Goal: Task Accomplishment & Management: Manage account settings

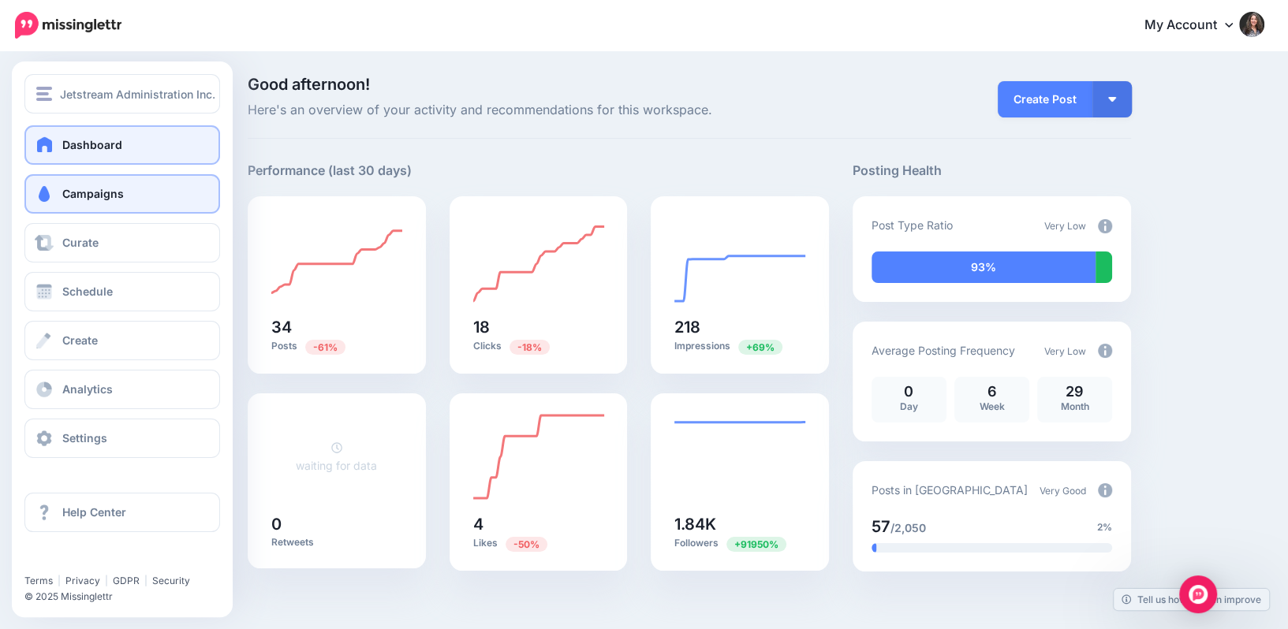
click at [80, 191] on span "Campaigns" at bounding box center [93, 193] width 62 height 13
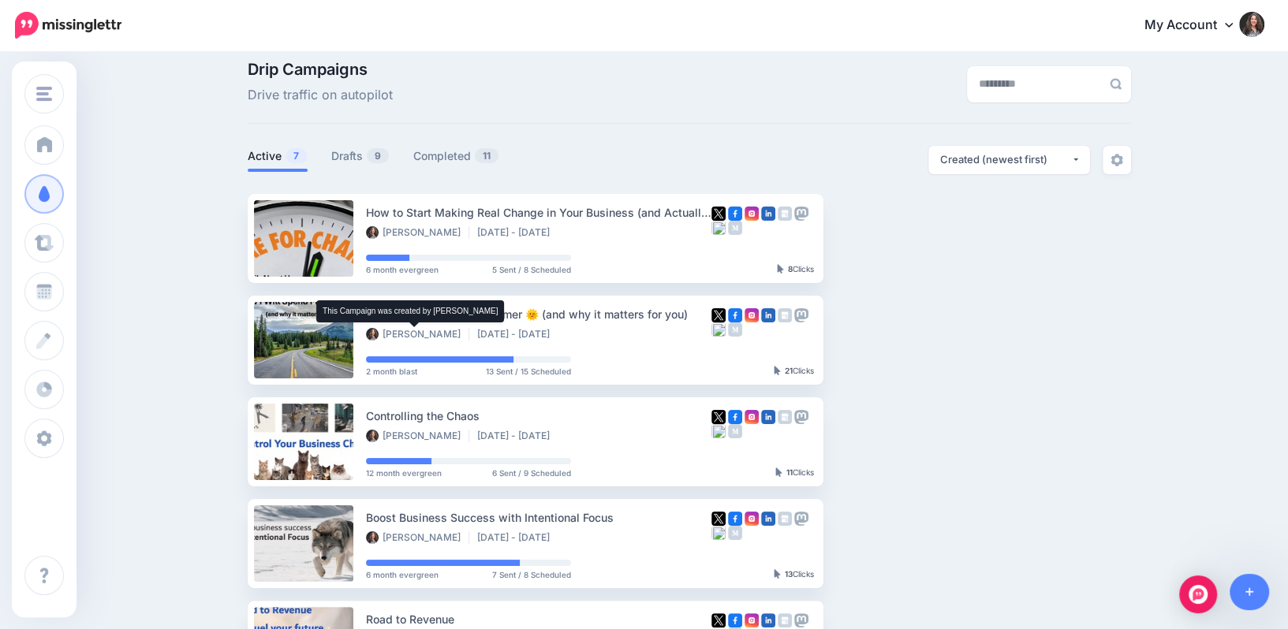
scroll to position [14, 0]
click at [359, 150] on link "Drafts 9" at bounding box center [360, 156] width 58 height 19
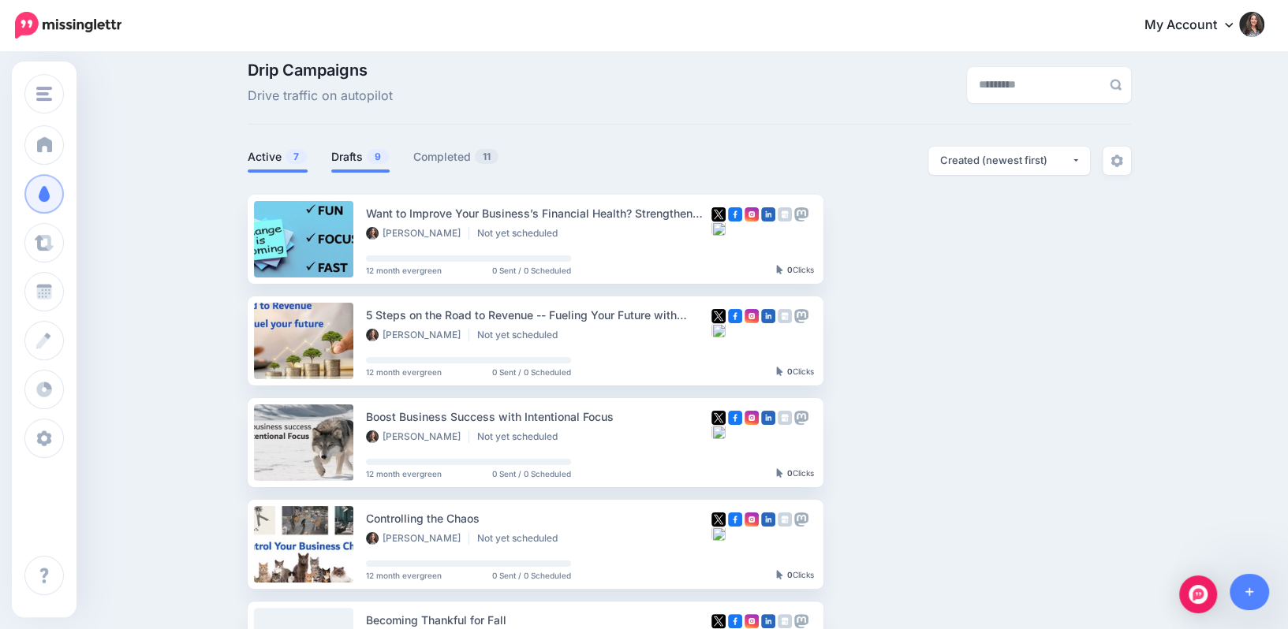
click at [267, 160] on link "Active 7" at bounding box center [278, 156] width 60 height 19
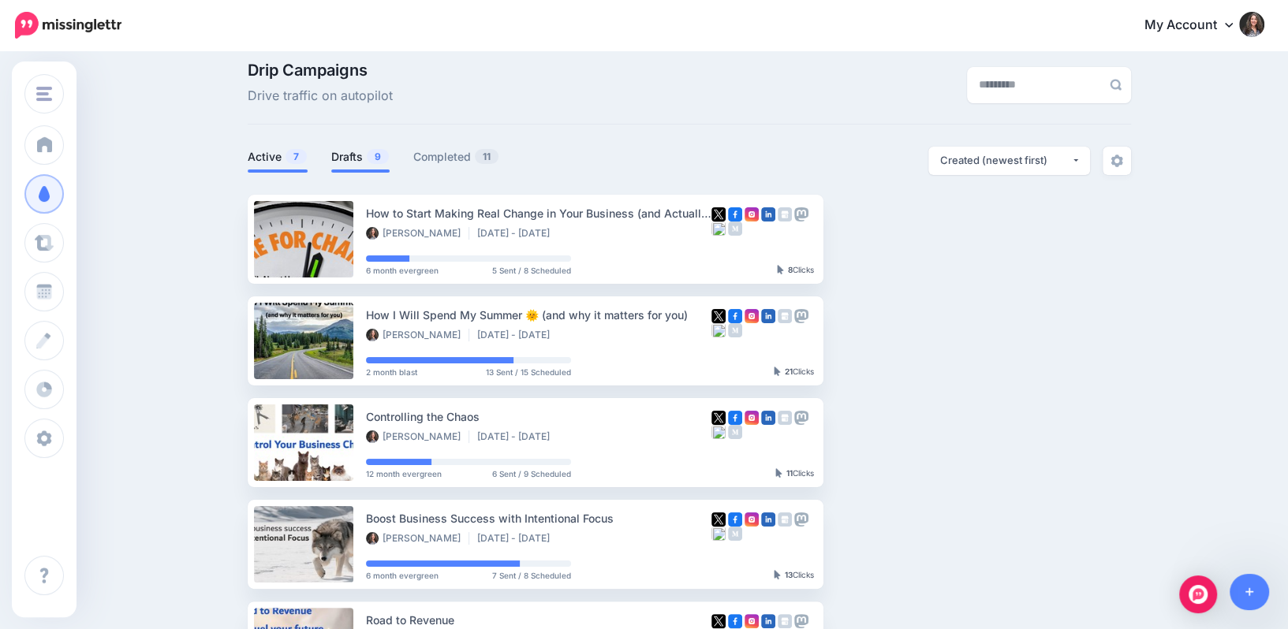
click at [347, 156] on link "Drafts 9" at bounding box center [360, 156] width 58 height 19
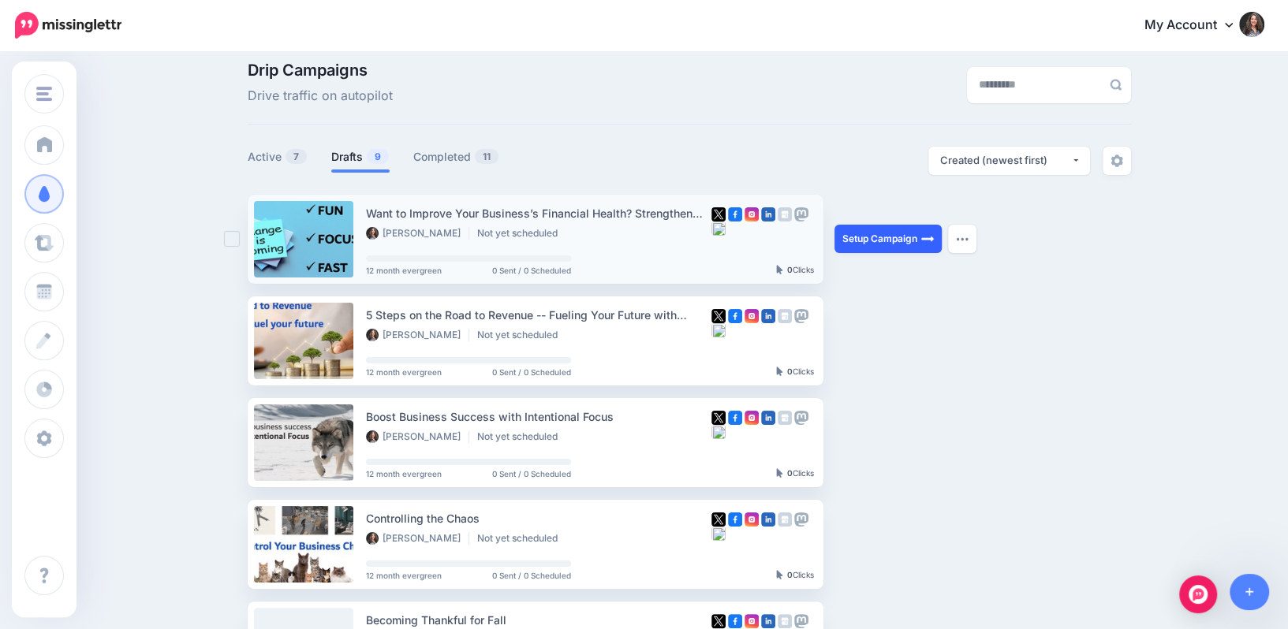
click at [920, 237] on link "Setup Campaign" at bounding box center [888, 239] width 107 height 28
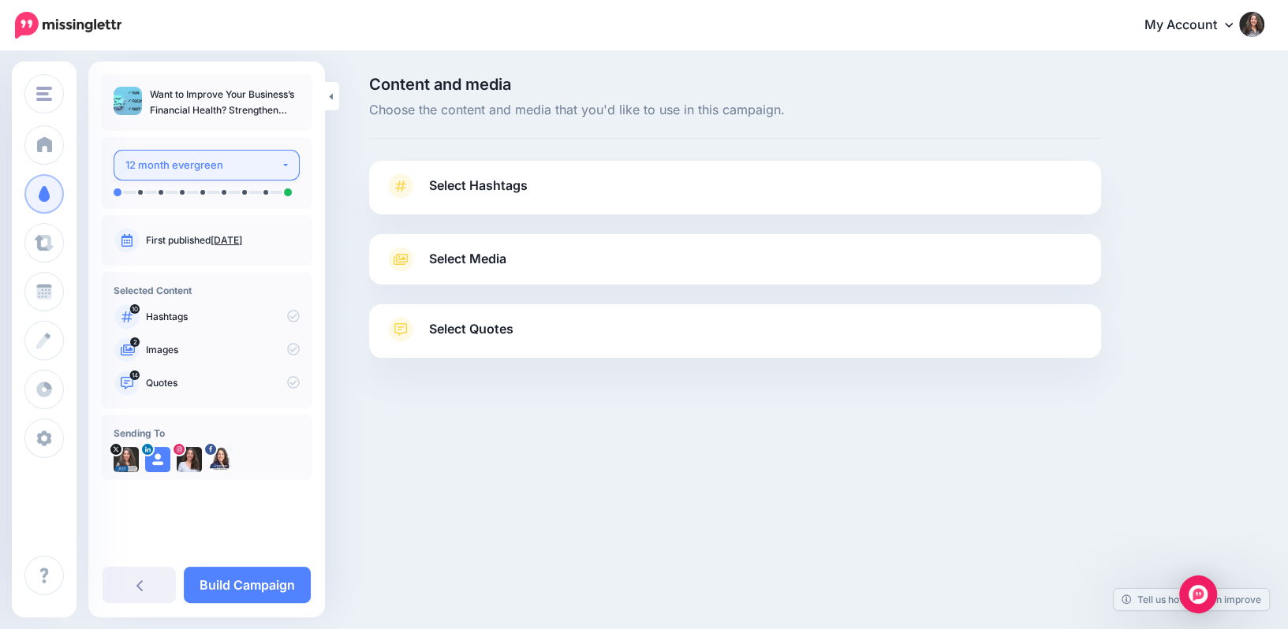
click at [266, 156] on div "12 month evergreen" at bounding box center [202, 165] width 155 height 18
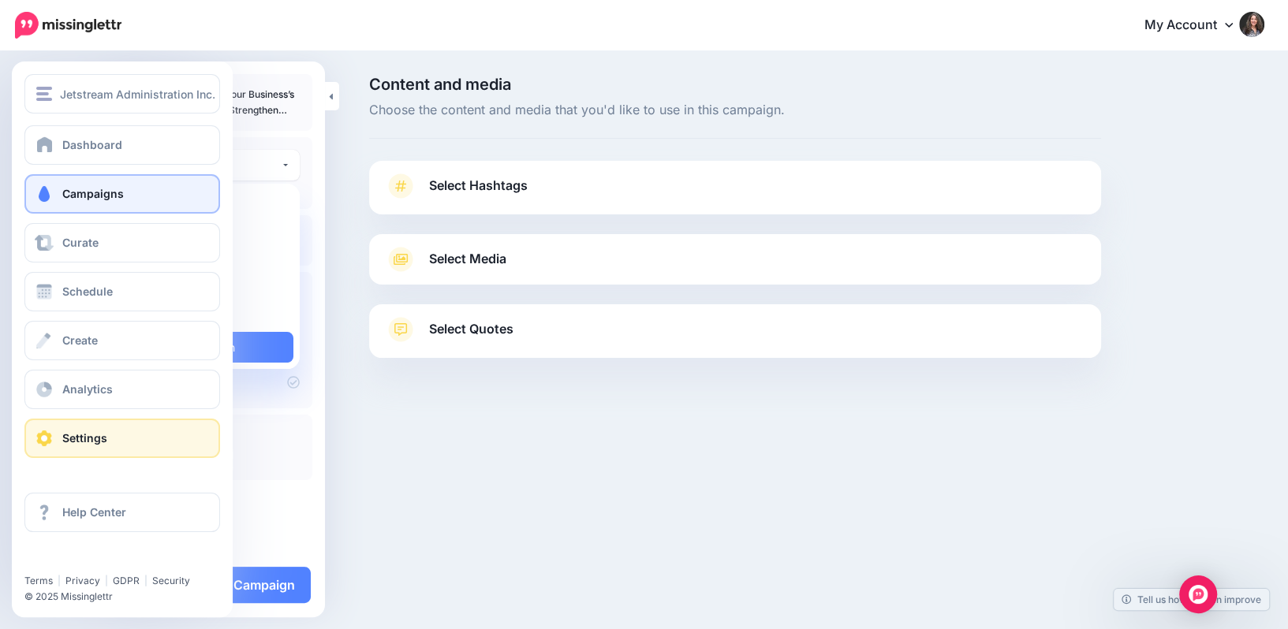
click at [44, 431] on span at bounding box center [44, 439] width 21 height 16
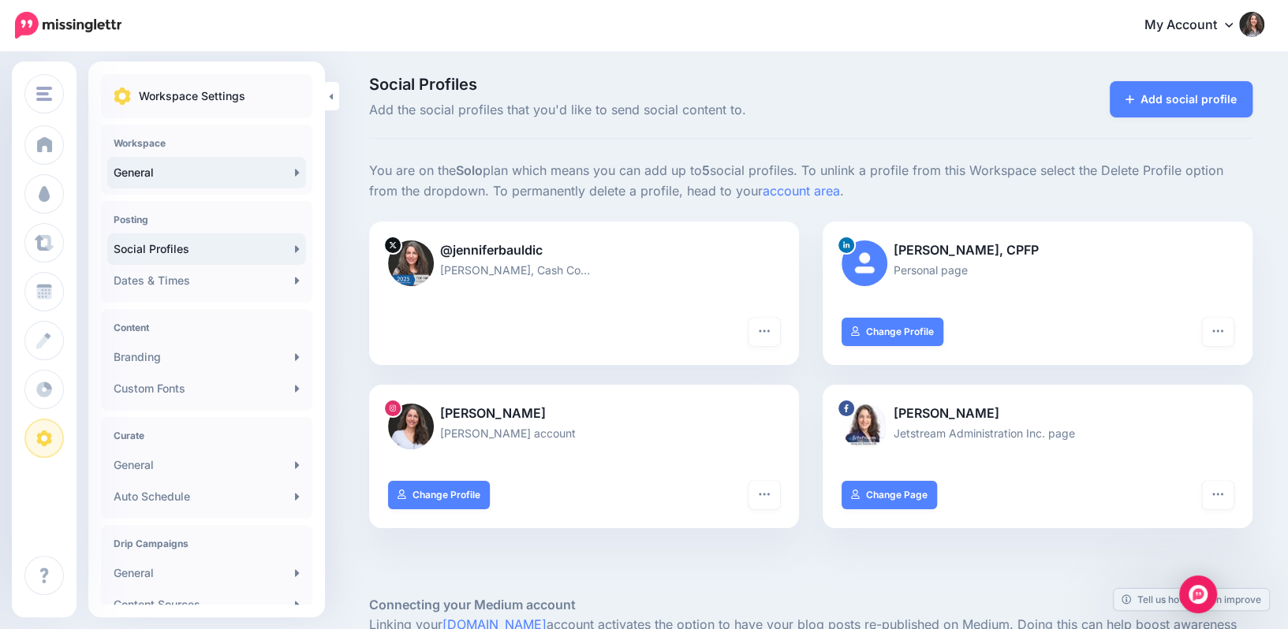
click at [141, 168] on link "General" at bounding box center [206, 173] width 199 height 32
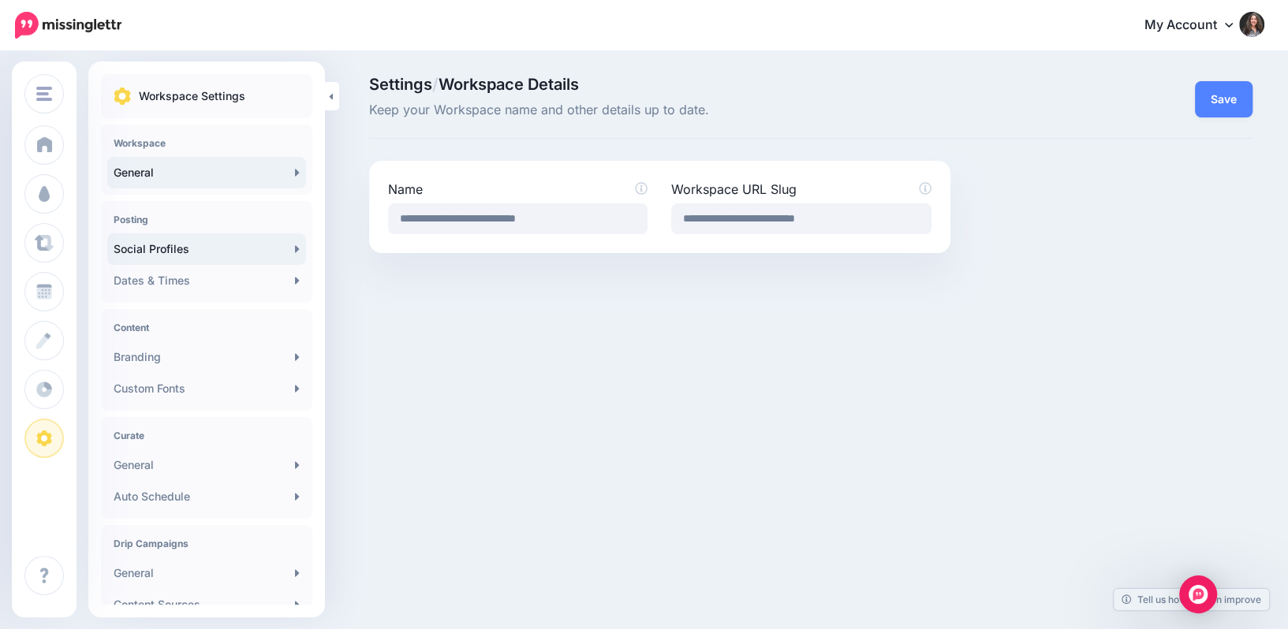
click at [139, 246] on link "Social Profiles" at bounding box center [206, 249] width 199 height 32
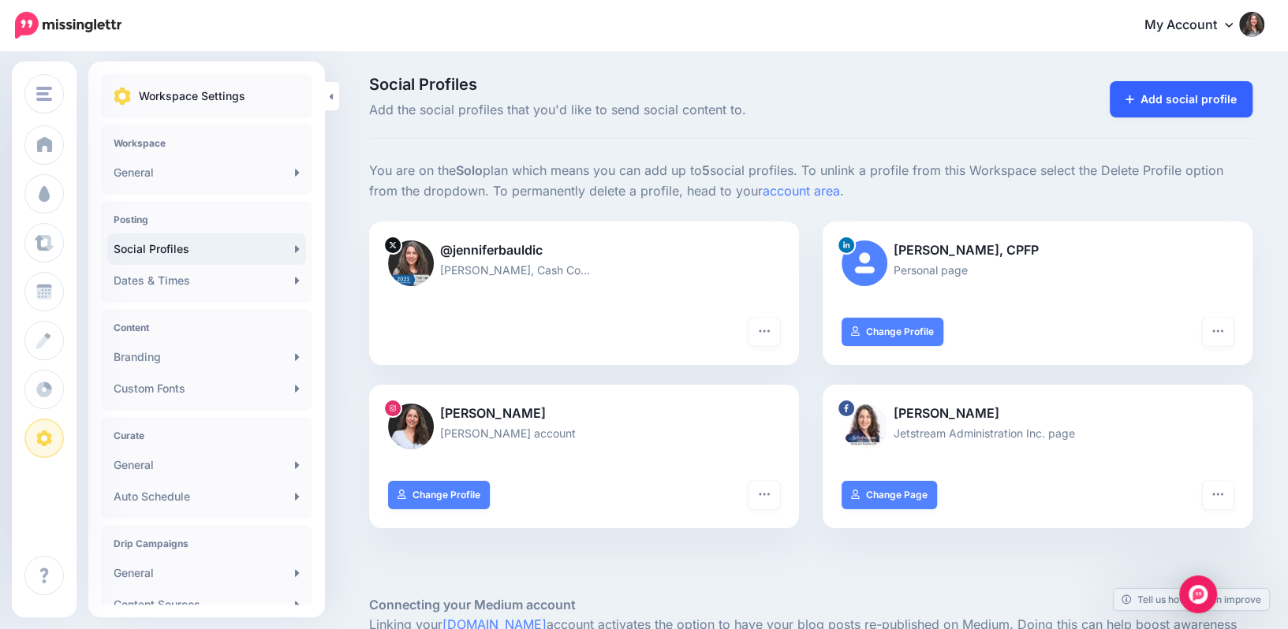
click at [1155, 103] on link "Add social profile" at bounding box center [1181, 99] width 143 height 36
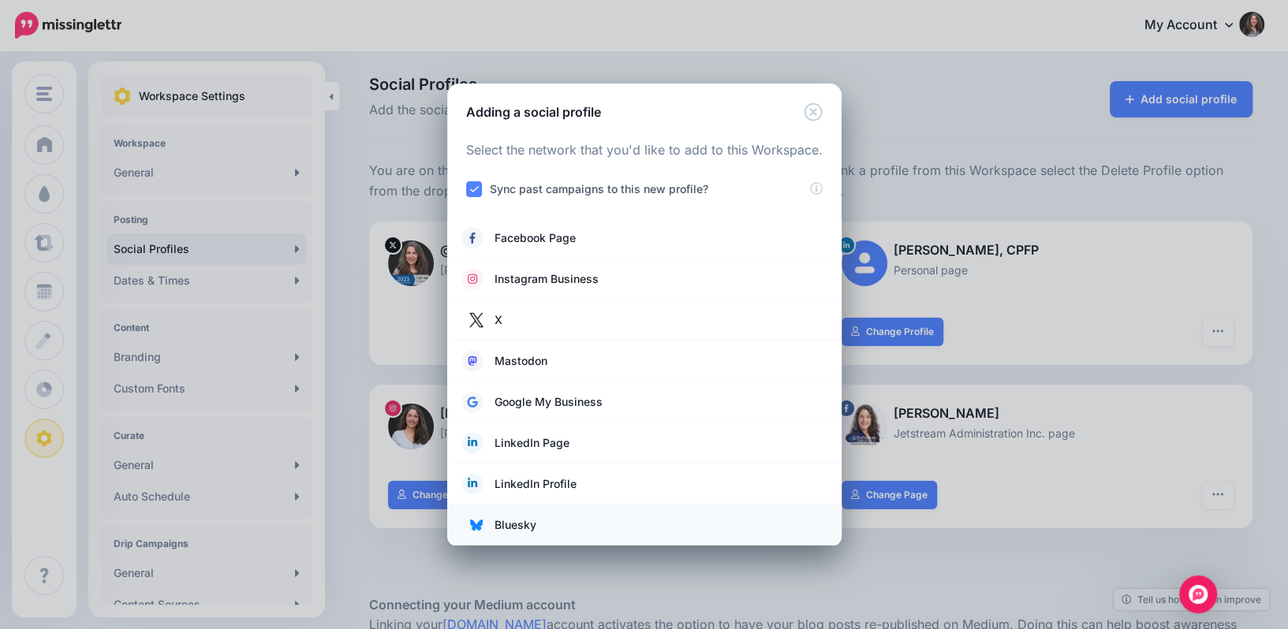
click at [509, 523] on span "Bluesky" at bounding box center [516, 525] width 42 height 19
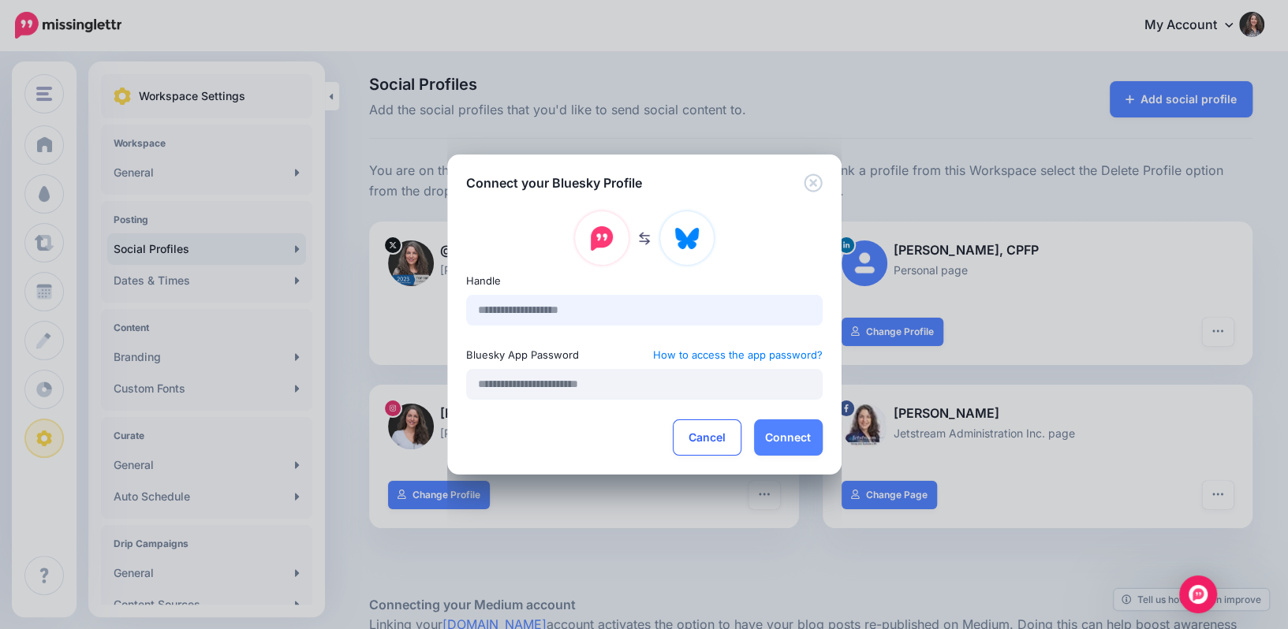
click at [621, 306] on input "text" at bounding box center [644, 310] width 357 height 31
type input "**********"
click at [594, 383] on input "text" at bounding box center [644, 384] width 357 height 31
type input "********"
click at [794, 430] on button "Connect" at bounding box center [788, 438] width 69 height 36
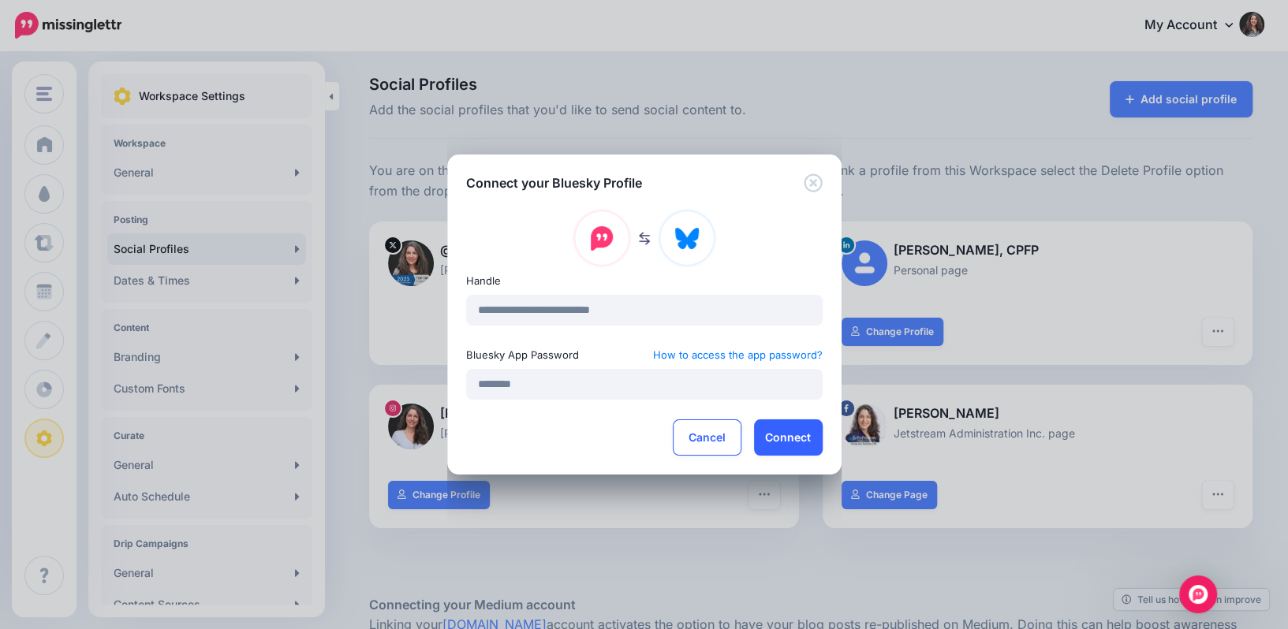
click at [794, 430] on button "Connect" at bounding box center [788, 438] width 69 height 36
click at [796, 424] on button "Connect" at bounding box center [788, 438] width 69 height 36
click at [812, 182] on icon "Close" at bounding box center [813, 183] width 18 height 18
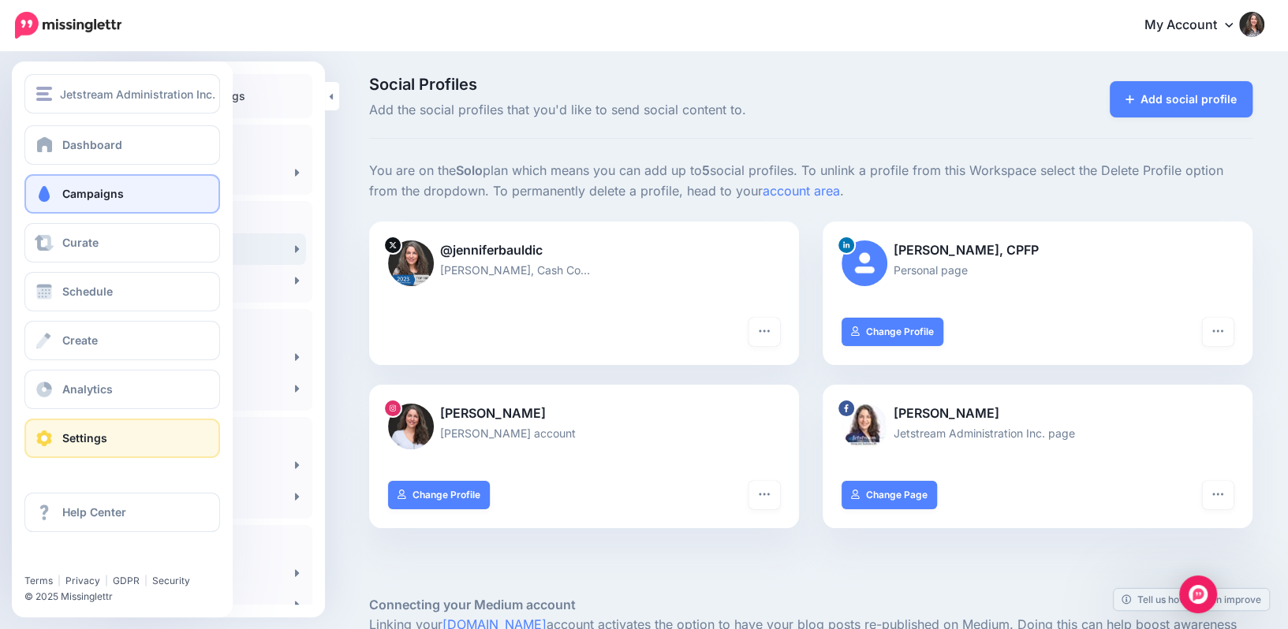
click at [92, 196] on span "Campaigns" at bounding box center [93, 193] width 62 height 13
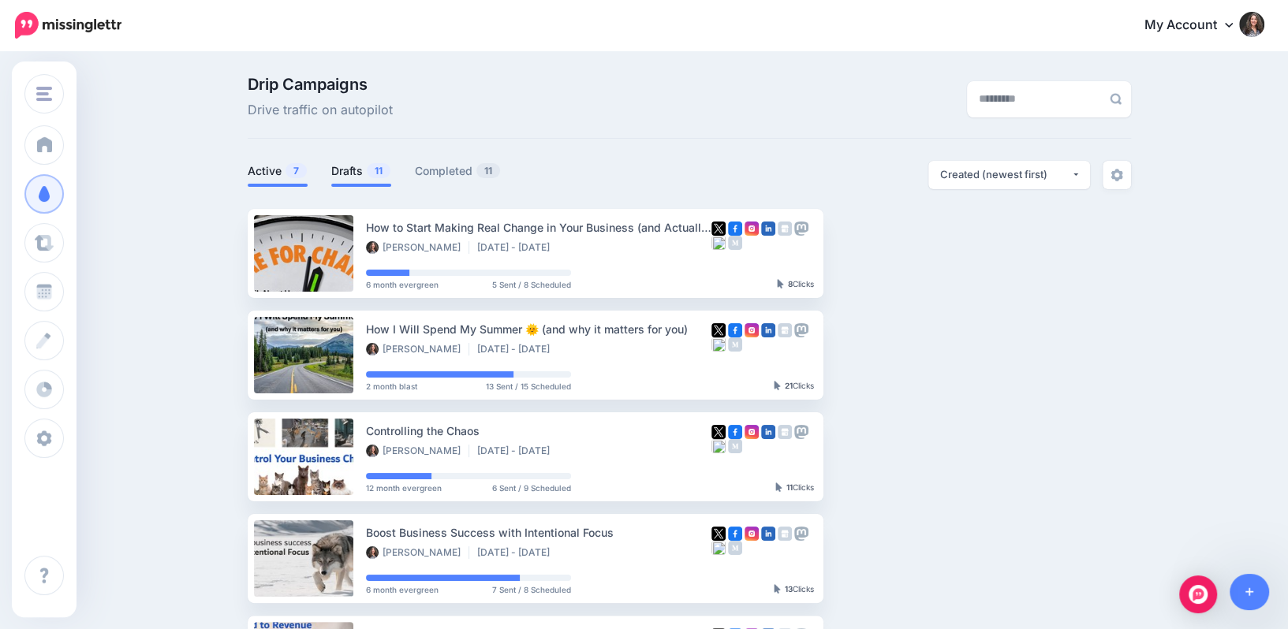
click at [361, 171] on link "Drafts 11" at bounding box center [361, 171] width 60 height 19
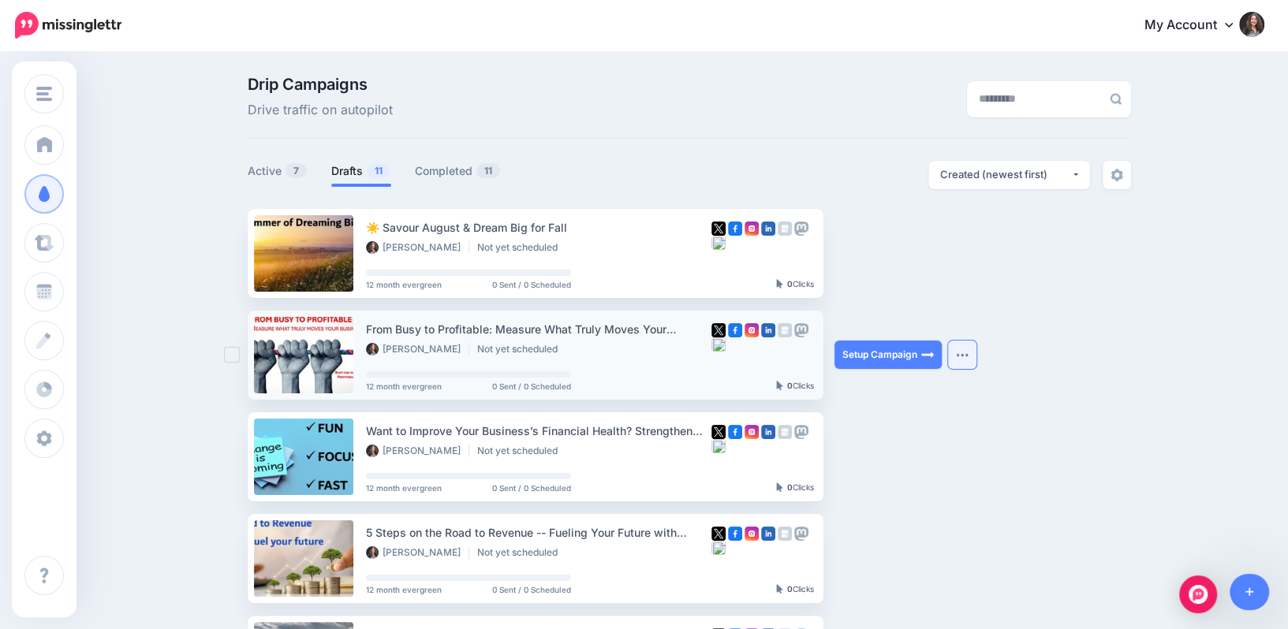
click at [962, 354] on img "button" at bounding box center [962, 355] width 13 height 5
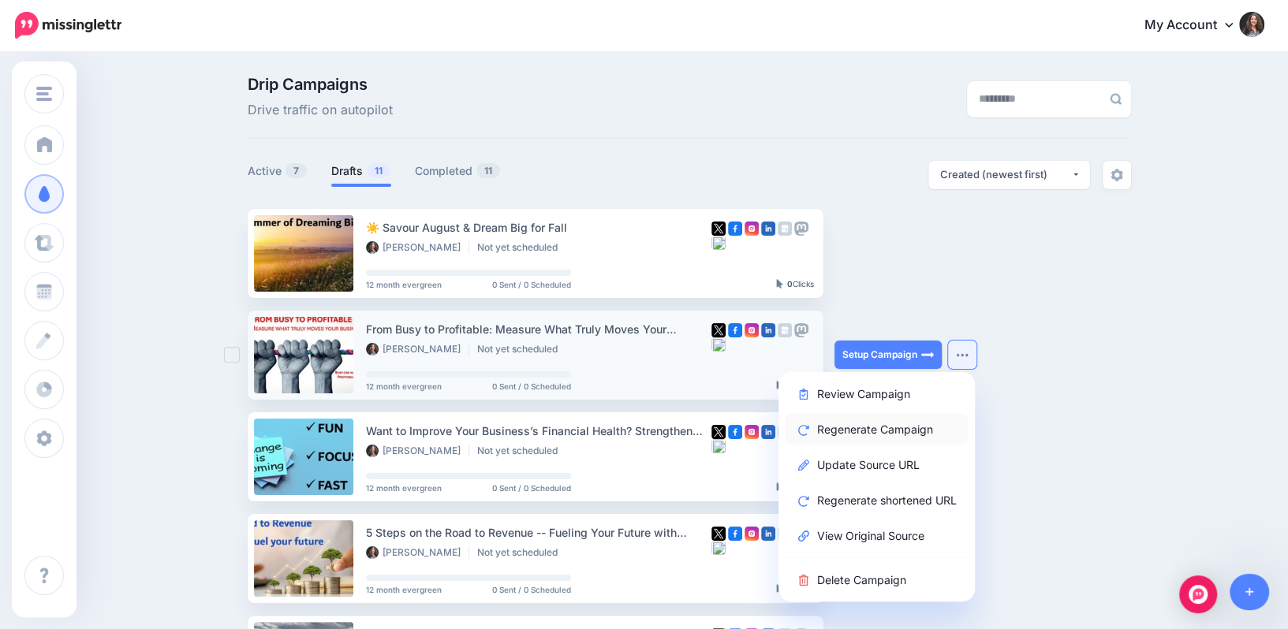
click at [894, 428] on link "Regenerate Campaign" at bounding box center [877, 429] width 184 height 31
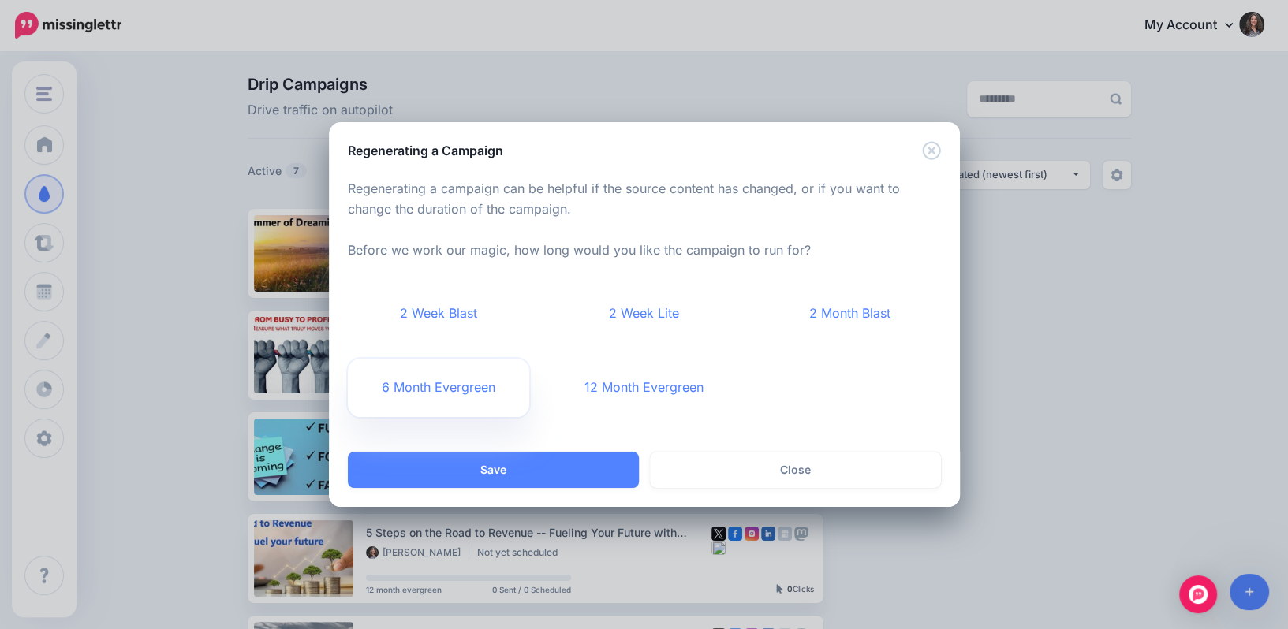
click at [451, 384] on link "6 Month Evergreen" at bounding box center [439, 388] width 182 height 58
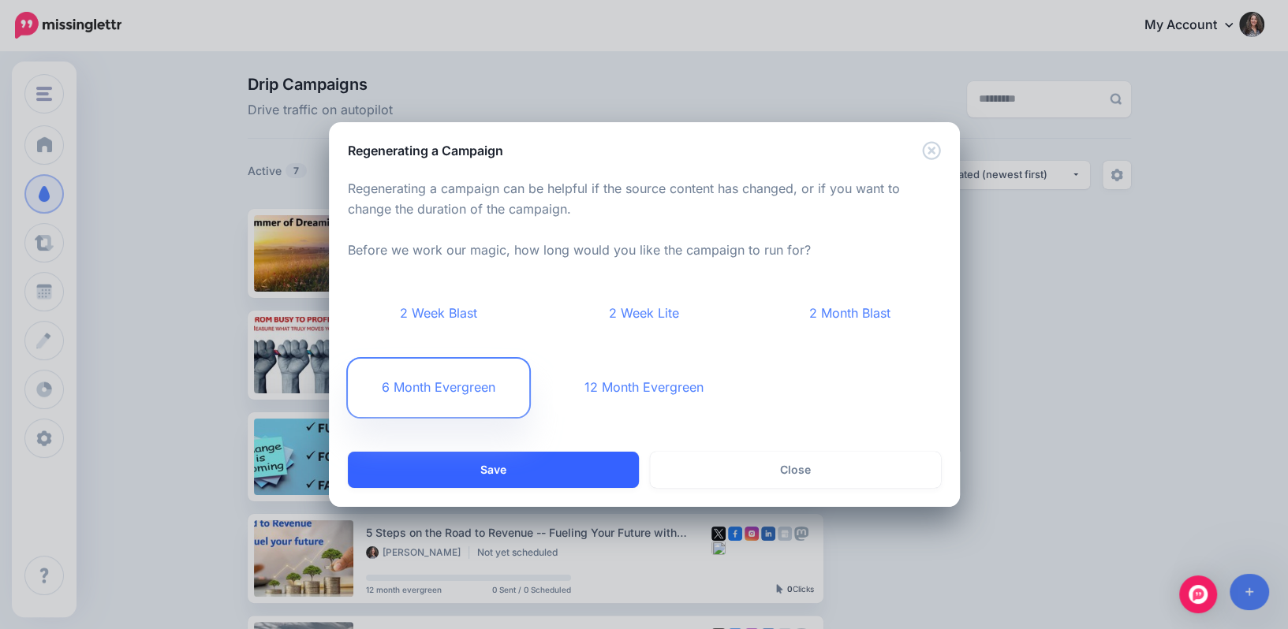
click at [467, 461] on button "Save" at bounding box center [493, 470] width 291 height 36
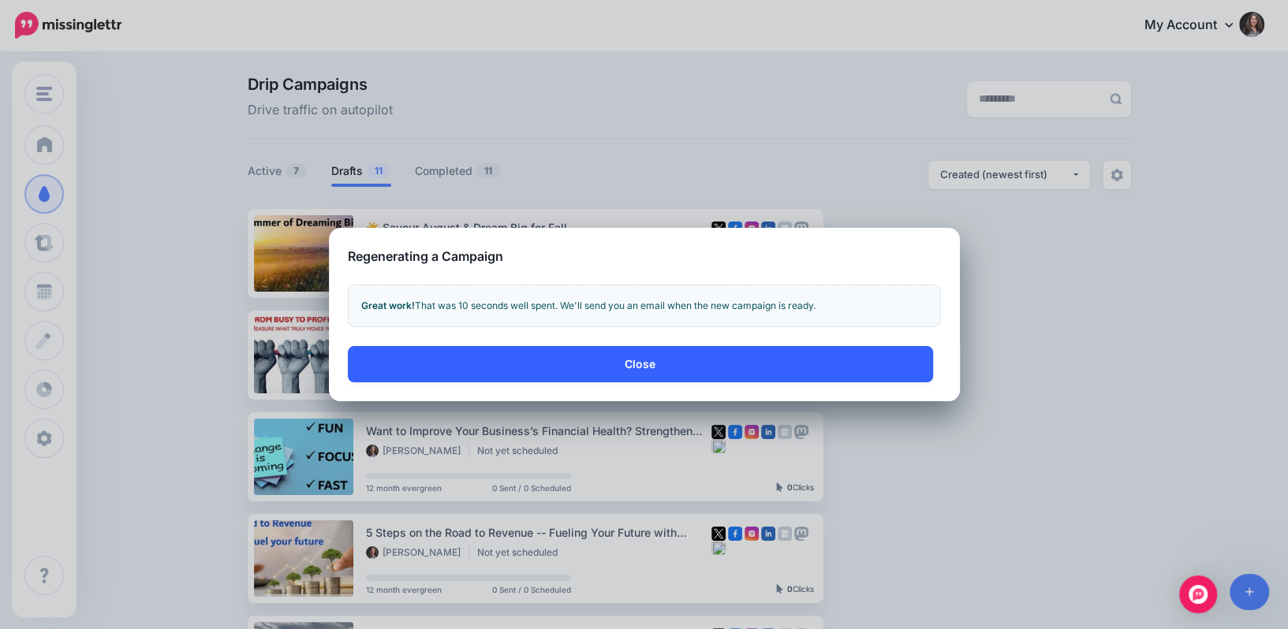
click at [644, 360] on button "Close" at bounding box center [640, 364] width 585 height 36
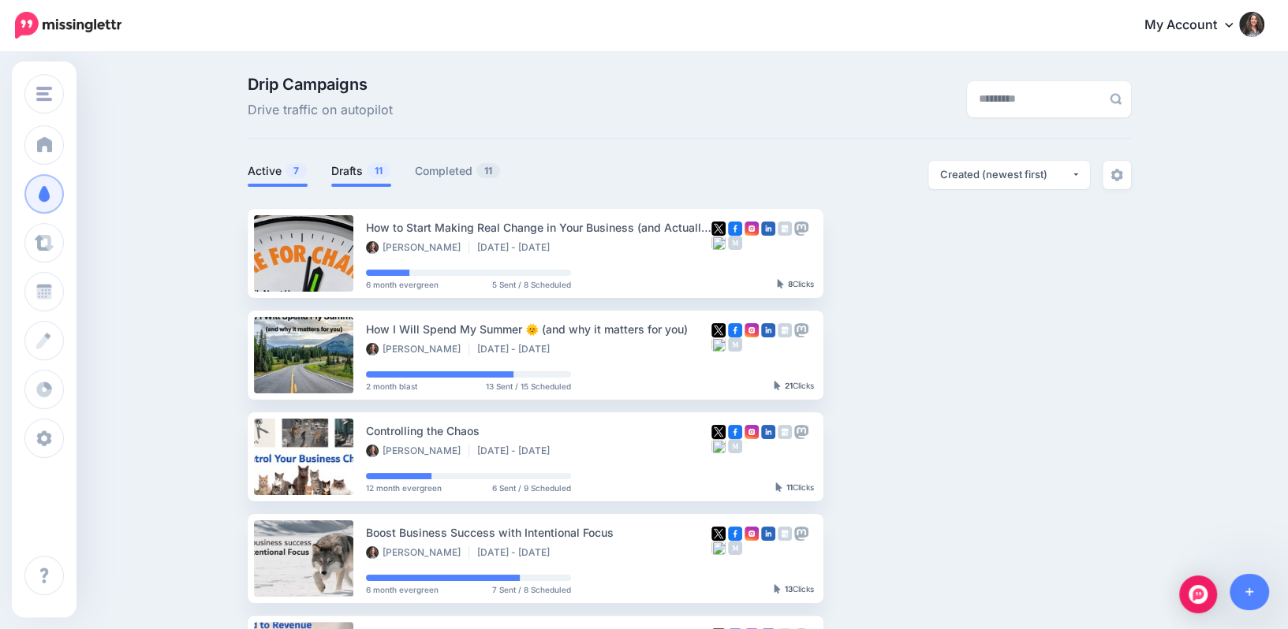
click at [339, 170] on link "Drafts 11" at bounding box center [361, 171] width 60 height 19
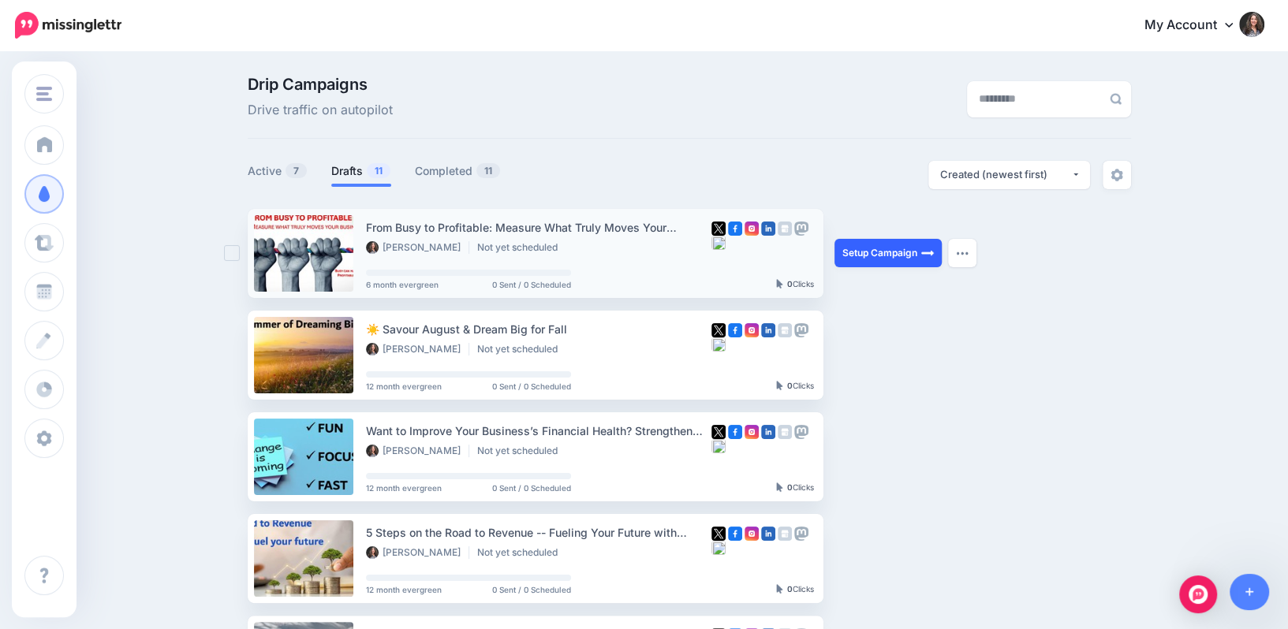
click at [882, 246] on link "Setup Campaign" at bounding box center [888, 253] width 107 height 28
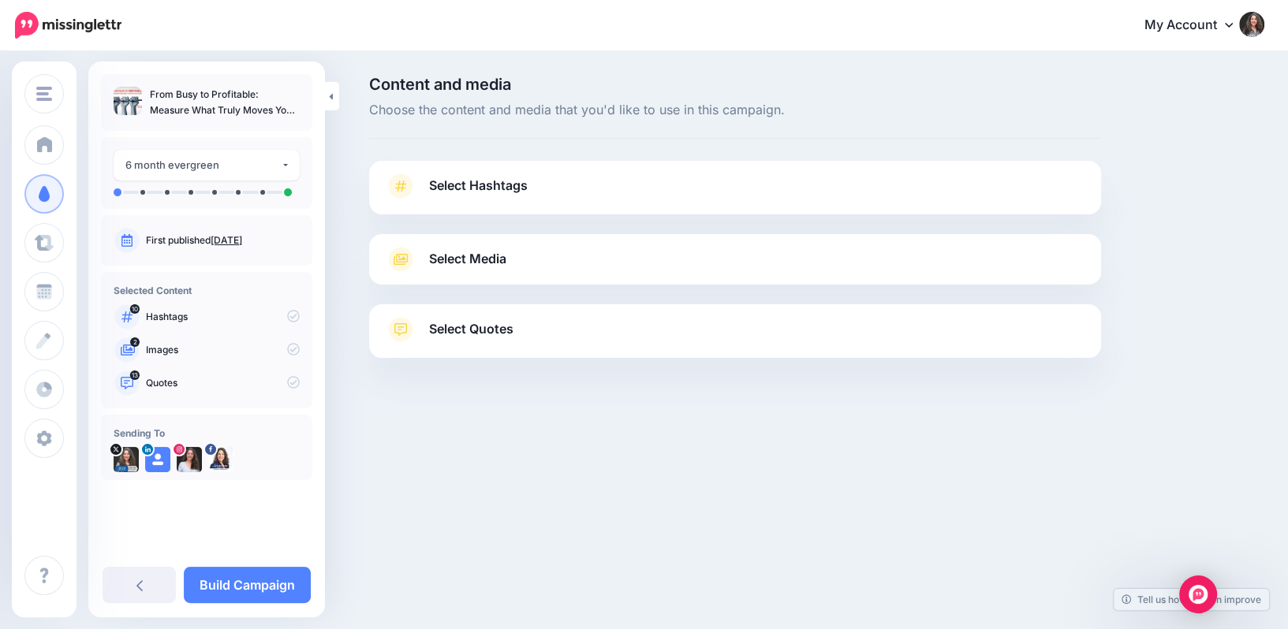
click at [487, 184] on span "Select Hashtags" at bounding box center [478, 185] width 99 height 21
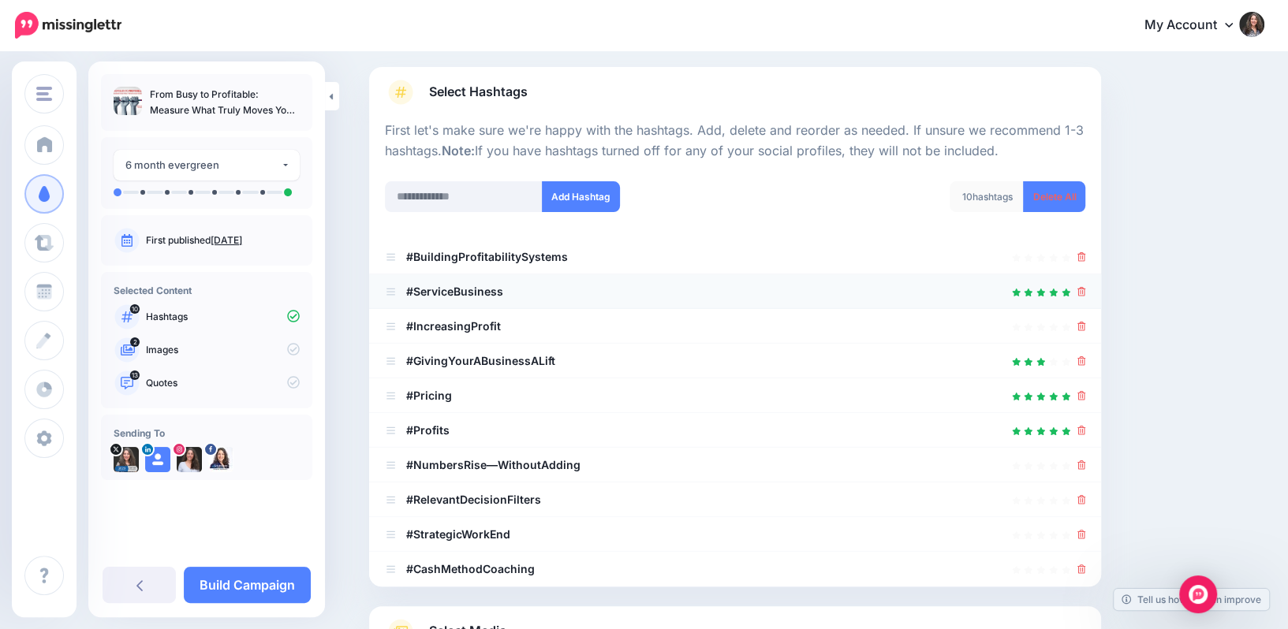
scroll to position [96, 0]
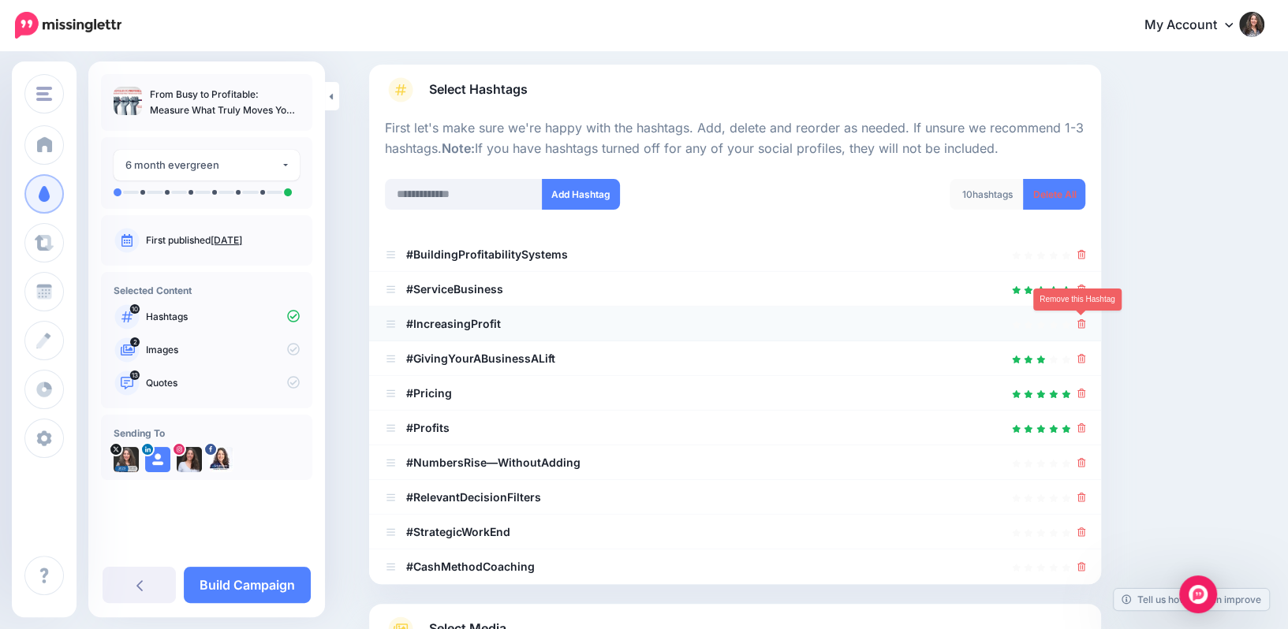
click at [1077, 320] on icon at bounding box center [1081, 323] width 9 height 9
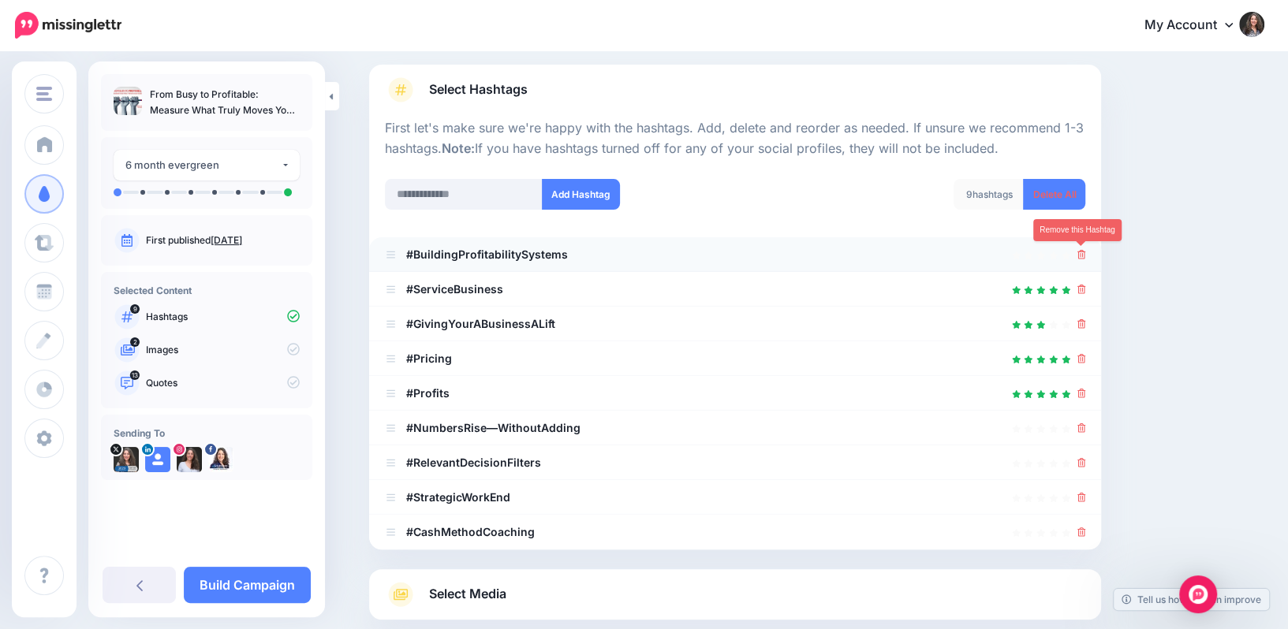
click at [1081, 250] on icon at bounding box center [1081, 254] width 9 height 9
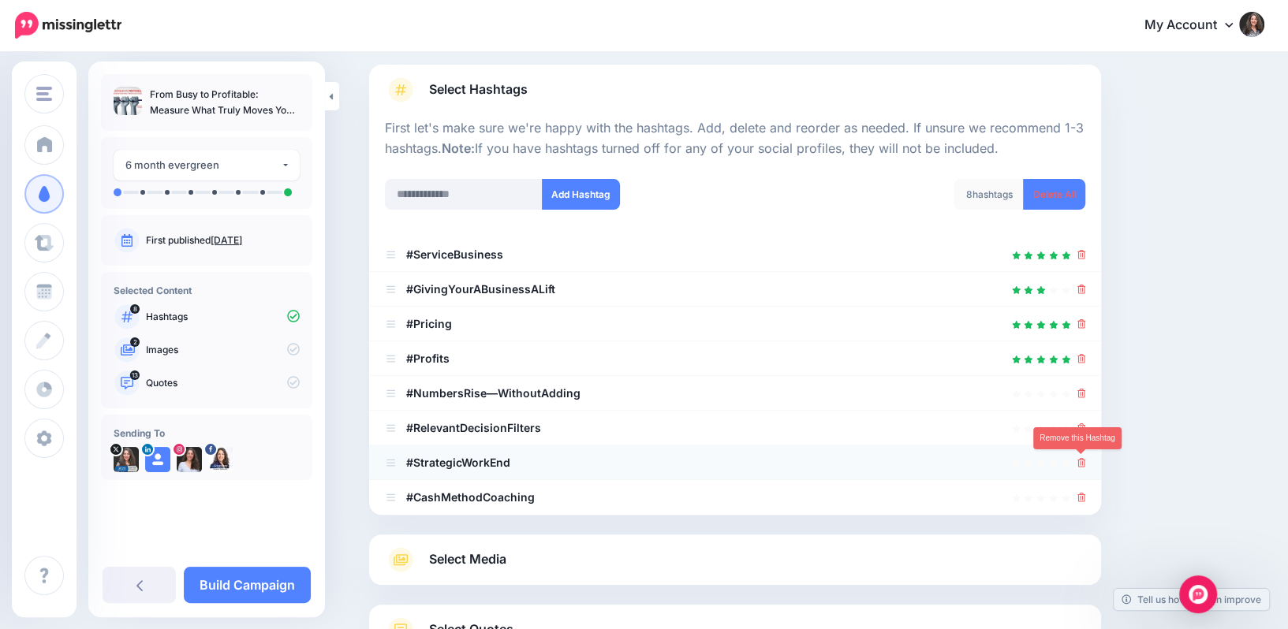
click at [1083, 456] on link at bounding box center [1081, 462] width 9 height 13
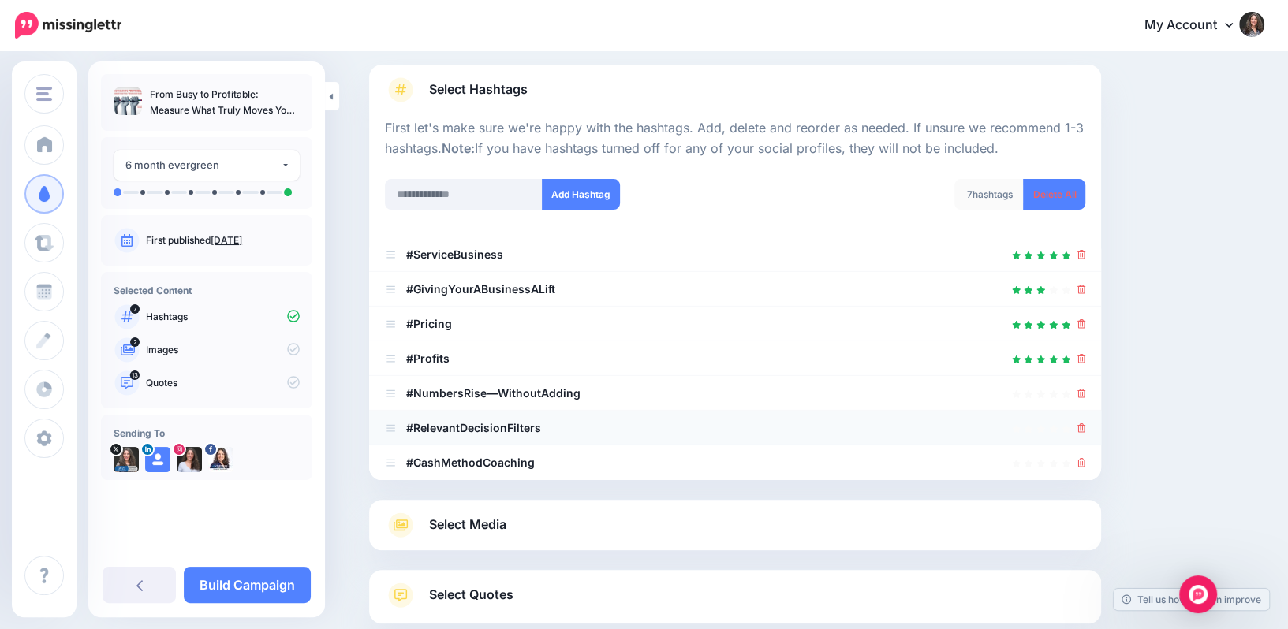
click at [1085, 424] on icon at bounding box center [1081, 428] width 9 height 9
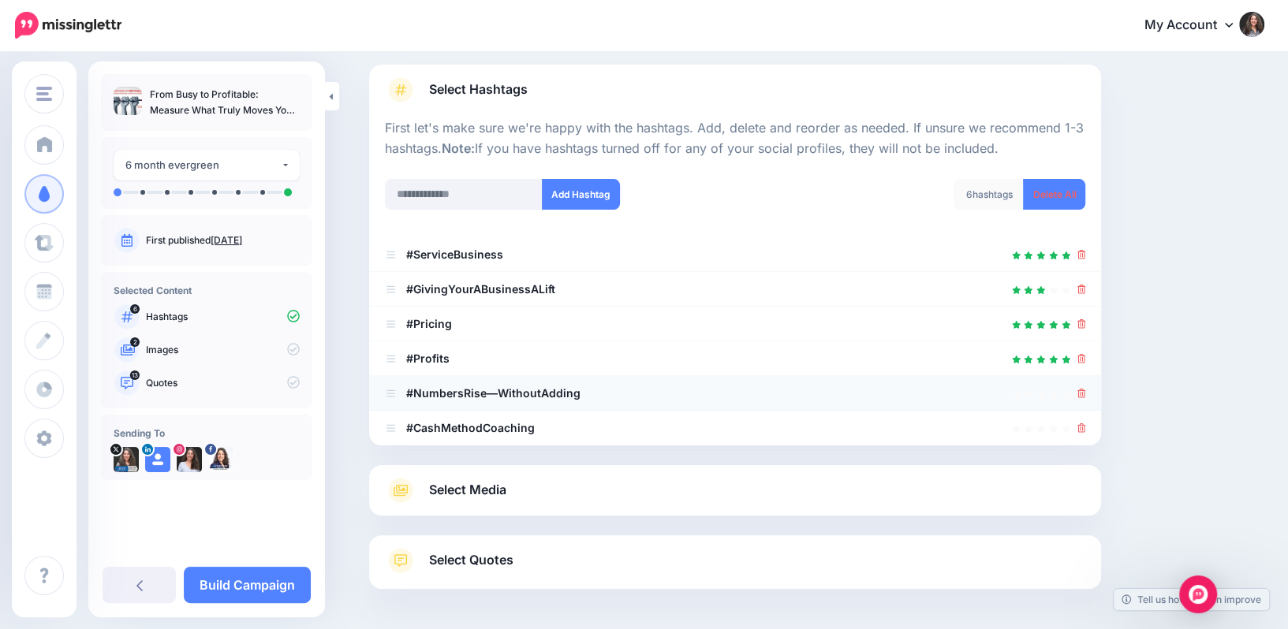
click at [1082, 390] on icon at bounding box center [1081, 393] width 9 height 9
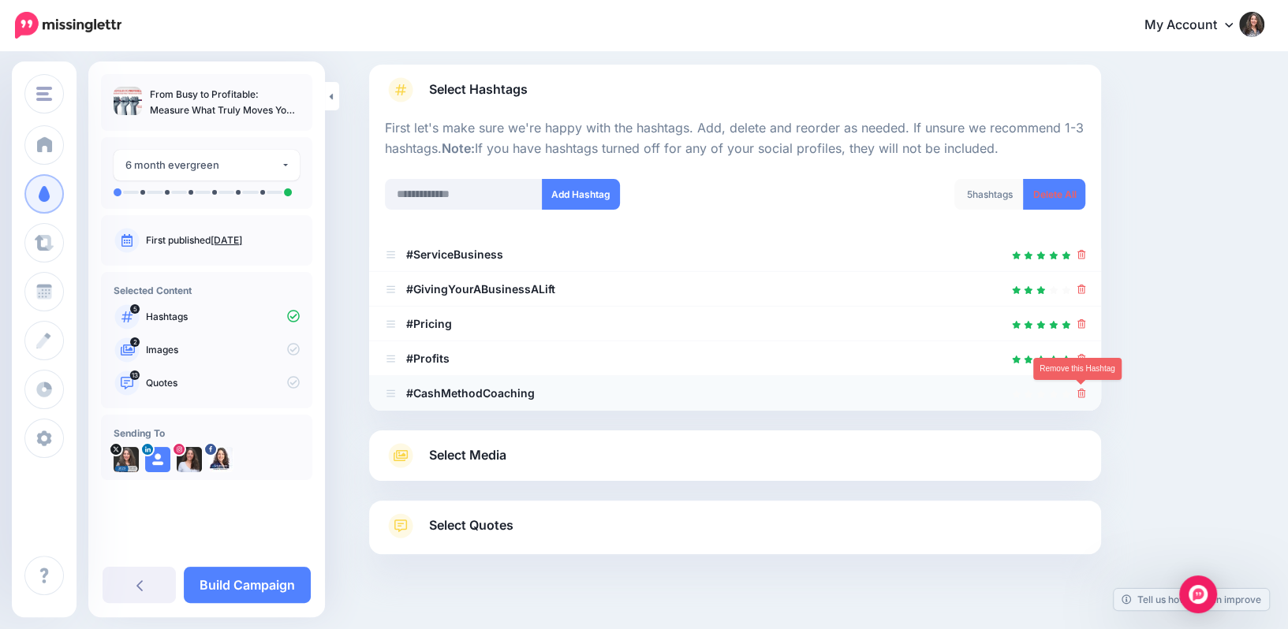
click at [1081, 394] on icon at bounding box center [1081, 393] width 9 height 9
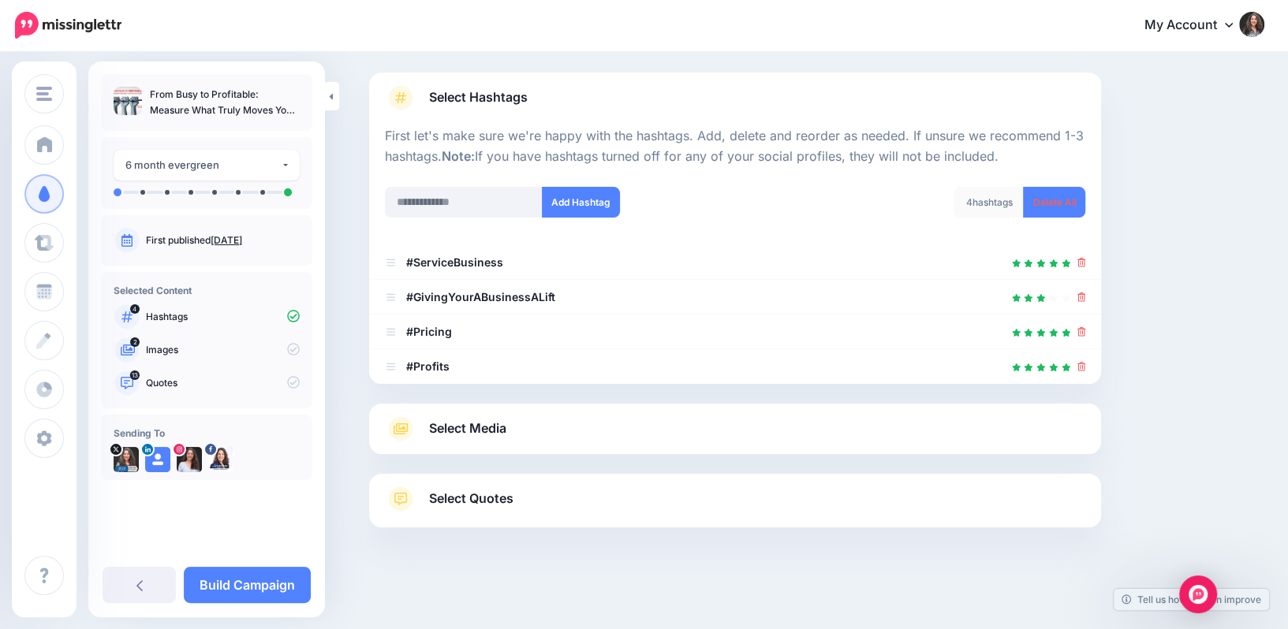
click at [493, 425] on span "Select Media" at bounding box center [467, 428] width 77 height 21
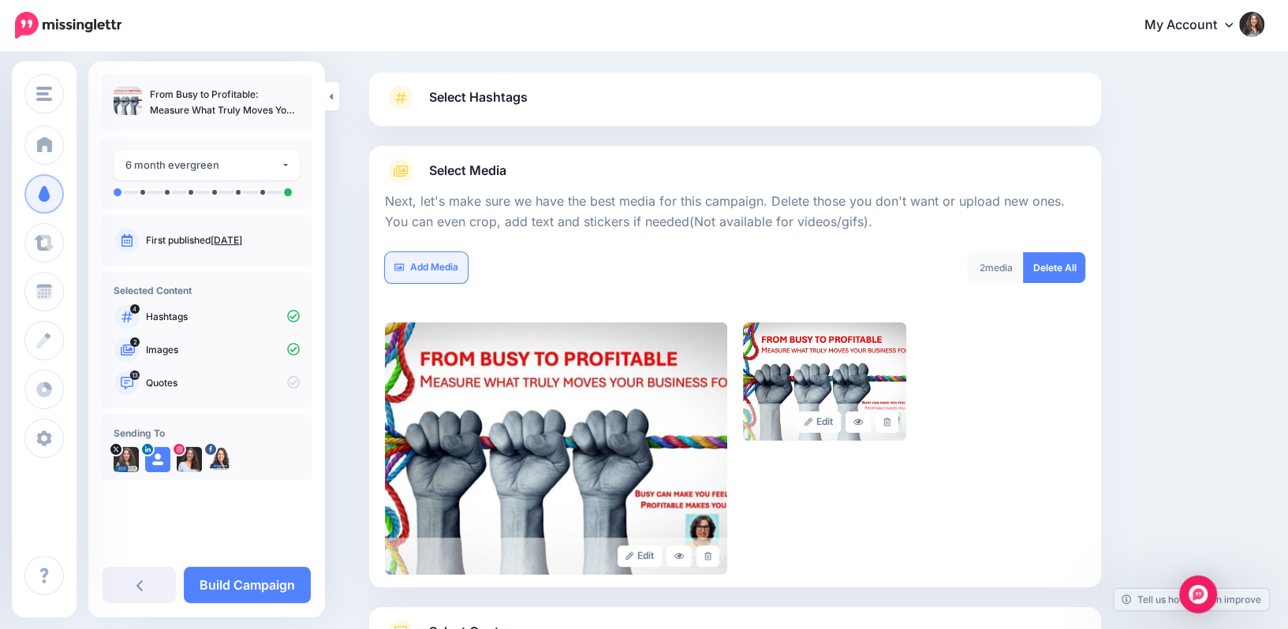
click at [434, 275] on link "Add Media" at bounding box center [426, 267] width 83 height 31
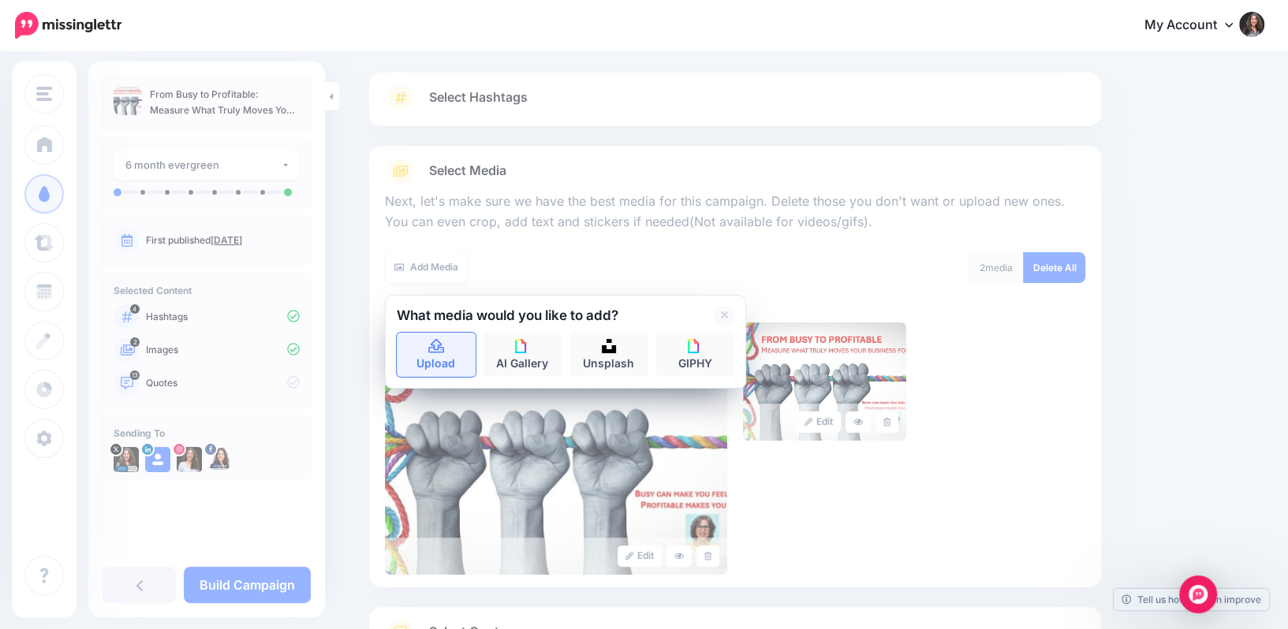
click at [438, 357] on link "Upload" at bounding box center [436, 355] width 79 height 44
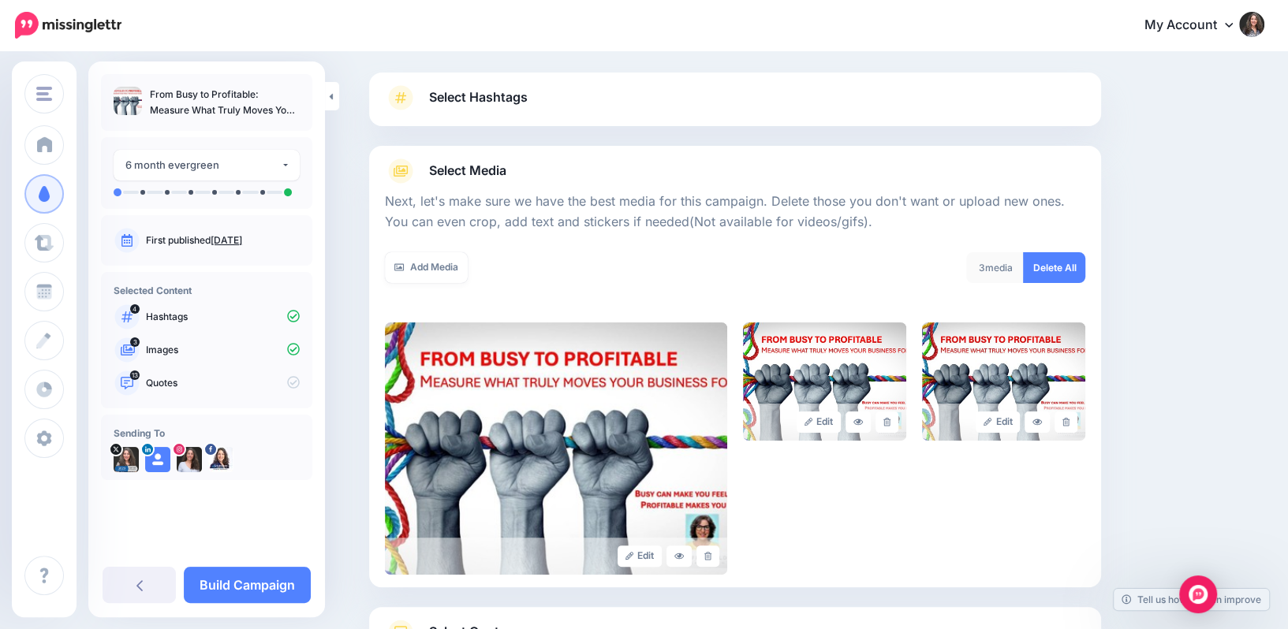
scroll to position [222, 0]
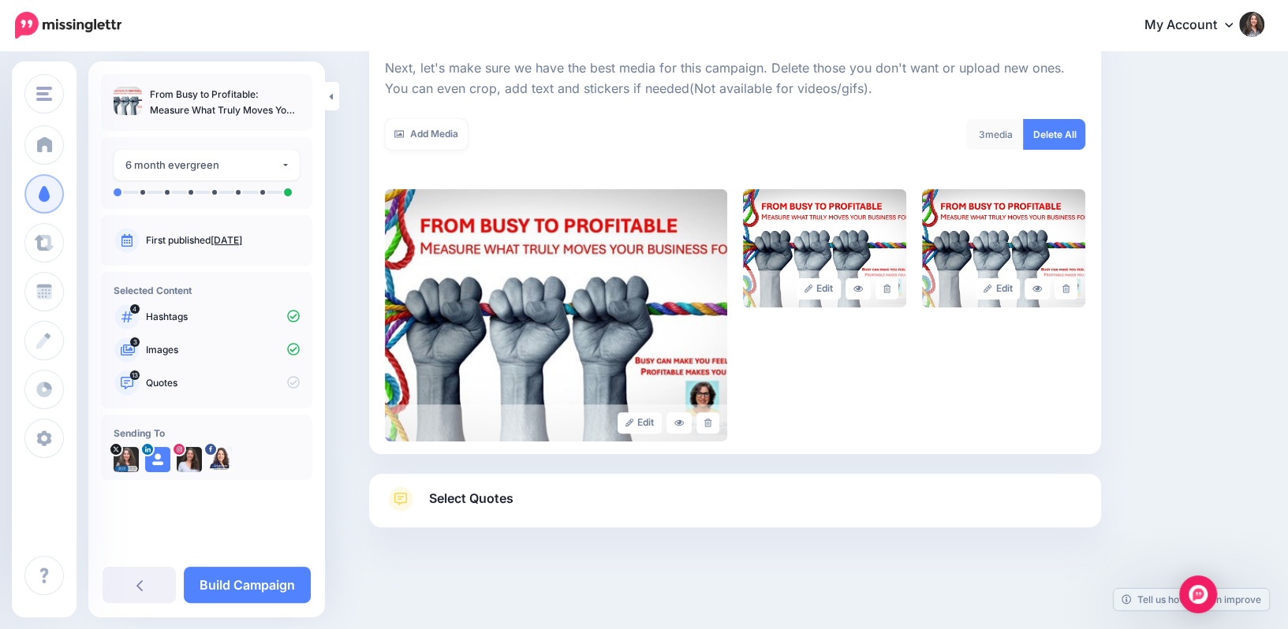
click at [701, 125] on div "Add Media" at bounding box center [554, 134] width 338 height 31
click at [435, 136] on link "Add Media" at bounding box center [426, 134] width 83 height 31
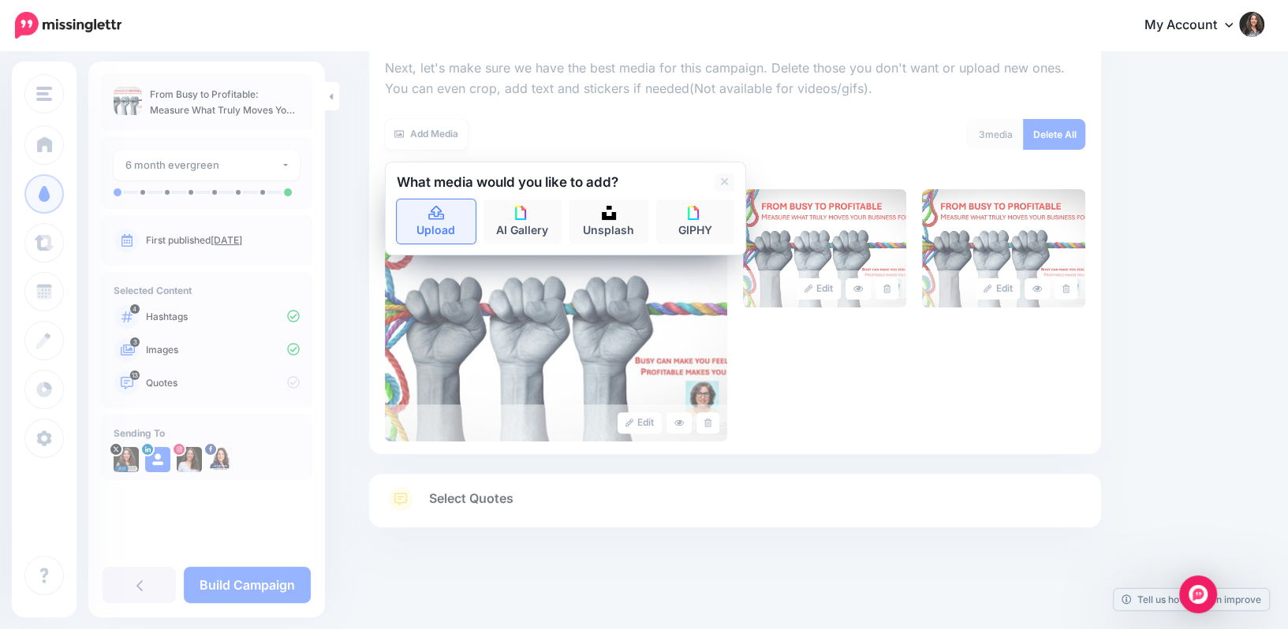
click at [425, 228] on link "Upload" at bounding box center [436, 222] width 79 height 44
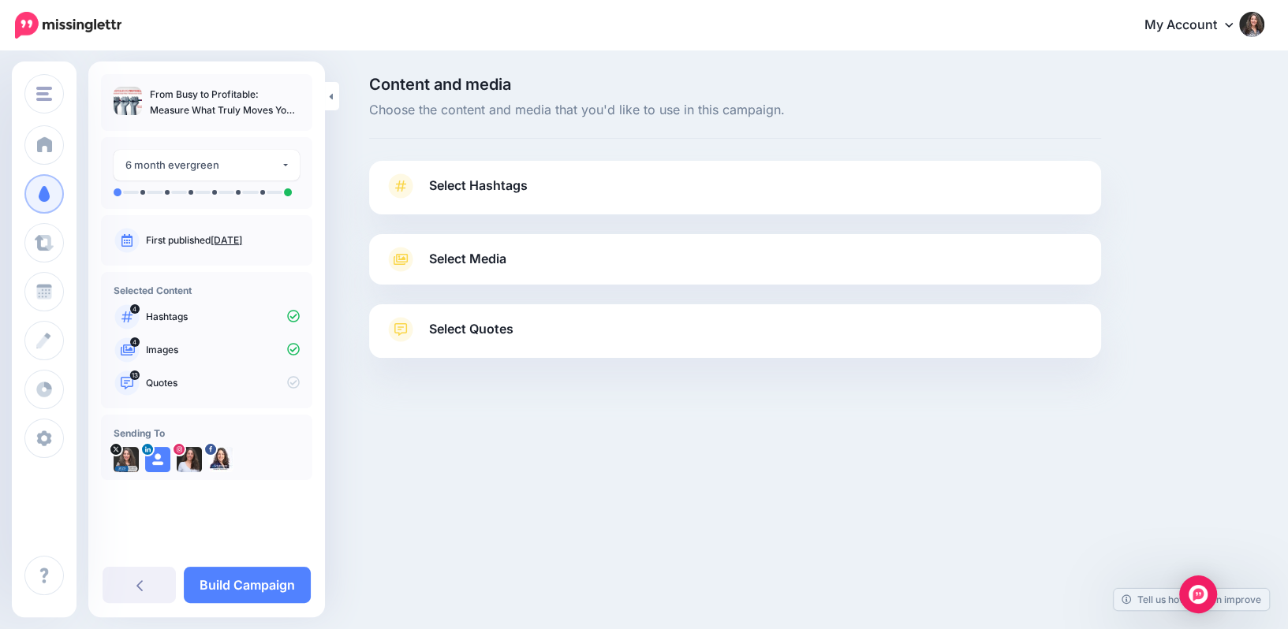
click at [490, 185] on span "Select Hashtags" at bounding box center [478, 185] width 99 height 21
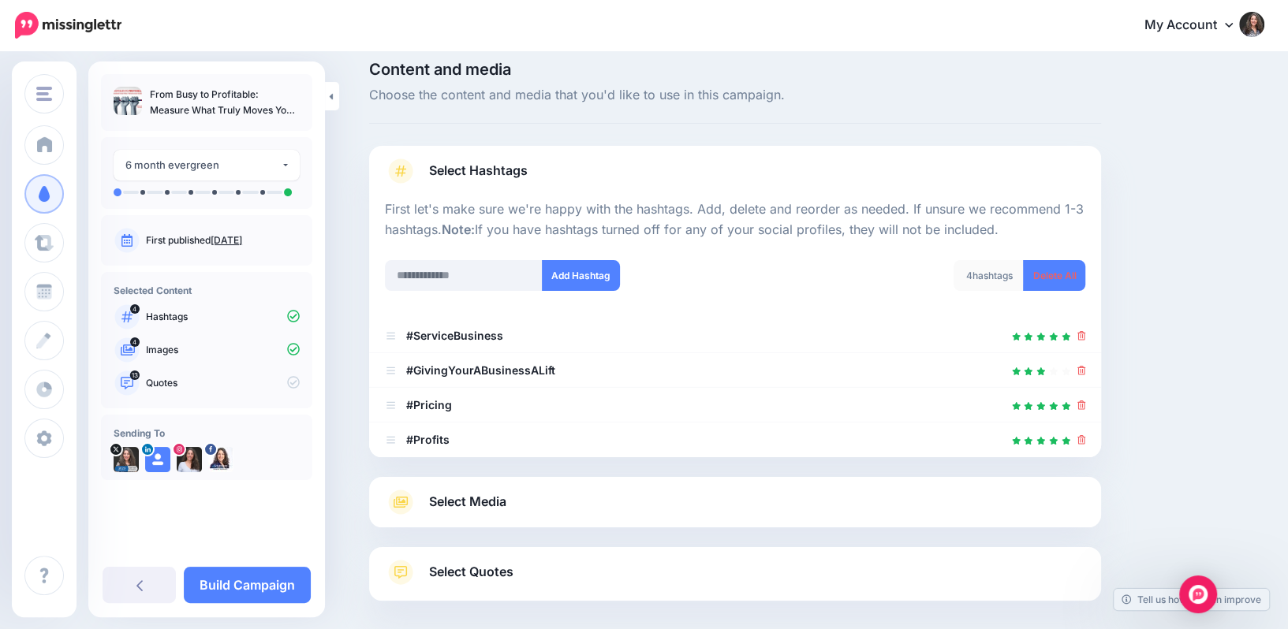
scroll to position [27, 0]
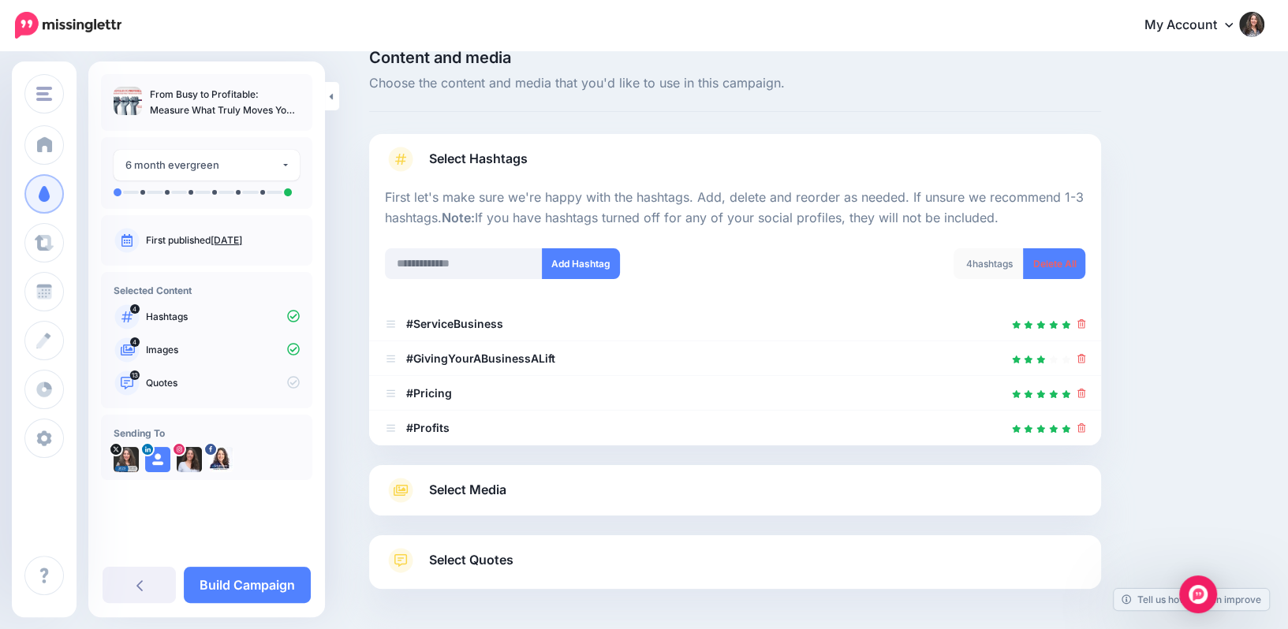
click at [487, 478] on link "Select Media" at bounding box center [735, 490] width 700 height 25
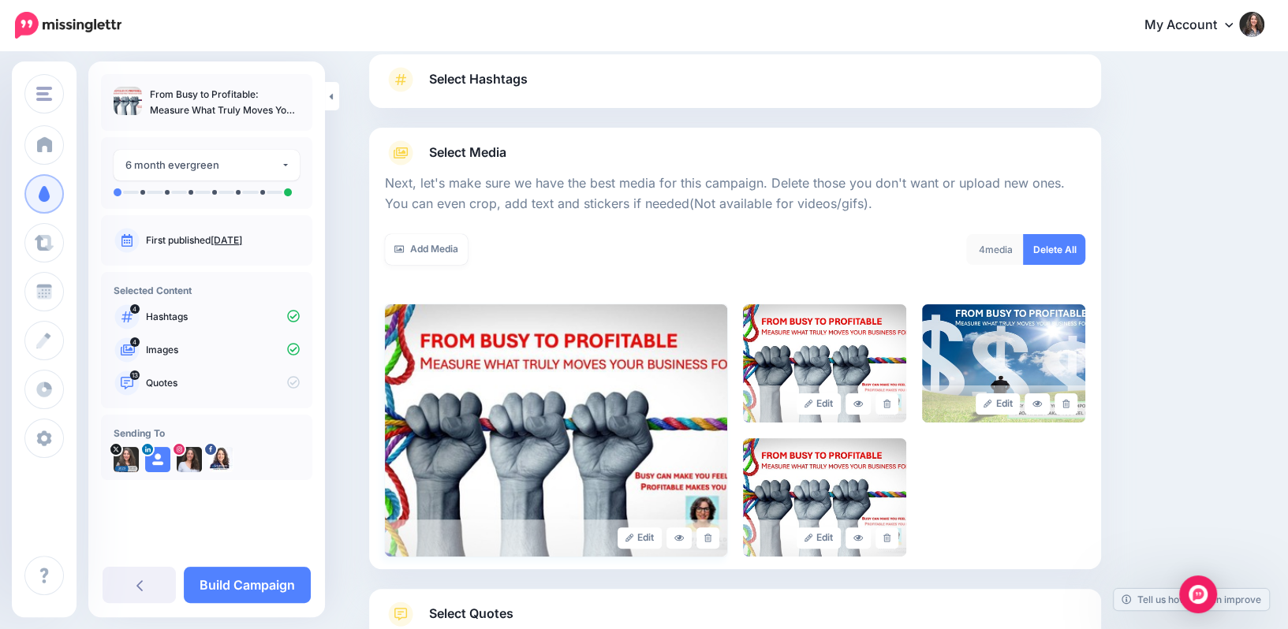
scroll to position [222, 0]
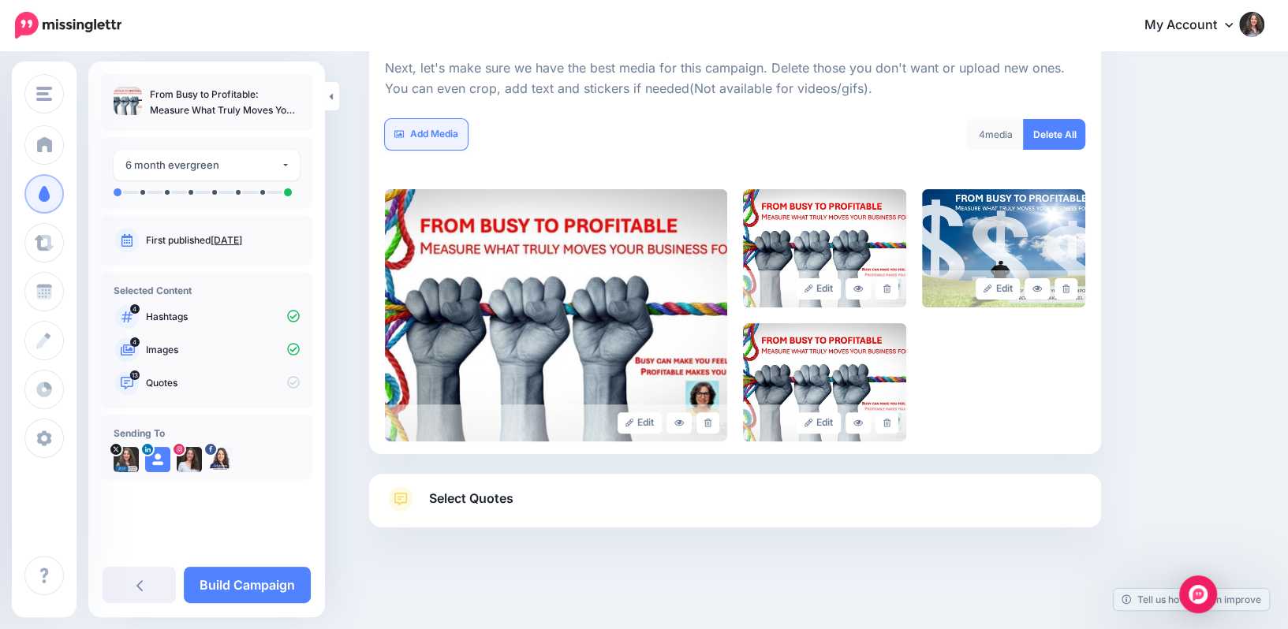
click at [437, 136] on link "Add Media" at bounding box center [426, 134] width 83 height 31
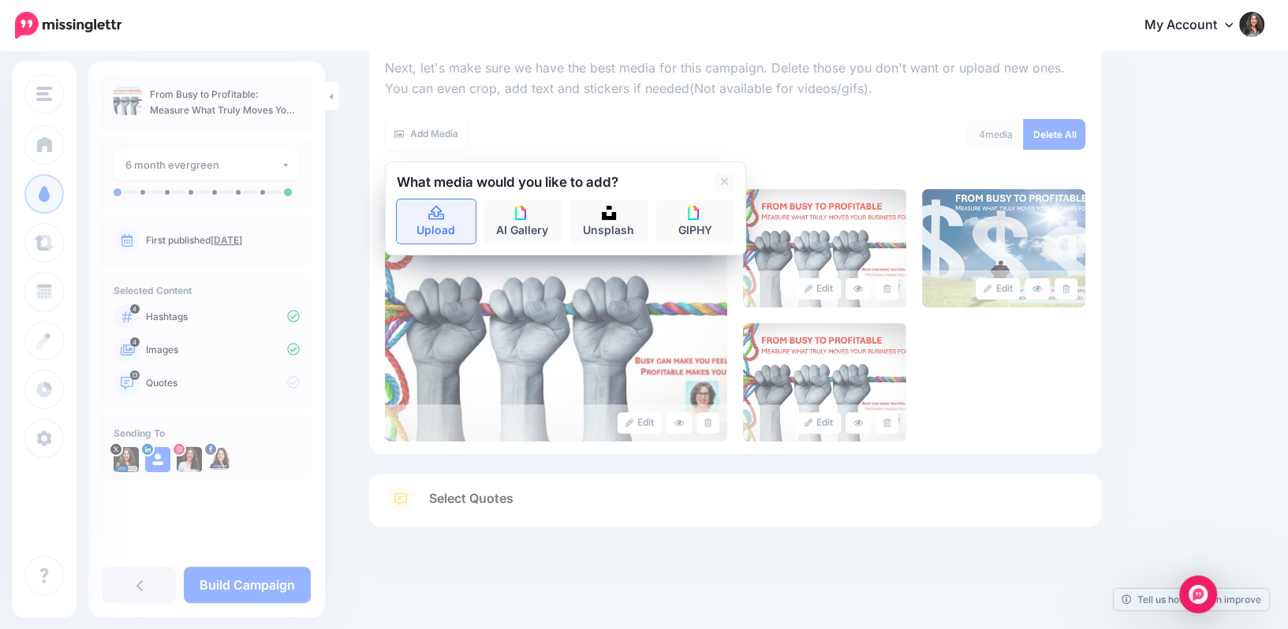
click at [437, 222] on link "Upload" at bounding box center [436, 222] width 79 height 44
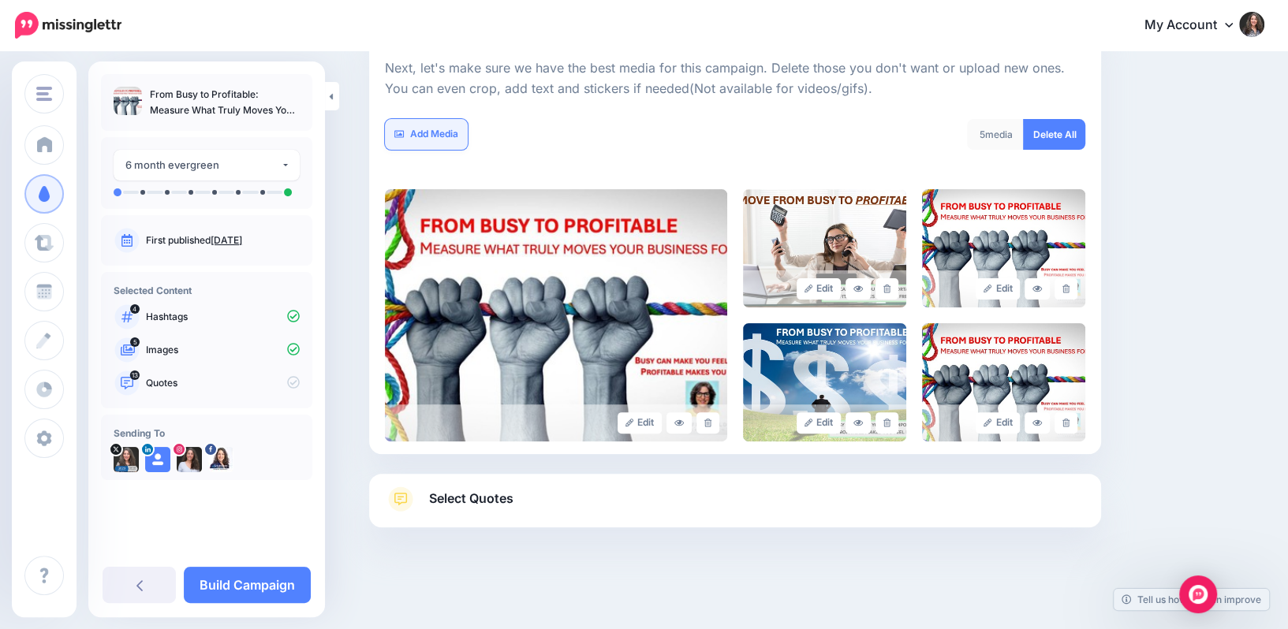
click at [435, 128] on link "Add Media" at bounding box center [426, 134] width 83 height 31
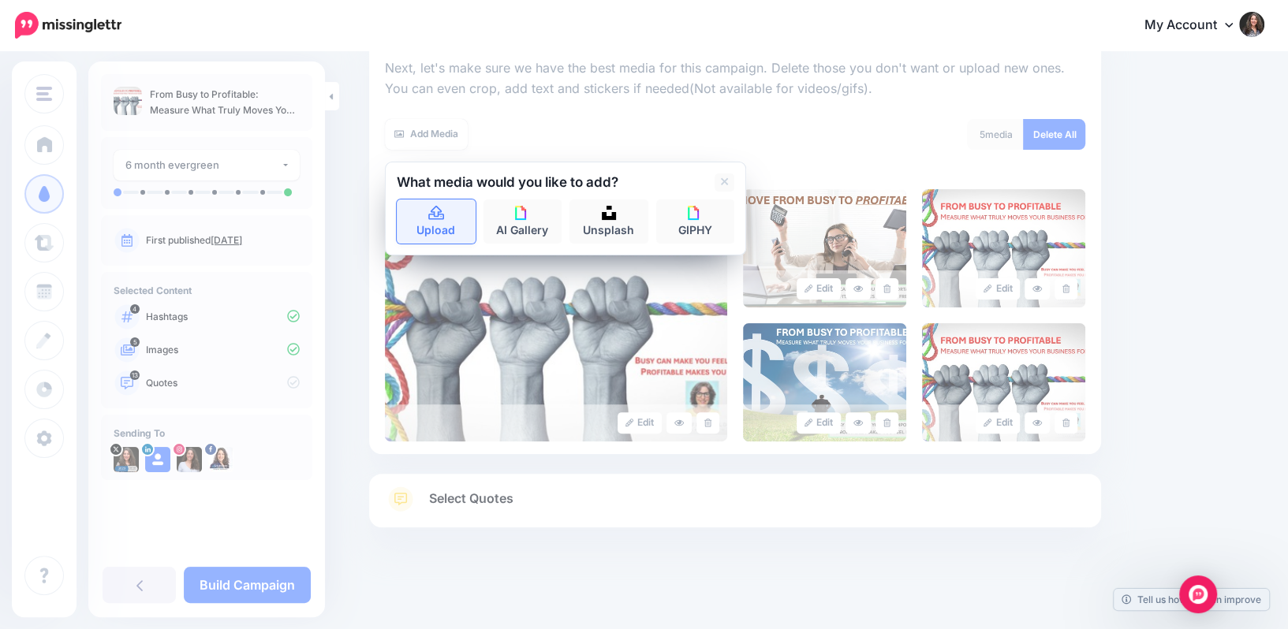
click at [437, 218] on icon at bounding box center [437, 214] width 18 height 14
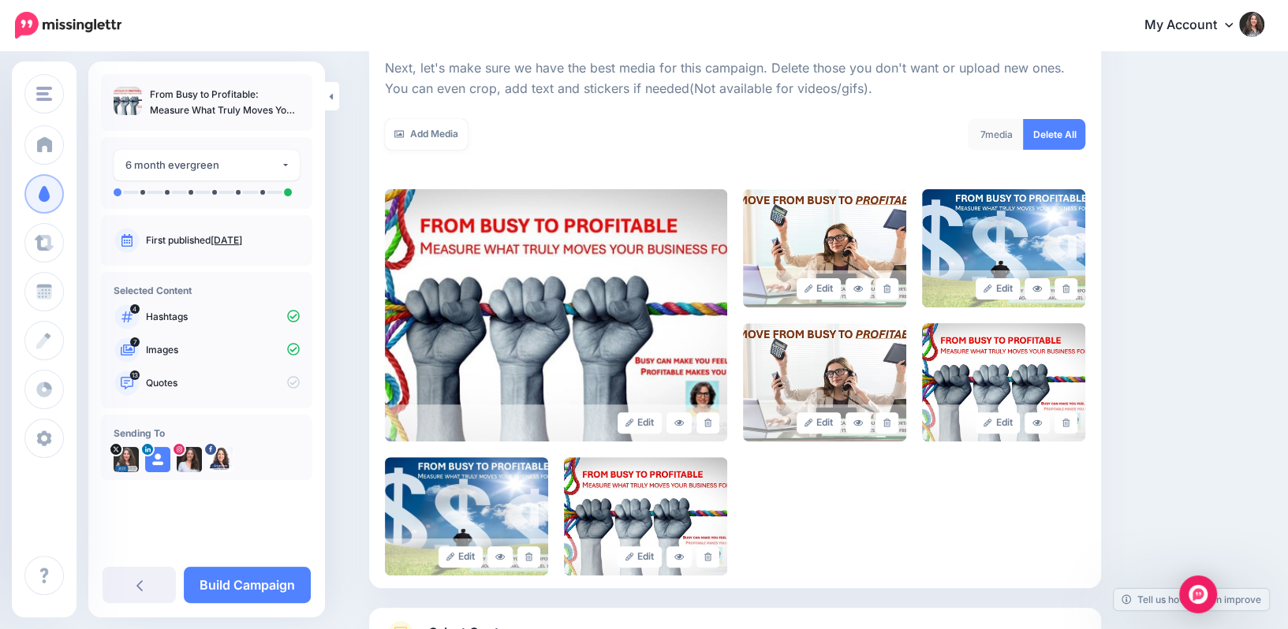
scroll to position [356, 0]
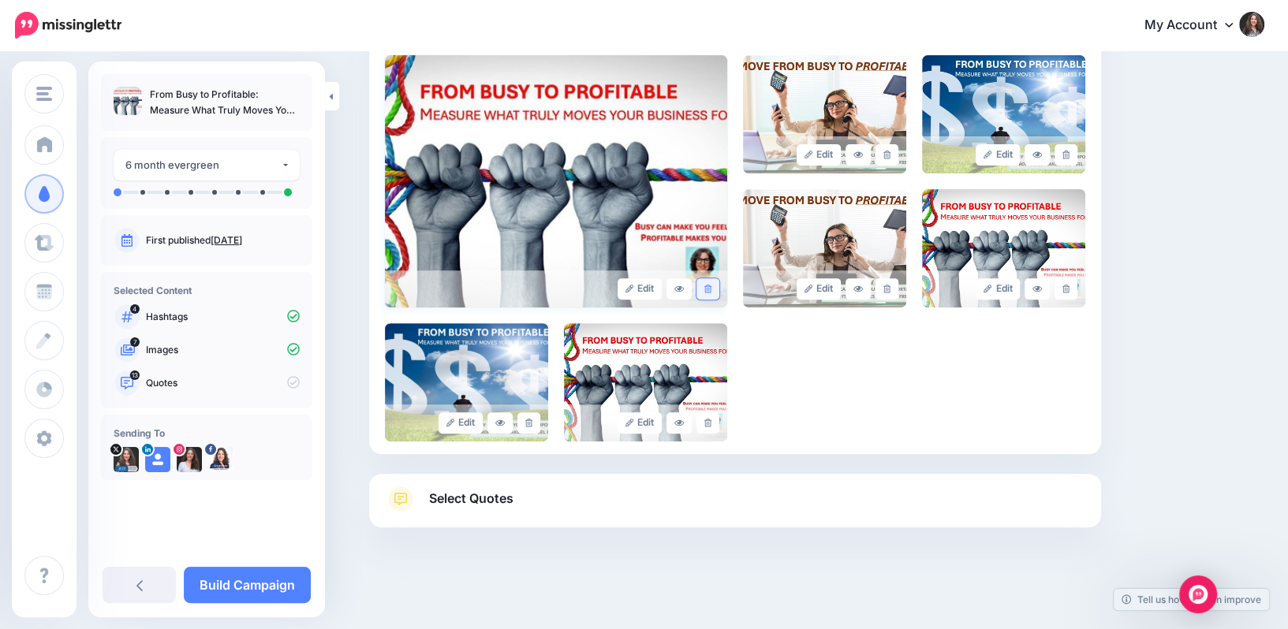
click at [710, 282] on link at bounding box center [707, 288] width 23 height 21
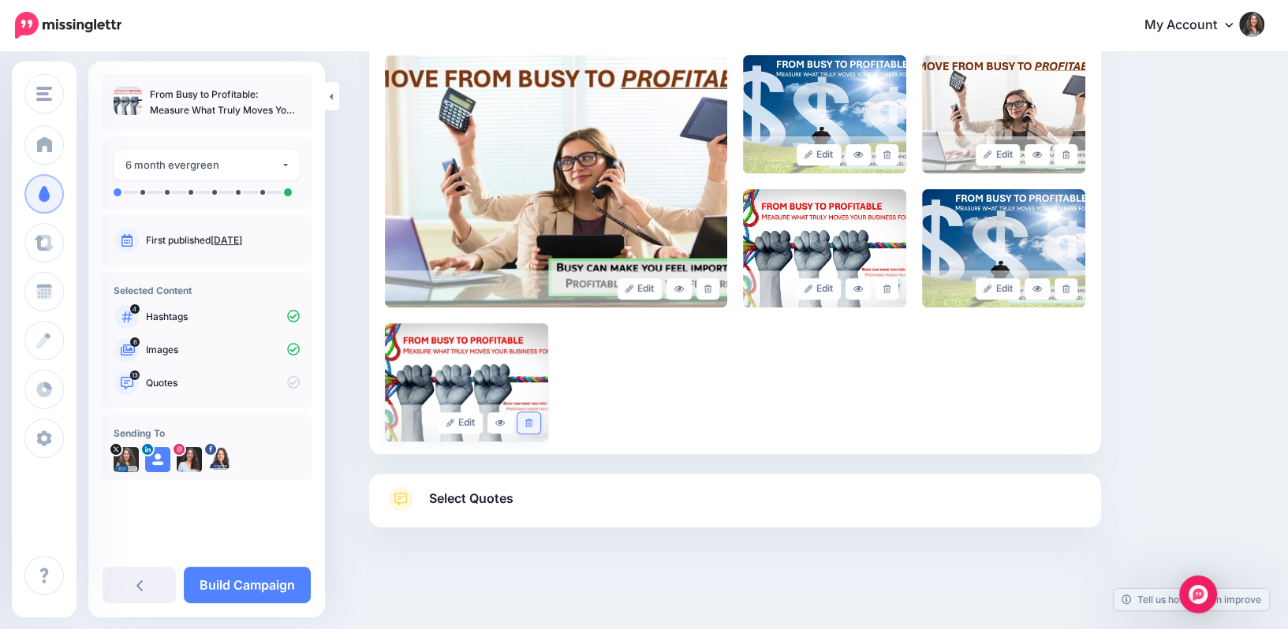
click at [525, 425] on icon at bounding box center [528, 423] width 7 height 9
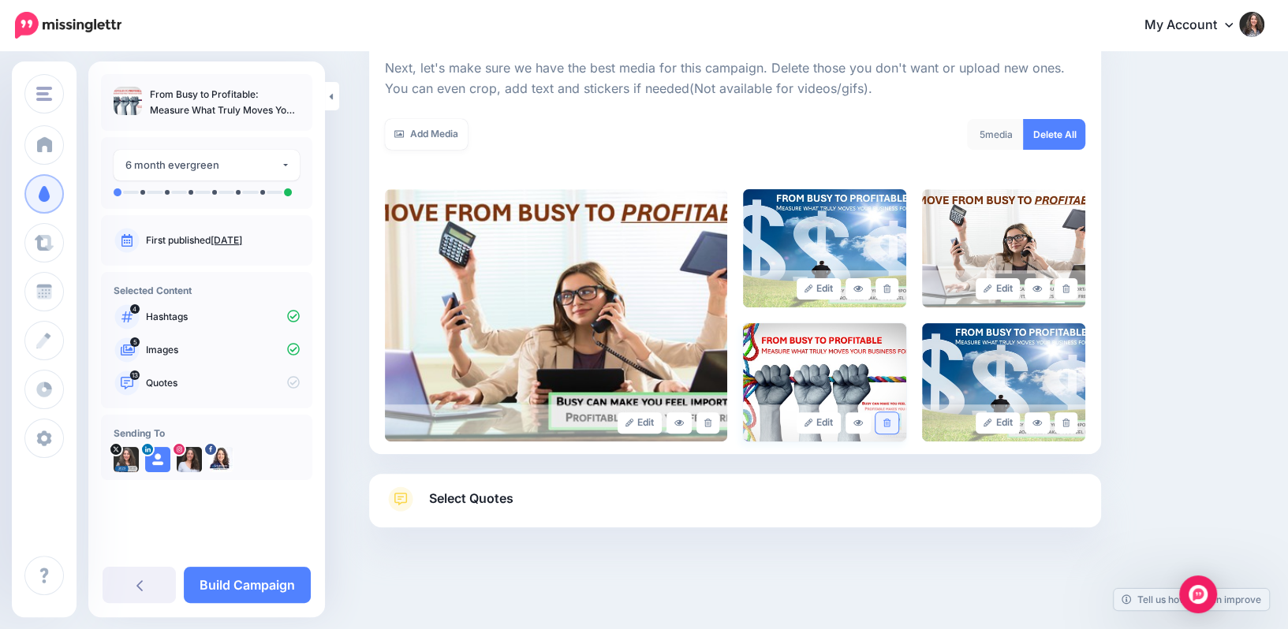
click at [889, 420] on icon at bounding box center [886, 423] width 7 height 9
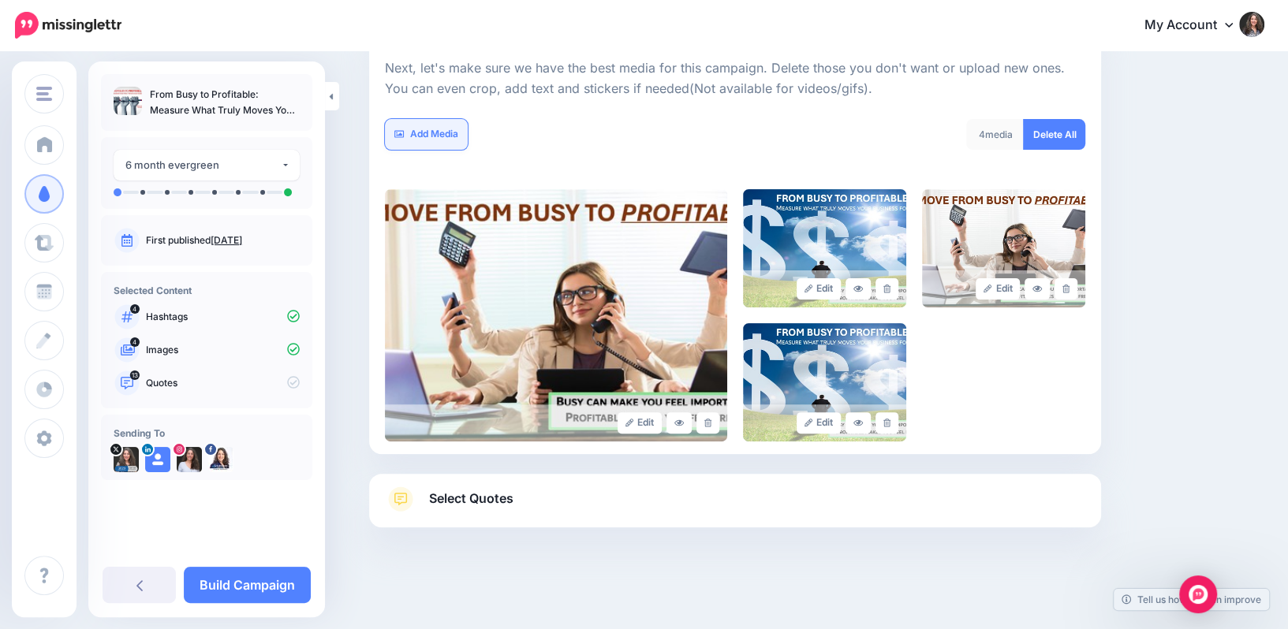
click at [429, 136] on link "Add Media" at bounding box center [426, 134] width 83 height 31
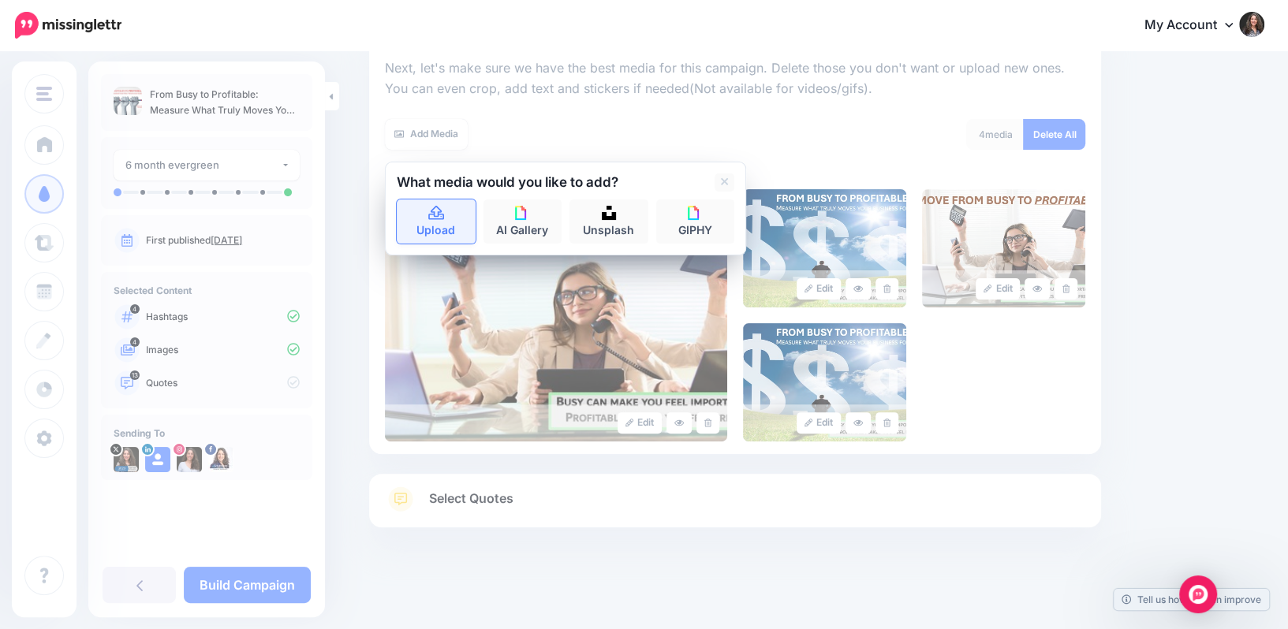
click at [442, 228] on link "Upload" at bounding box center [436, 222] width 79 height 44
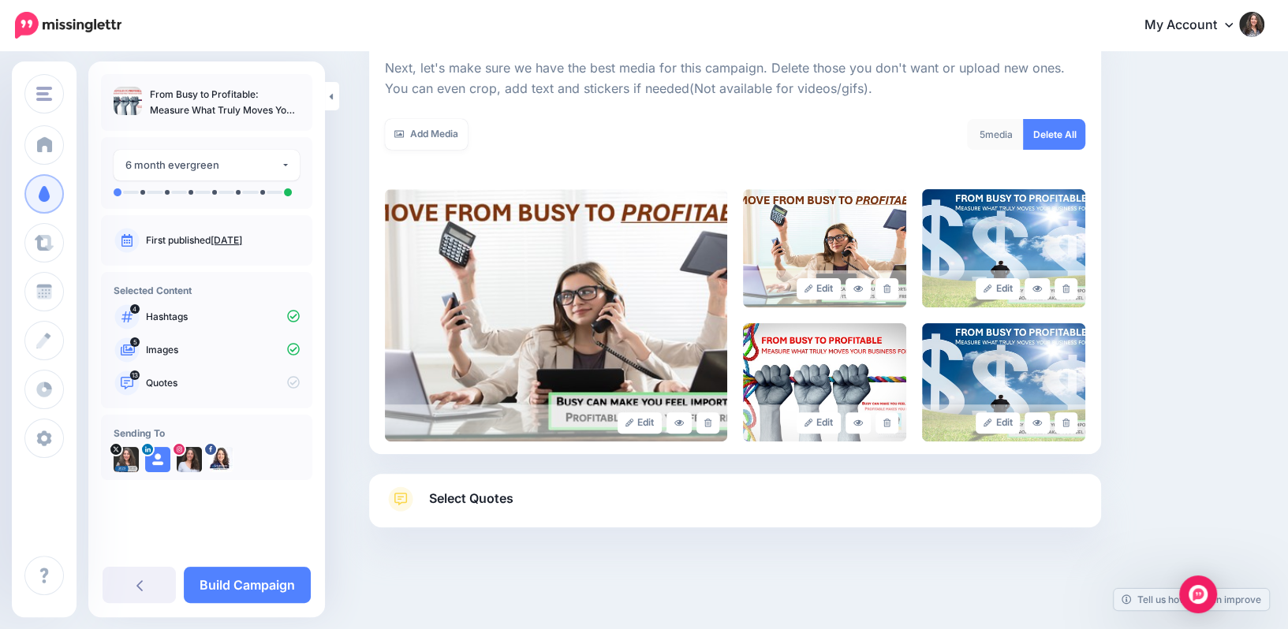
click at [504, 500] on span "Select Quotes" at bounding box center [471, 498] width 84 height 21
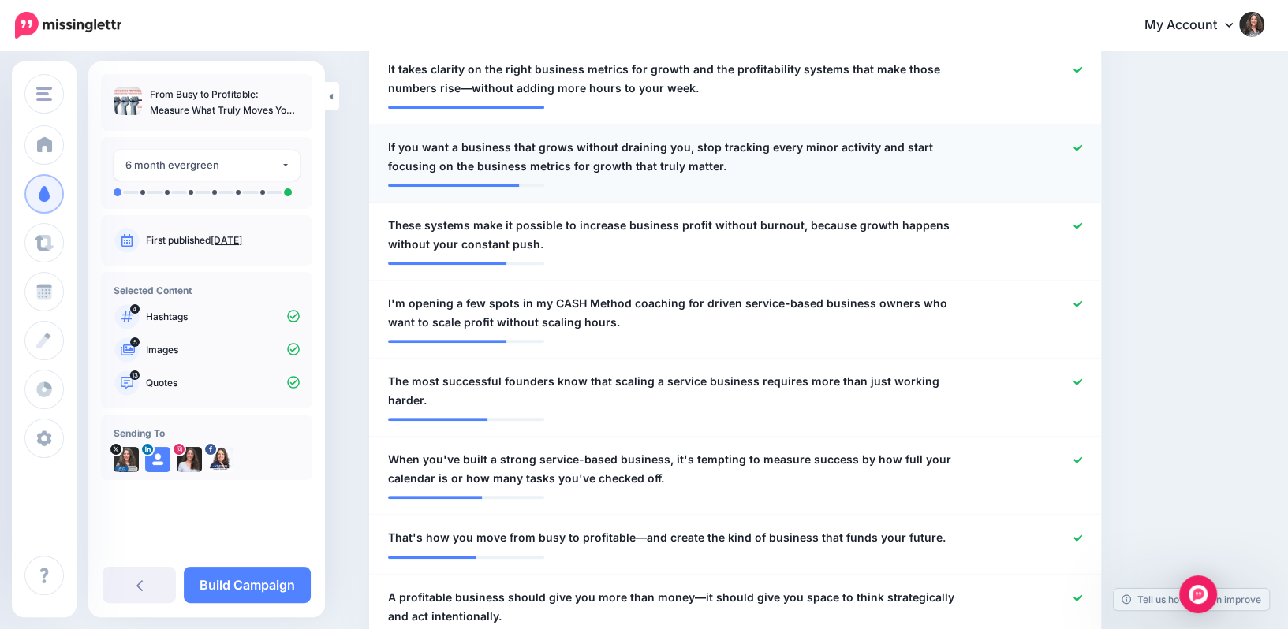
scroll to position [507, 0]
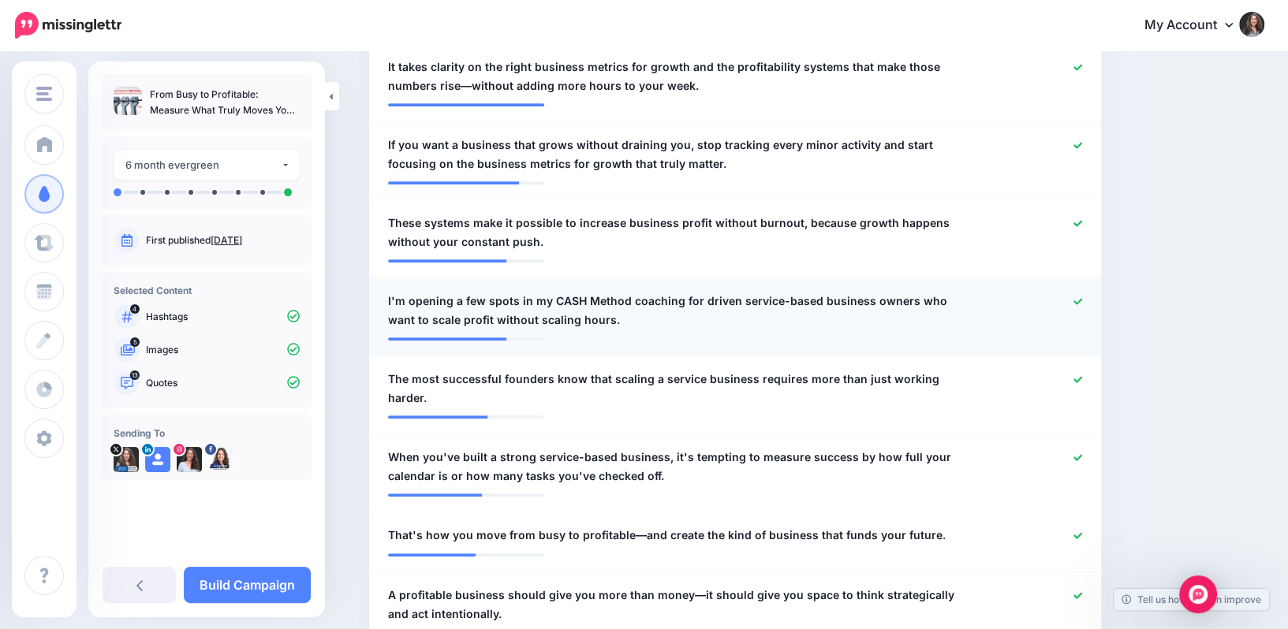
click at [1078, 297] on icon at bounding box center [1078, 301] width 9 height 9
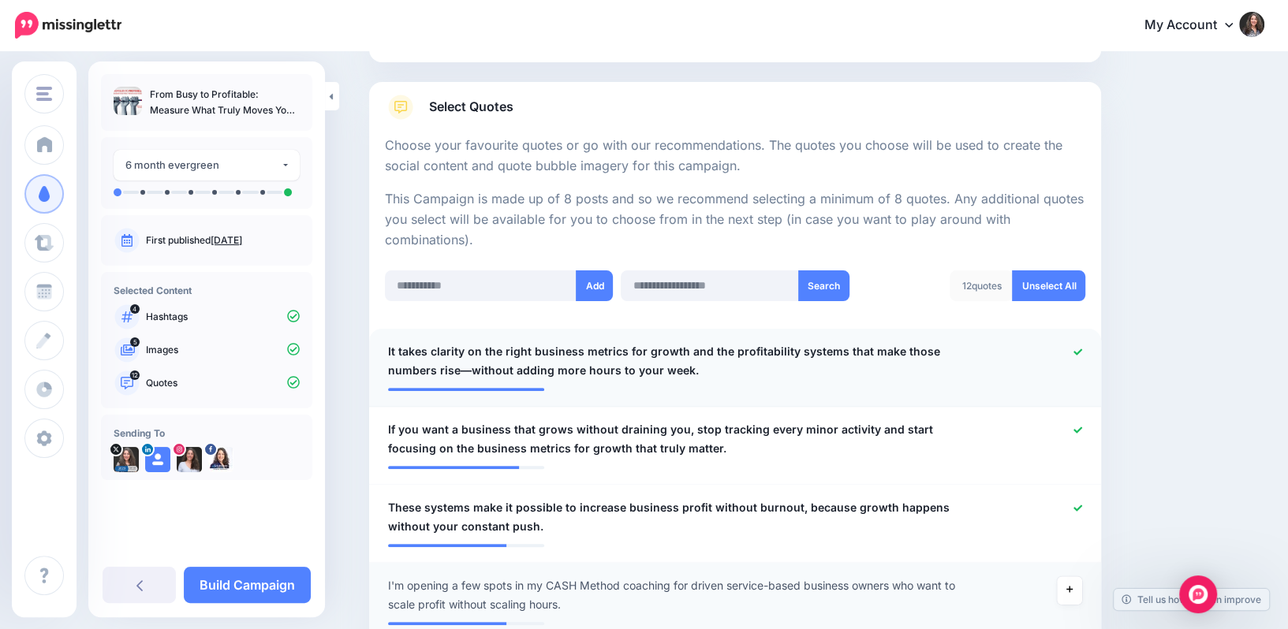
scroll to position [226, 0]
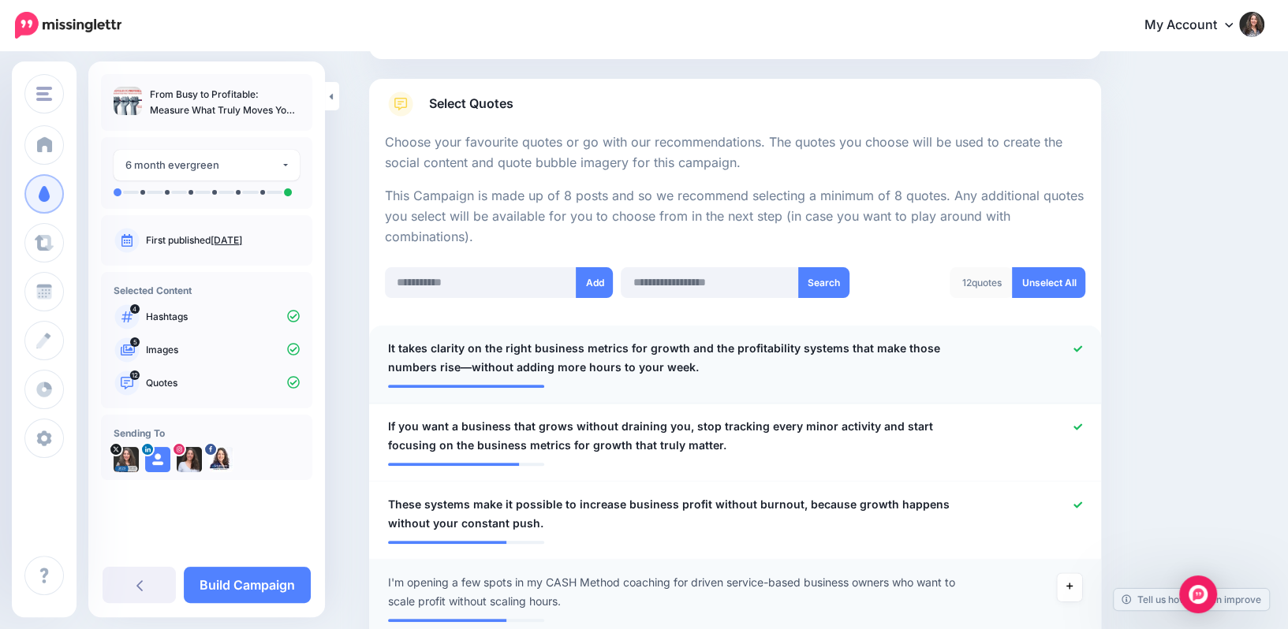
click at [1079, 345] on icon at bounding box center [1078, 349] width 9 height 9
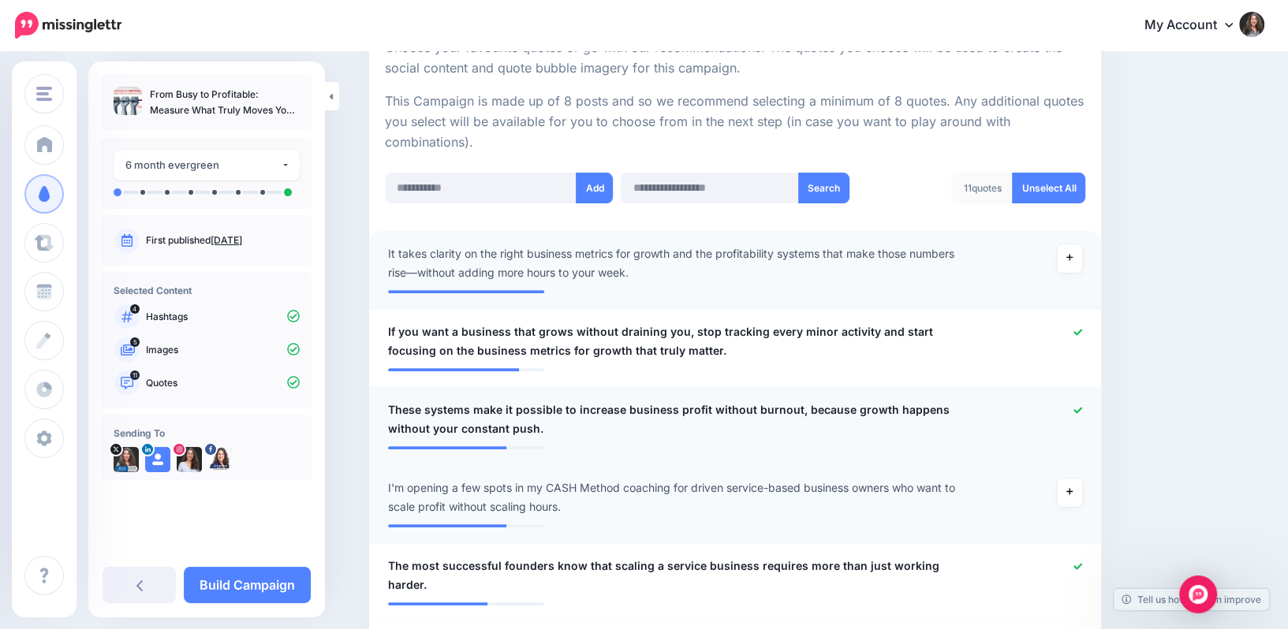
scroll to position [322, 0]
click at [1077, 401] on div at bounding box center [1035, 418] width 120 height 38
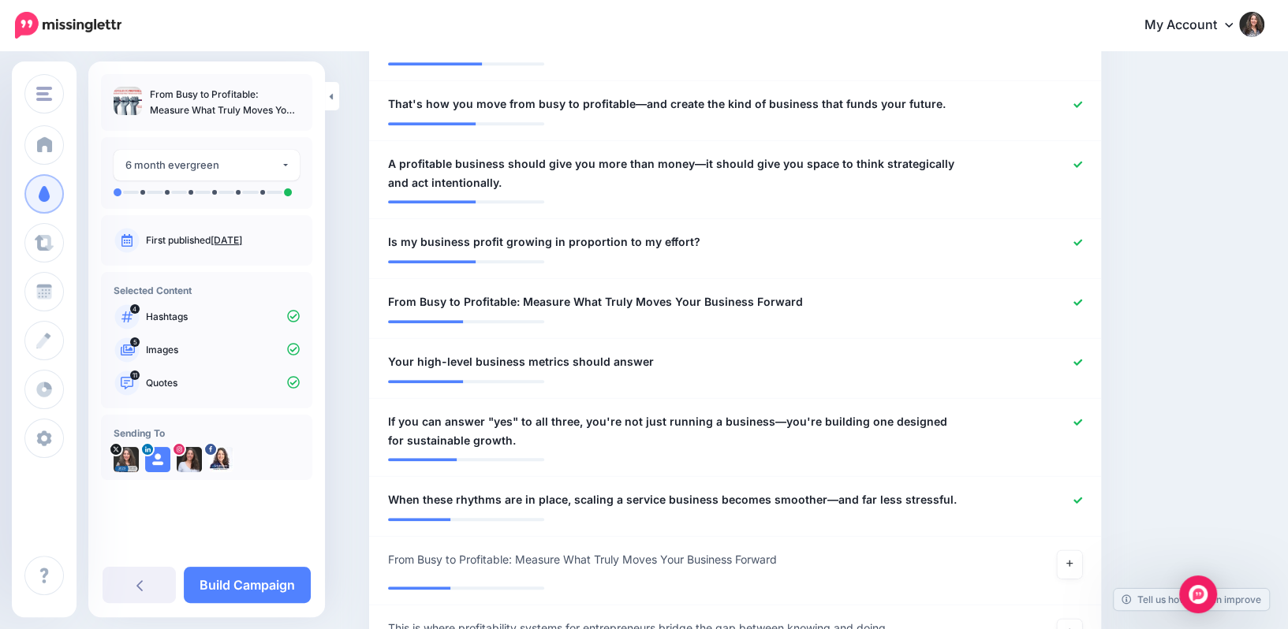
scroll to position [943, 0]
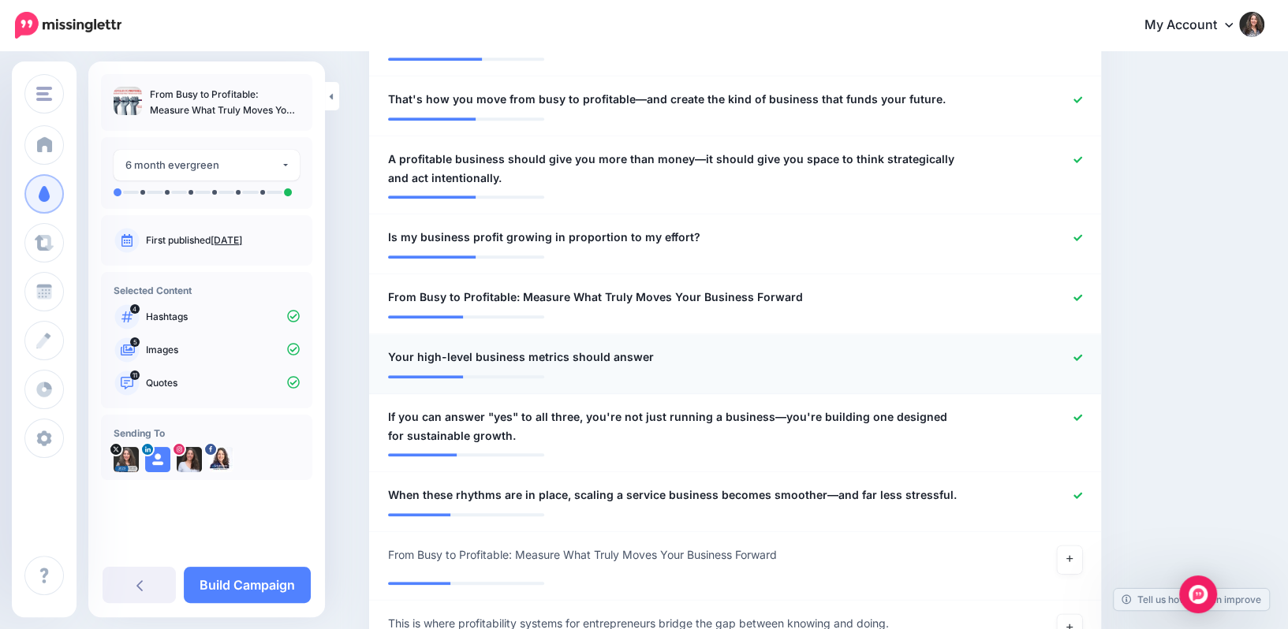
click at [1082, 348] on div at bounding box center [1035, 358] width 120 height 20
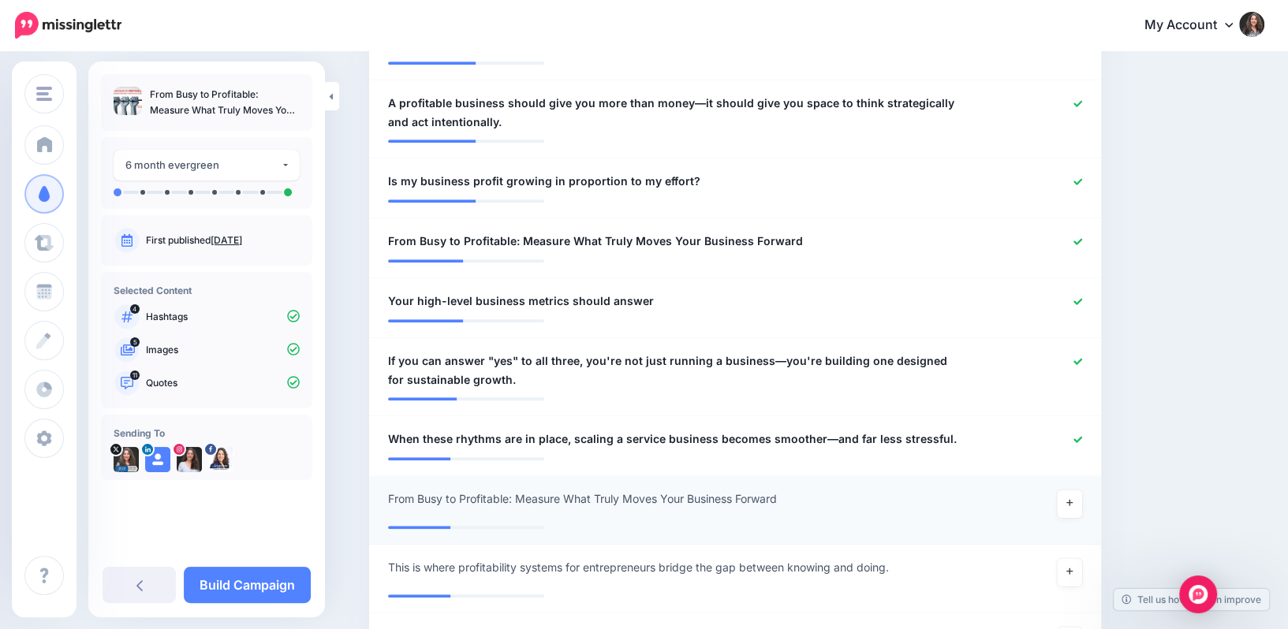
scroll to position [1003, 0]
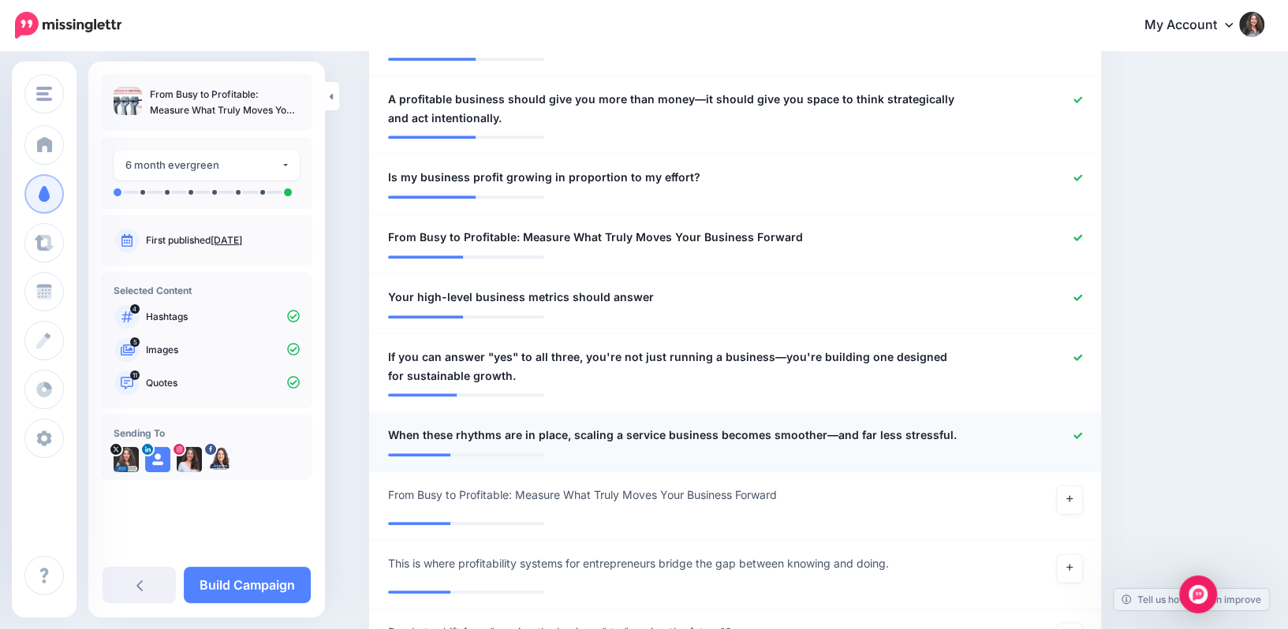
click at [1077, 432] on icon at bounding box center [1078, 435] width 9 height 6
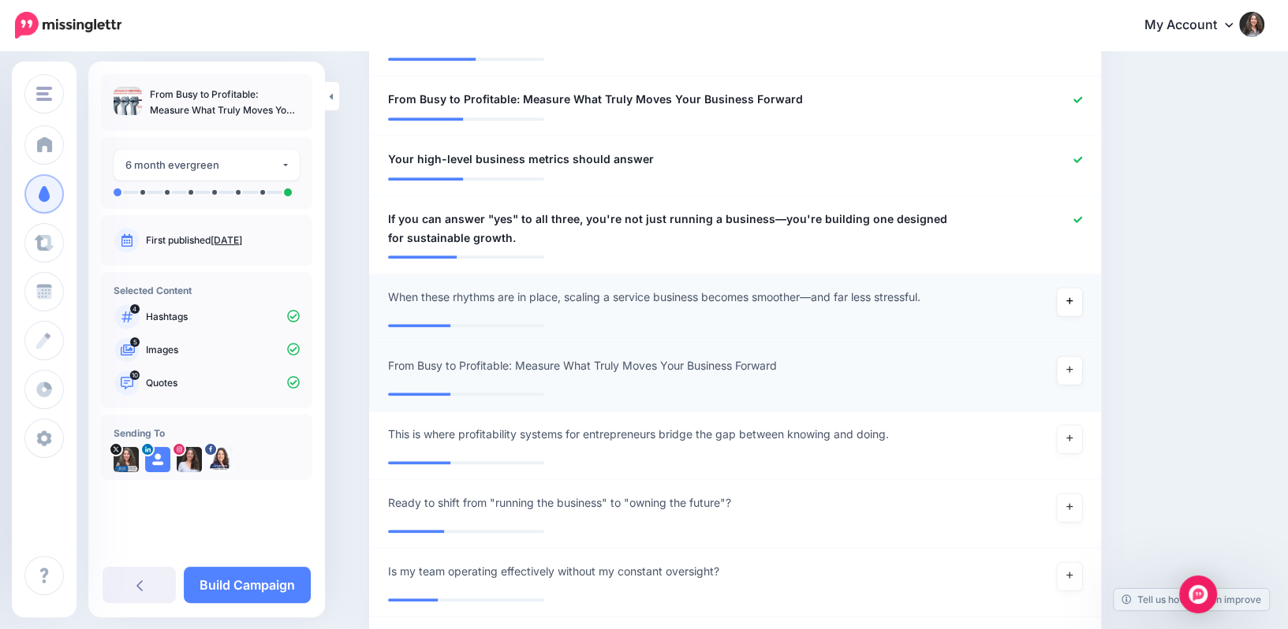
scroll to position [1330, 0]
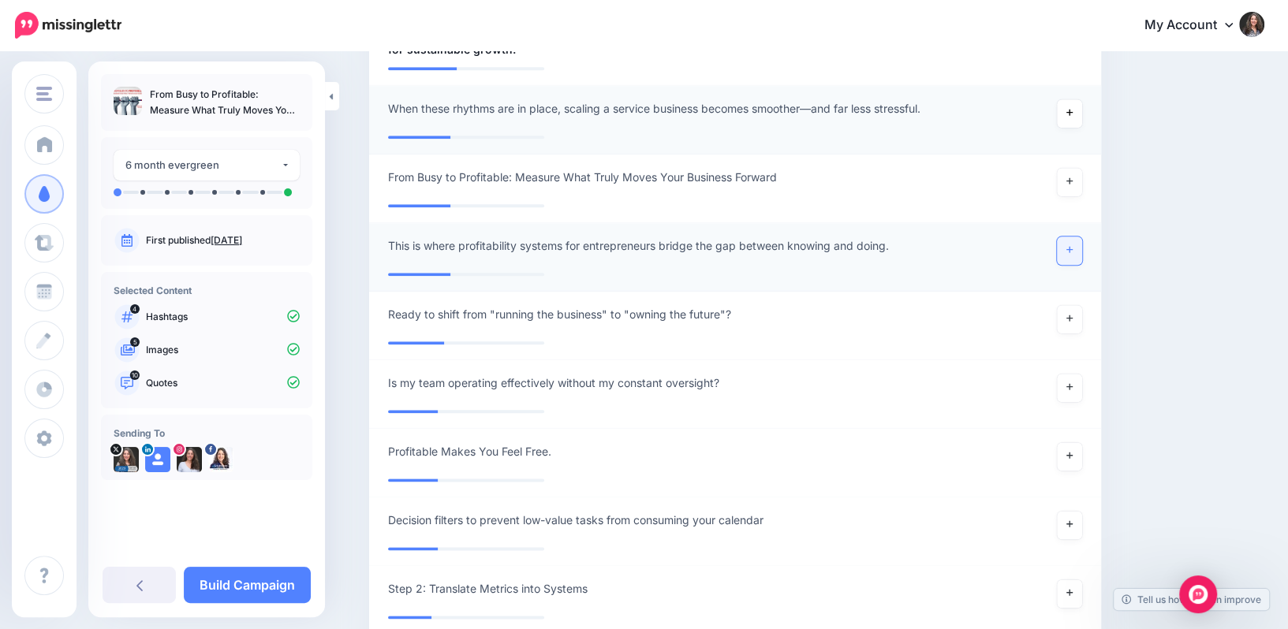
click at [1066, 237] on link at bounding box center [1069, 251] width 25 height 28
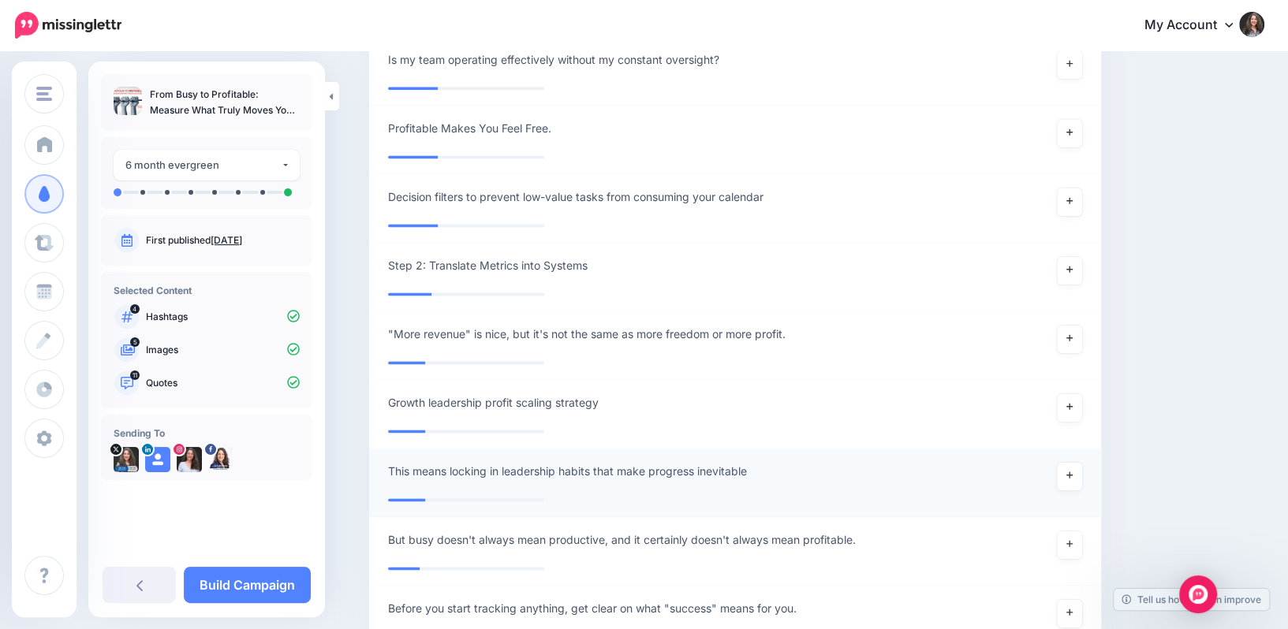
scroll to position [1645, 0]
click at [1074, 324] on link at bounding box center [1069, 338] width 25 height 28
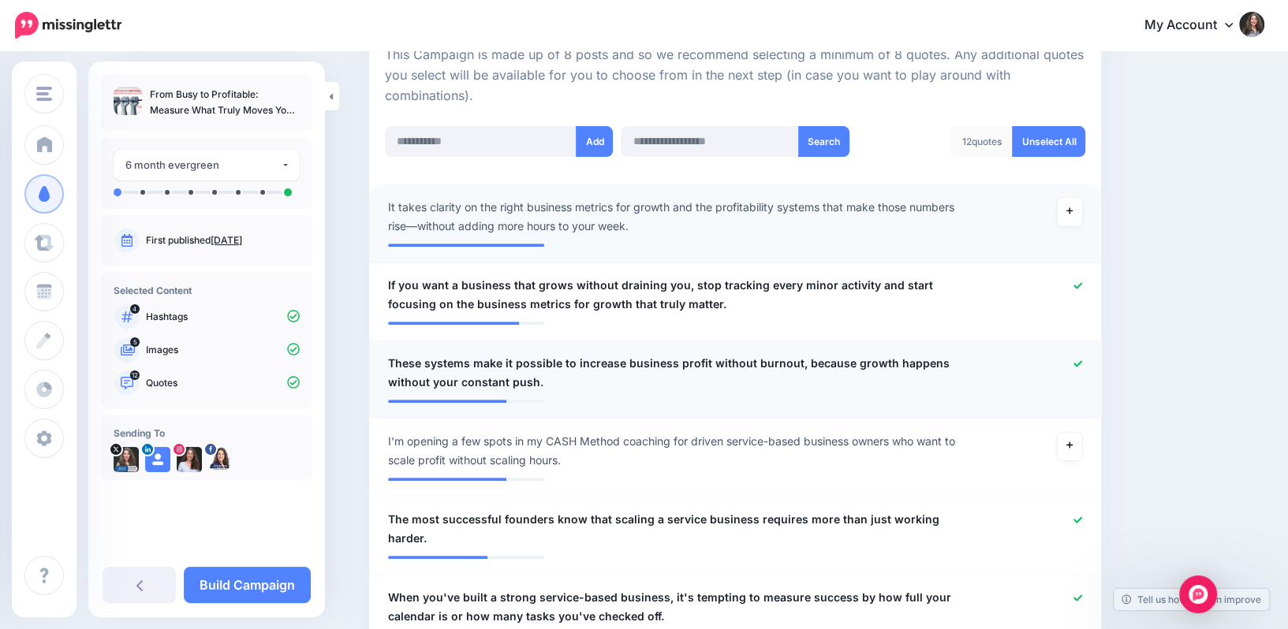
scroll to position [371, 0]
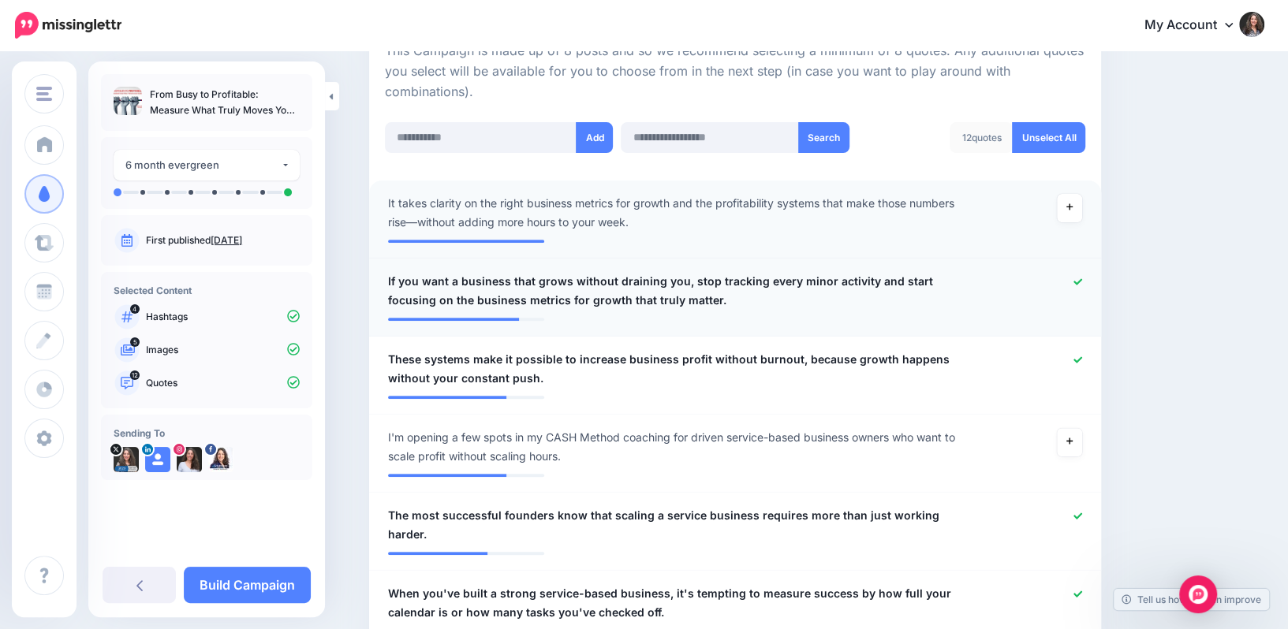
click at [1076, 281] on icon at bounding box center [1078, 282] width 9 height 9
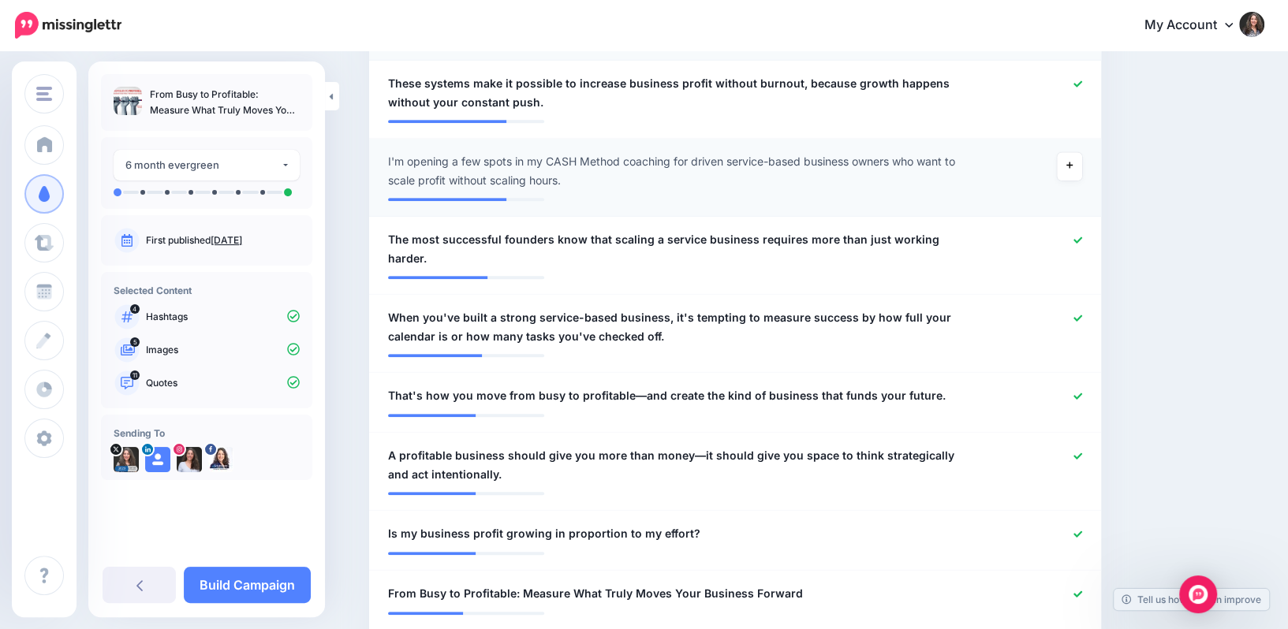
scroll to position [649, 0]
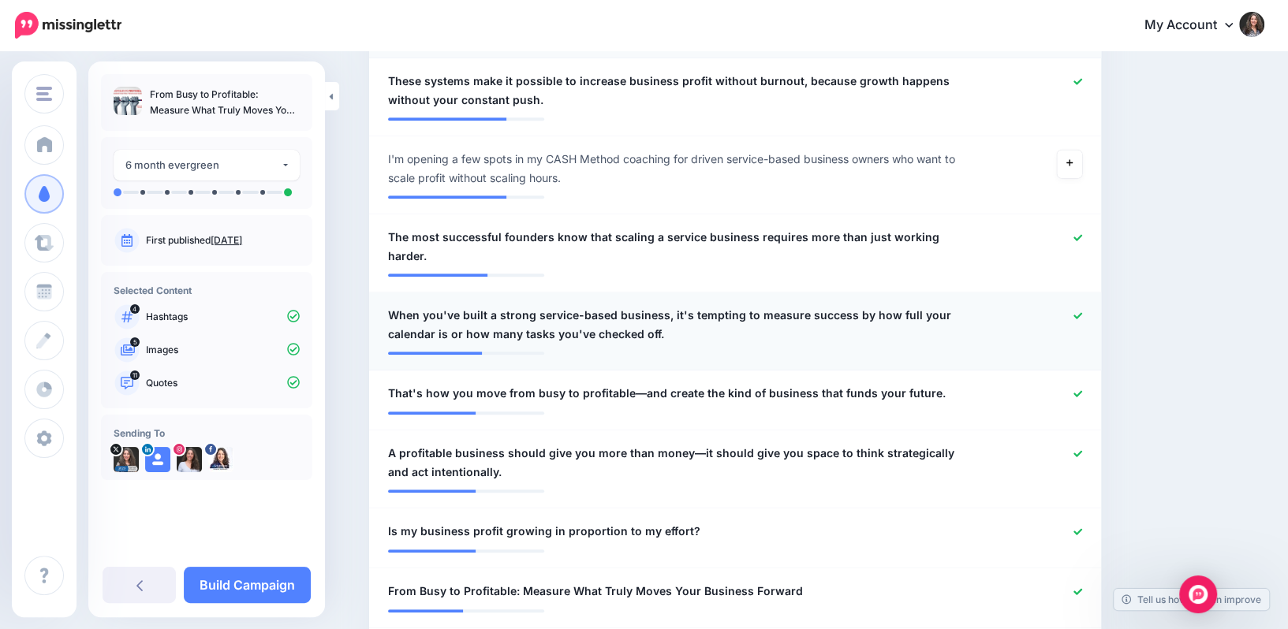
click at [1078, 312] on icon at bounding box center [1078, 315] width 9 height 6
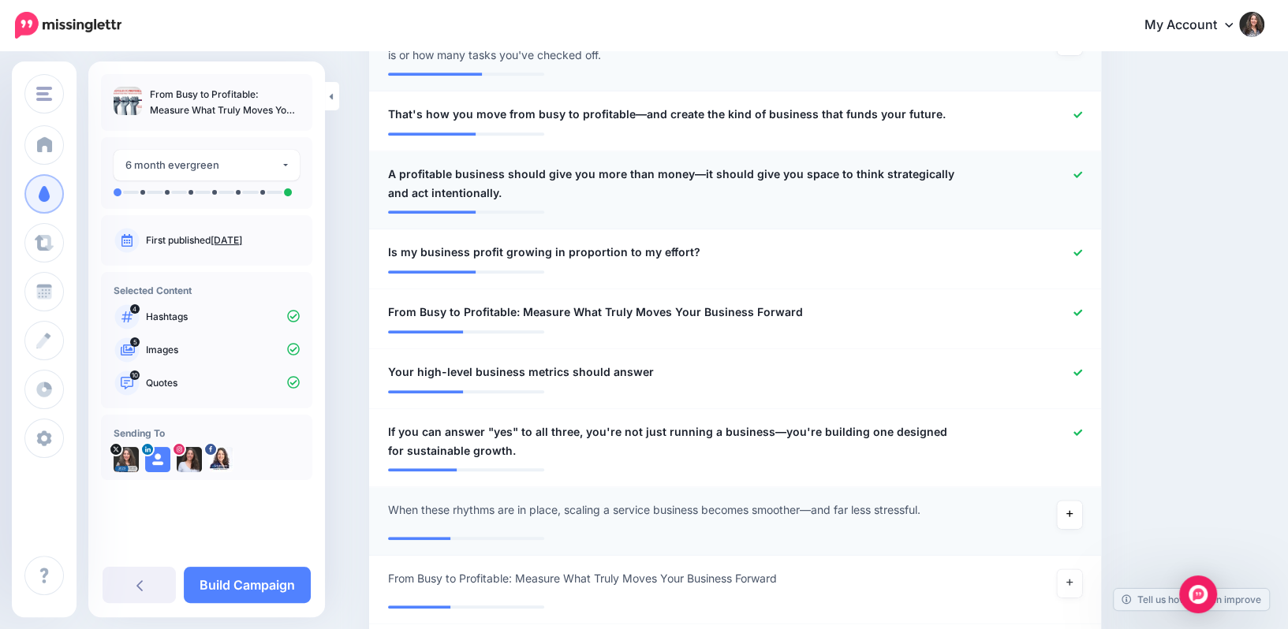
scroll to position [932, 0]
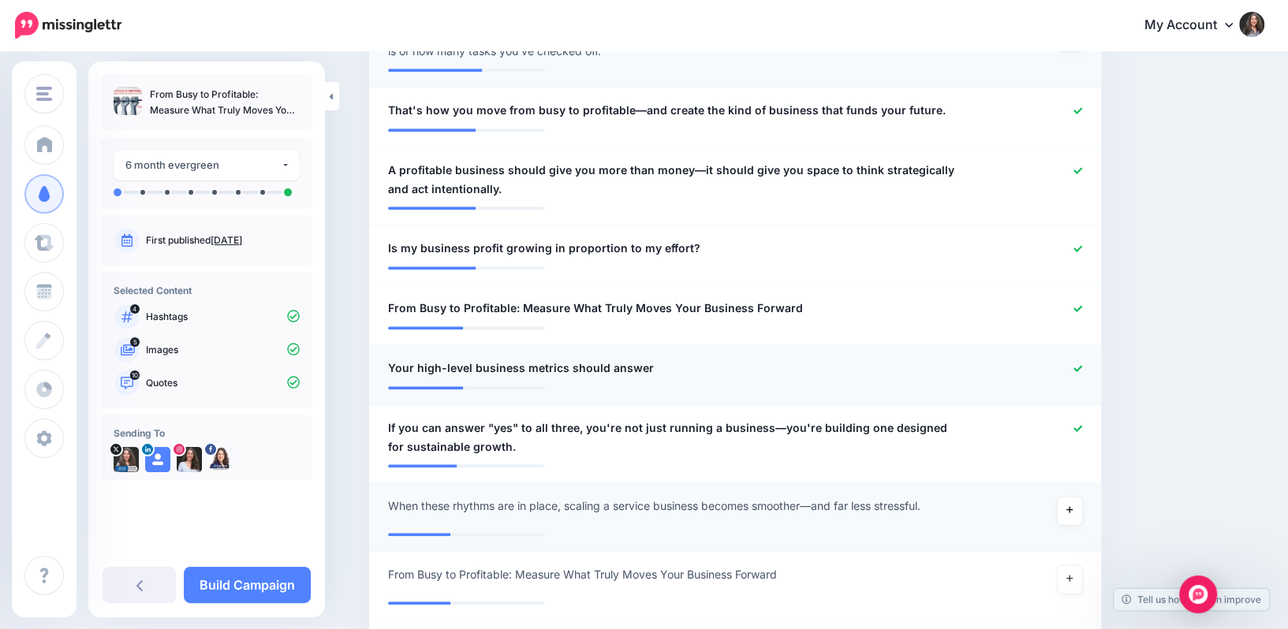
click at [1080, 365] on icon at bounding box center [1078, 368] width 9 height 6
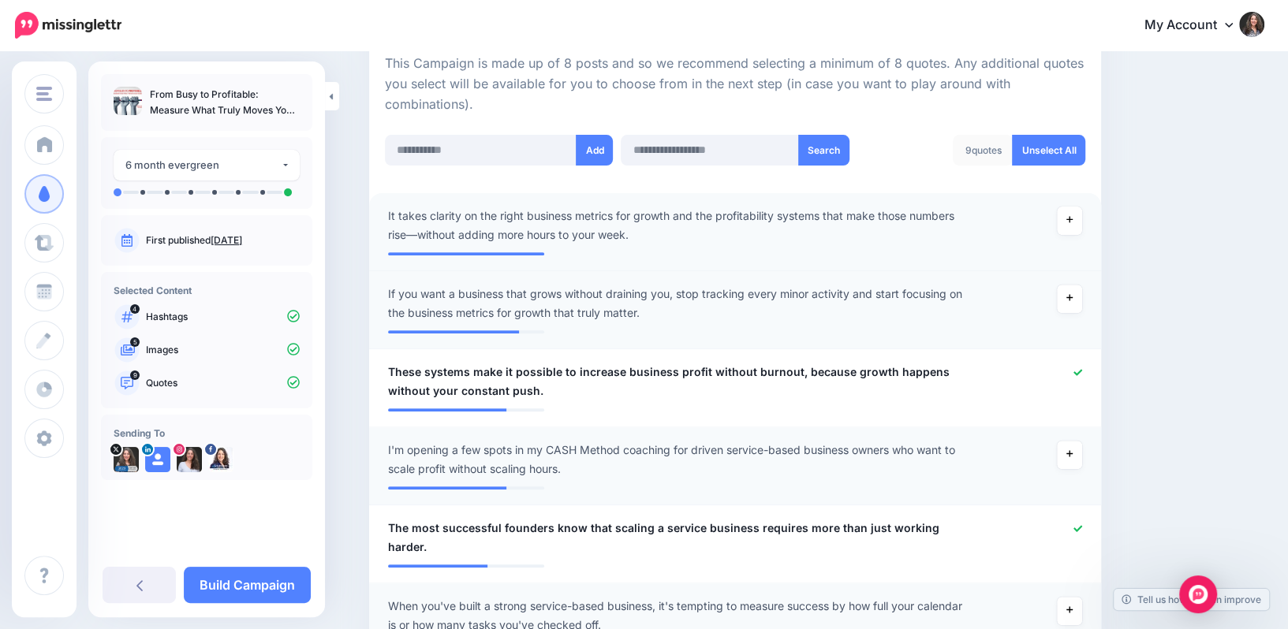
scroll to position [361, 0]
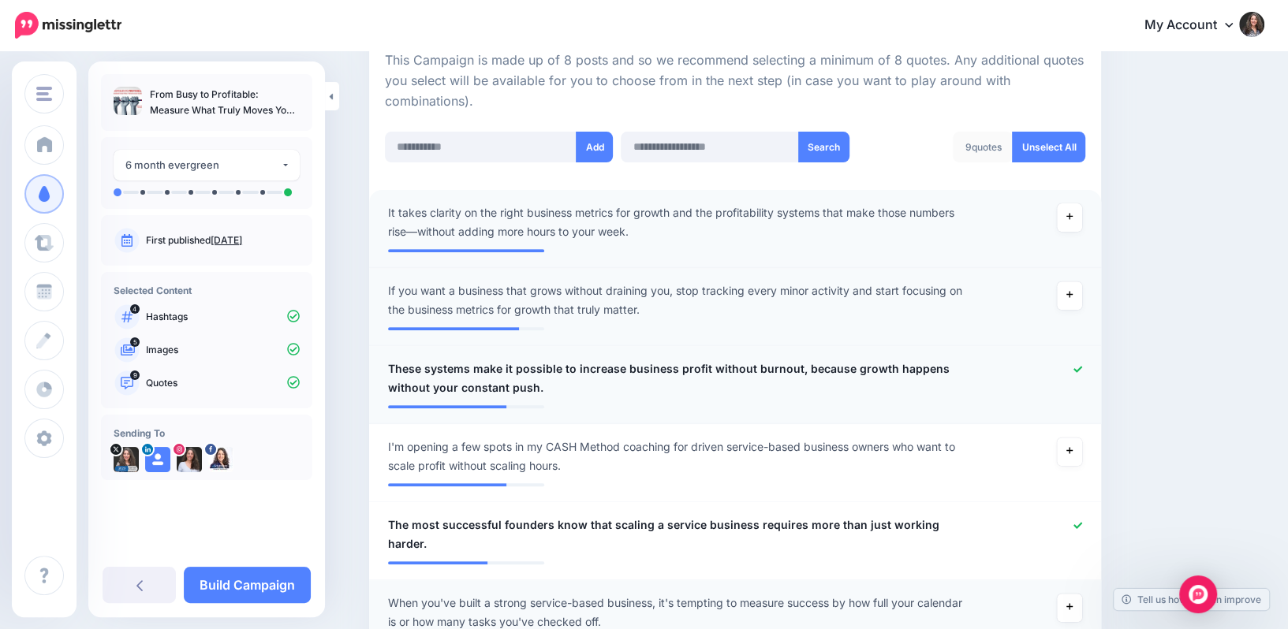
click at [1080, 368] on icon at bounding box center [1078, 369] width 9 height 6
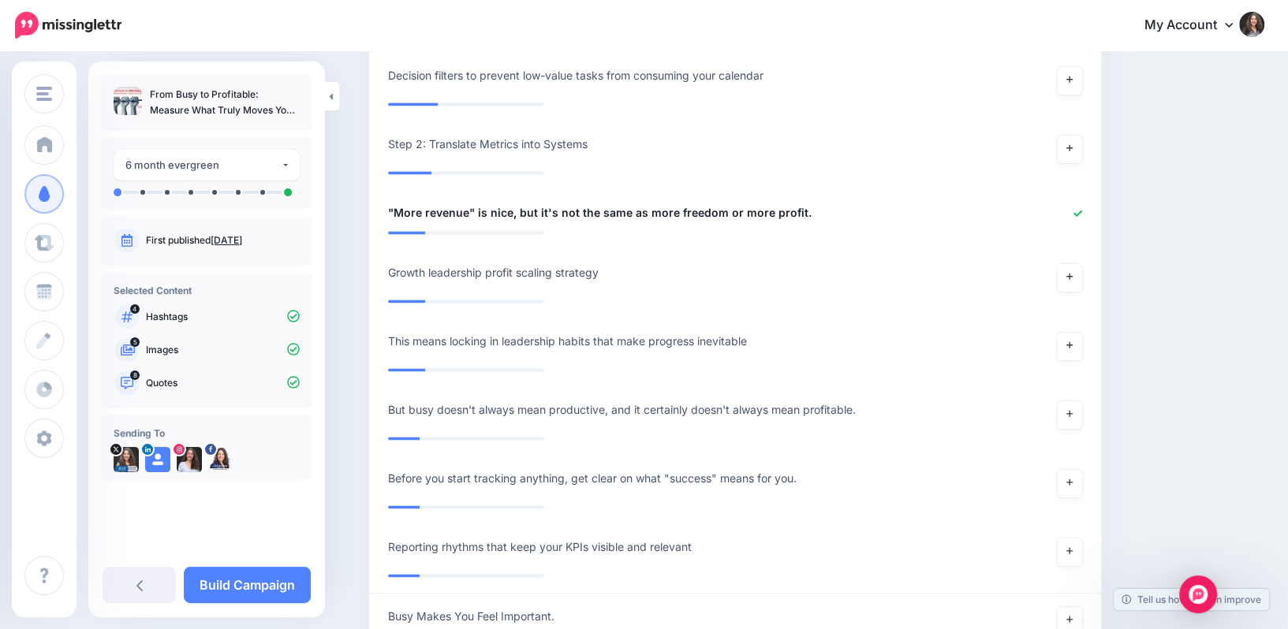
scroll to position [2507, 0]
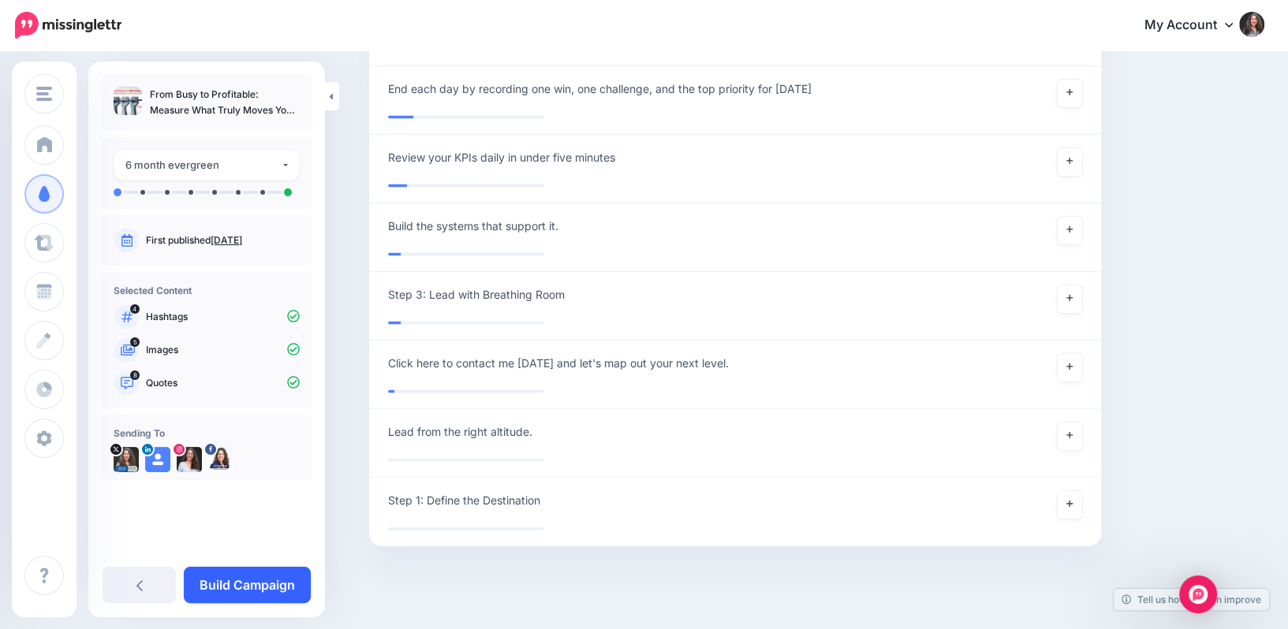
click at [252, 577] on link "Build Campaign" at bounding box center [247, 585] width 127 height 36
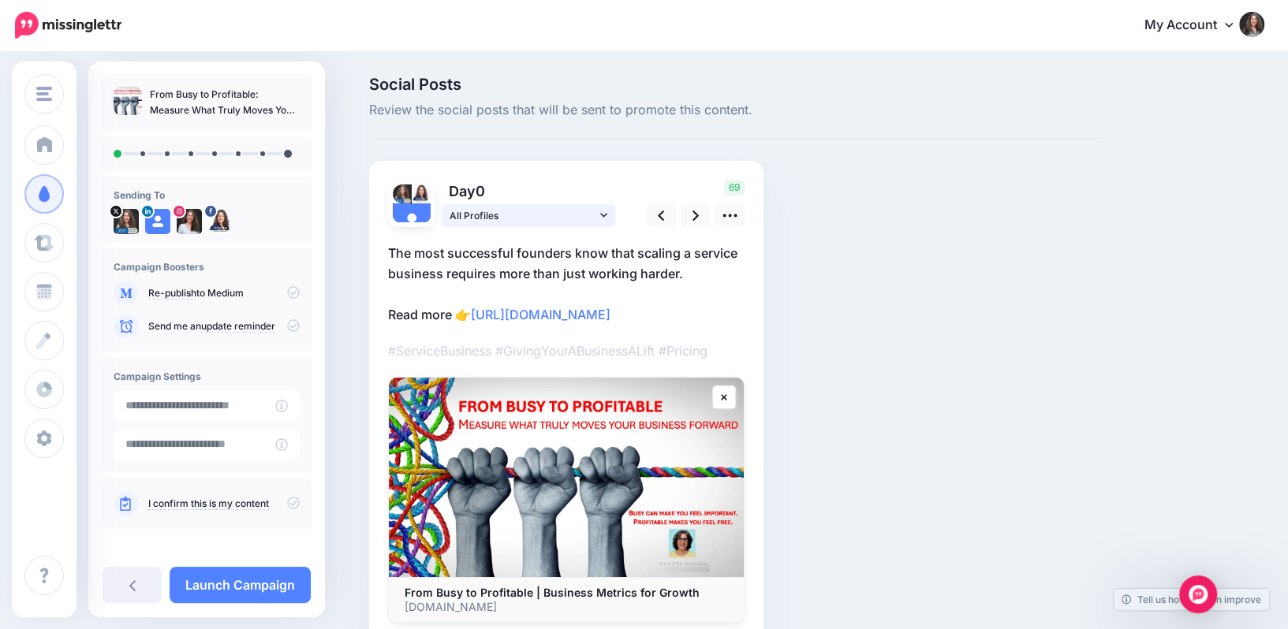
click at [605, 214] on icon at bounding box center [603, 215] width 7 height 11
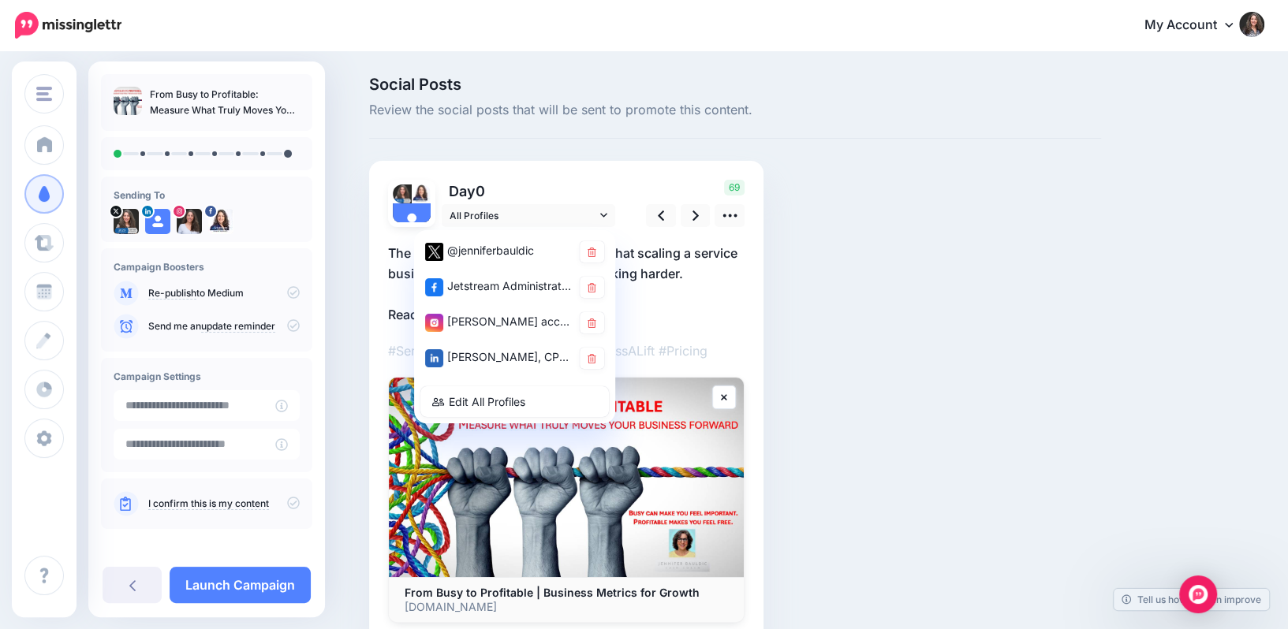
click at [603, 166] on div "Day 0 All Profiles" at bounding box center [566, 401] width 394 height 481
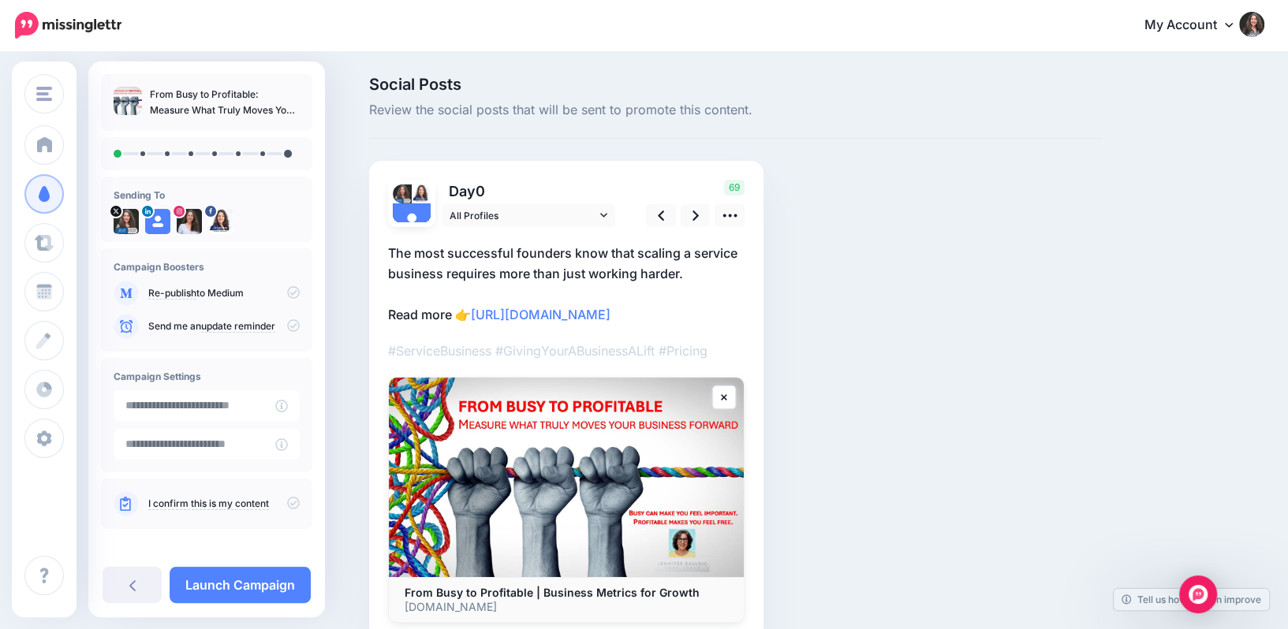
click at [618, 418] on img at bounding box center [566, 478] width 355 height 200
click at [726, 218] on icon at bounding box center [730, 215] width 17 height 17
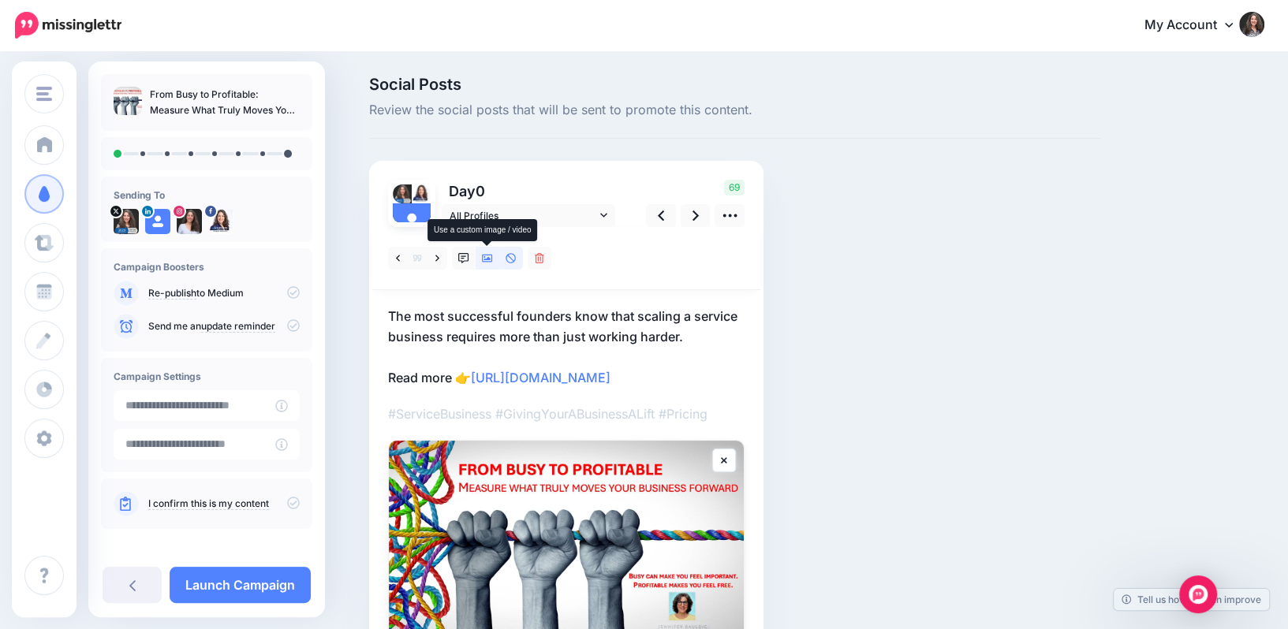
click at [486, 255] on icon at bounding box center [487, 259] width 11 height 8
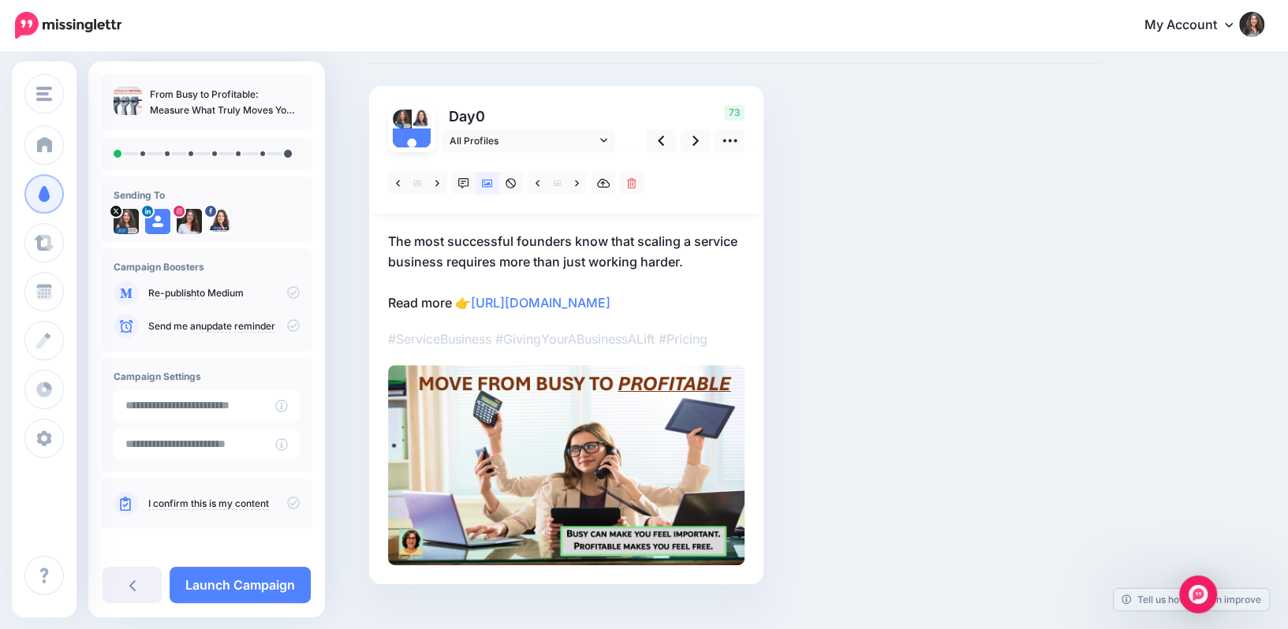
scroll to position [79, 0]
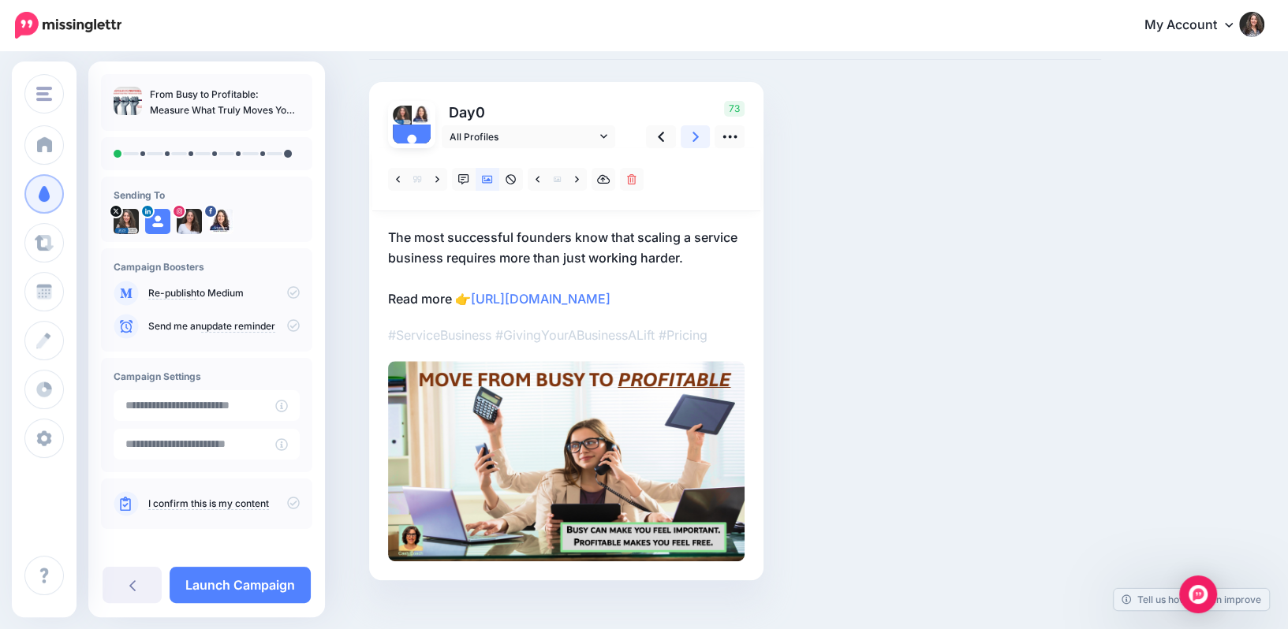
click at [688, 133] on link at bounding box center [696, 136] width 30 height 23
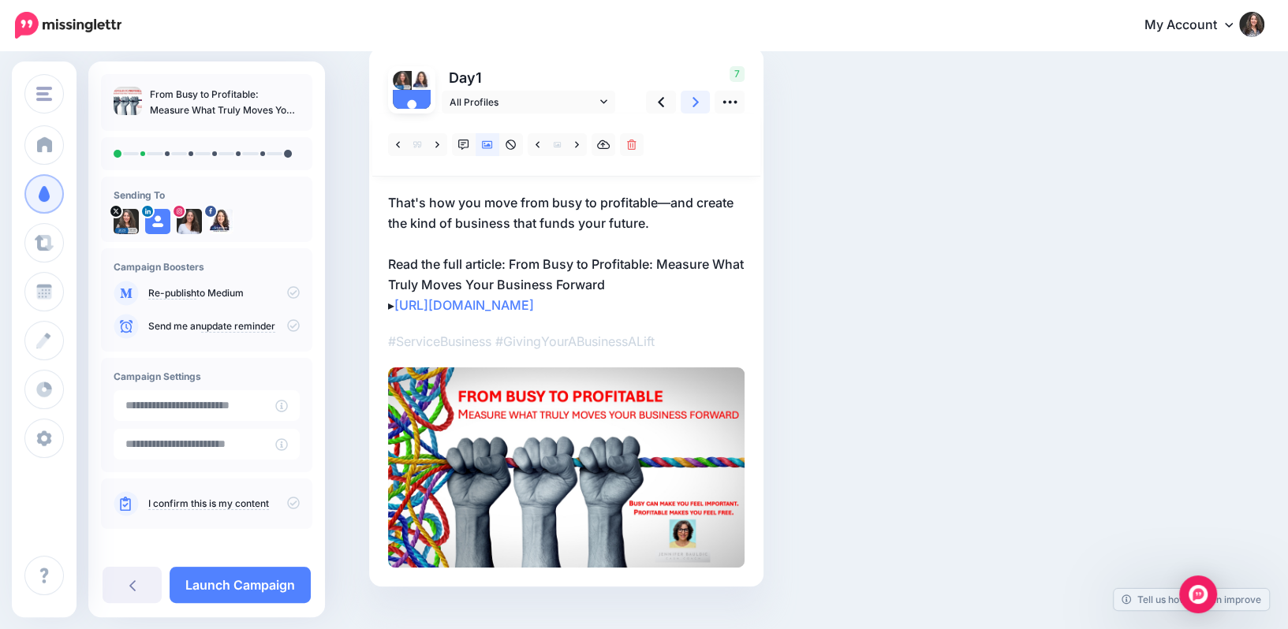
scroll to position [117, 0]
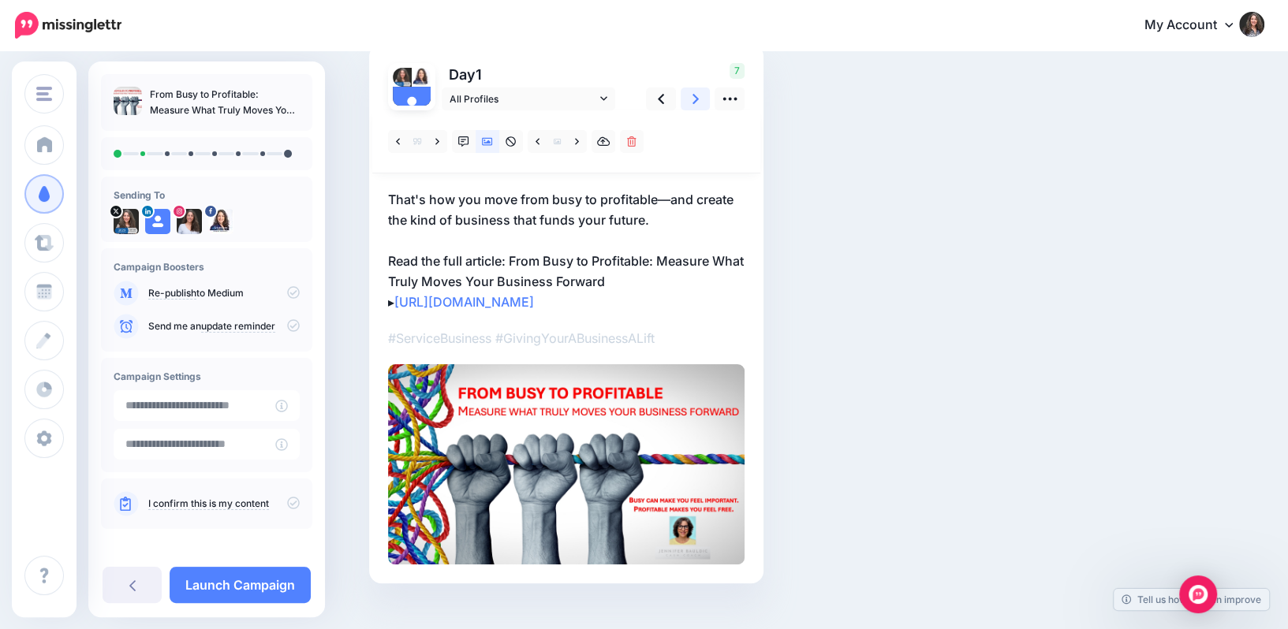
click at [695, 100] on icon at bounding box center [696, 99] width 6 height 10
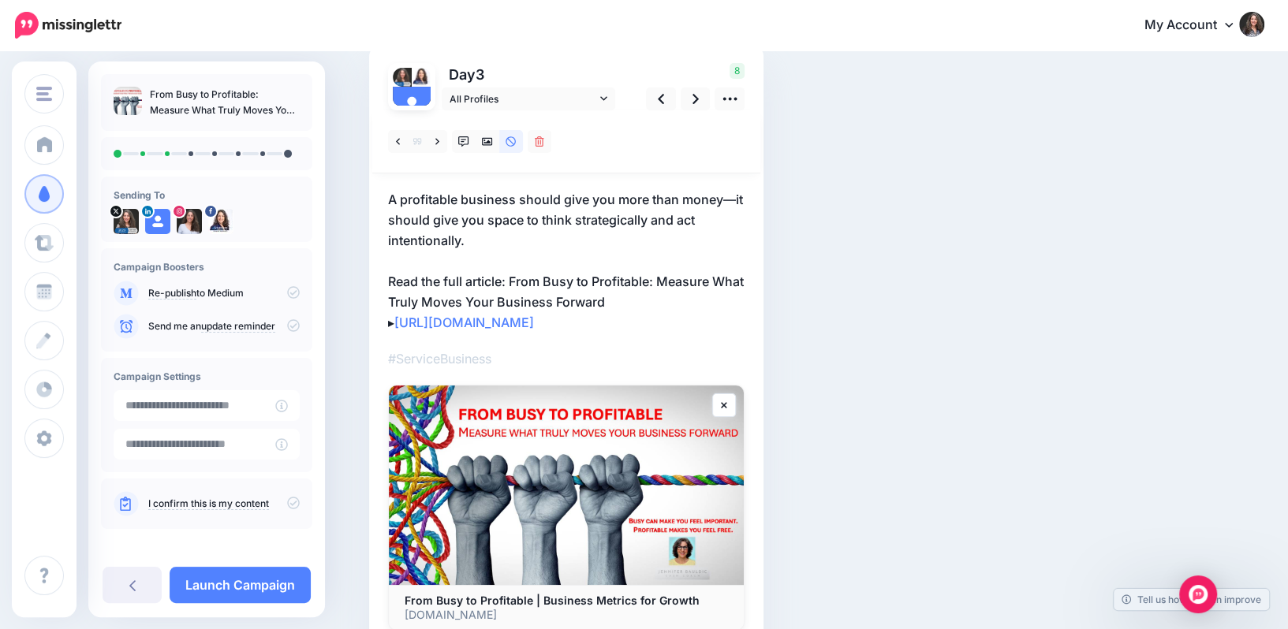
click at [629, 412] on img at bounding box center [566, 486] width 355 height 200
click at [487, 141] on icon at bounding box center [487, 142] width 11 height 8
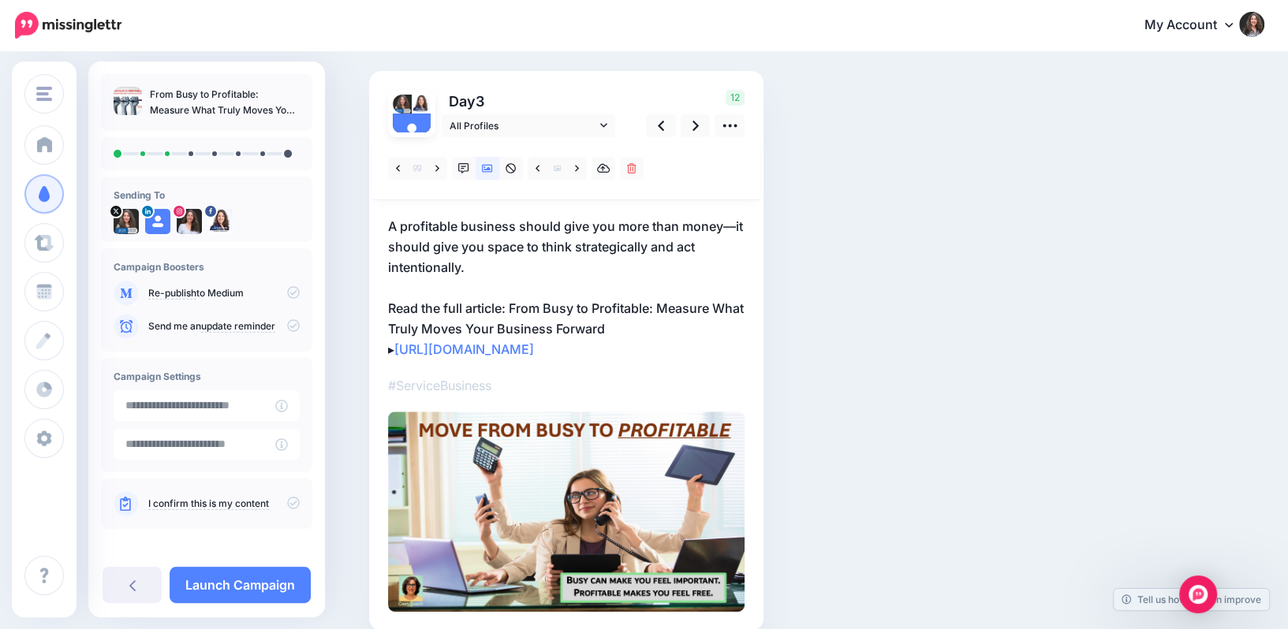
scroll to position [0, 0]
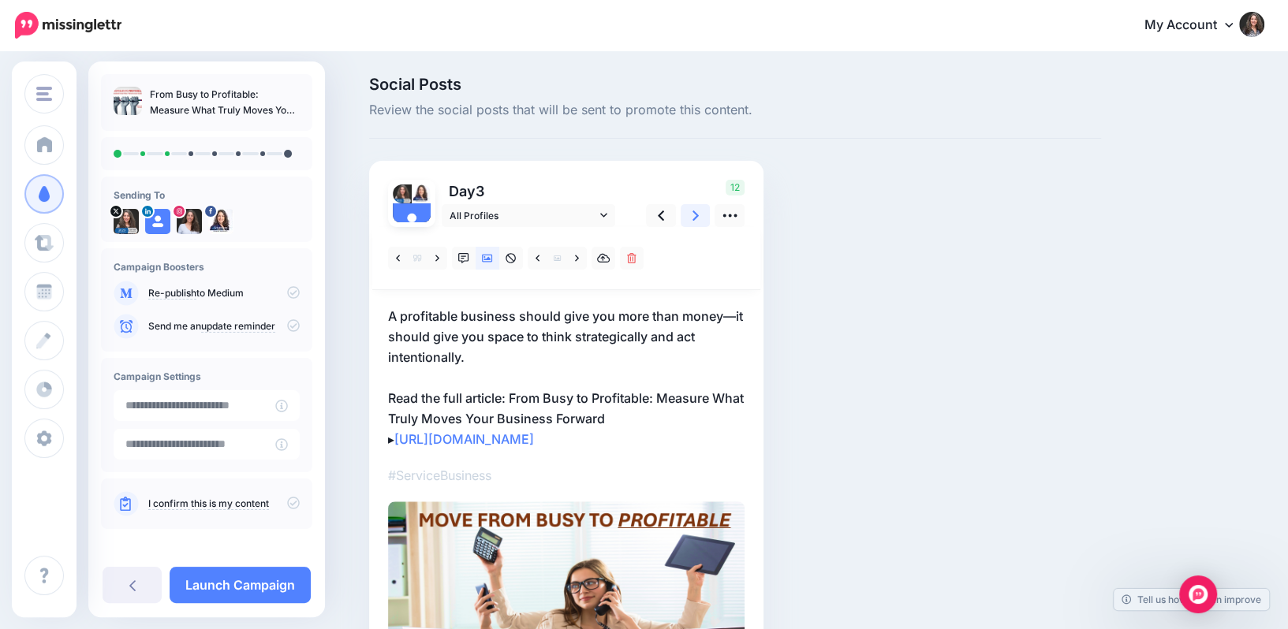
click at [693, 215] on icon at bounding box center [696, 215] width 6 height 17
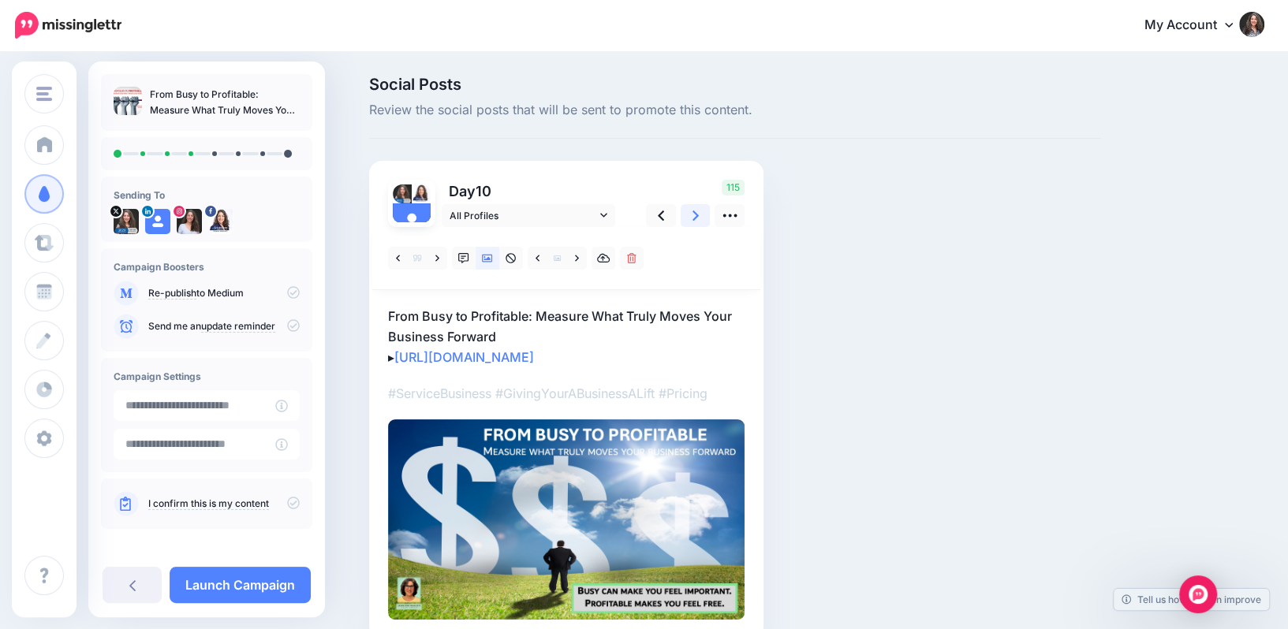
click at [696, 215] on icon at bounding box center [696, 216] width 6 height 10
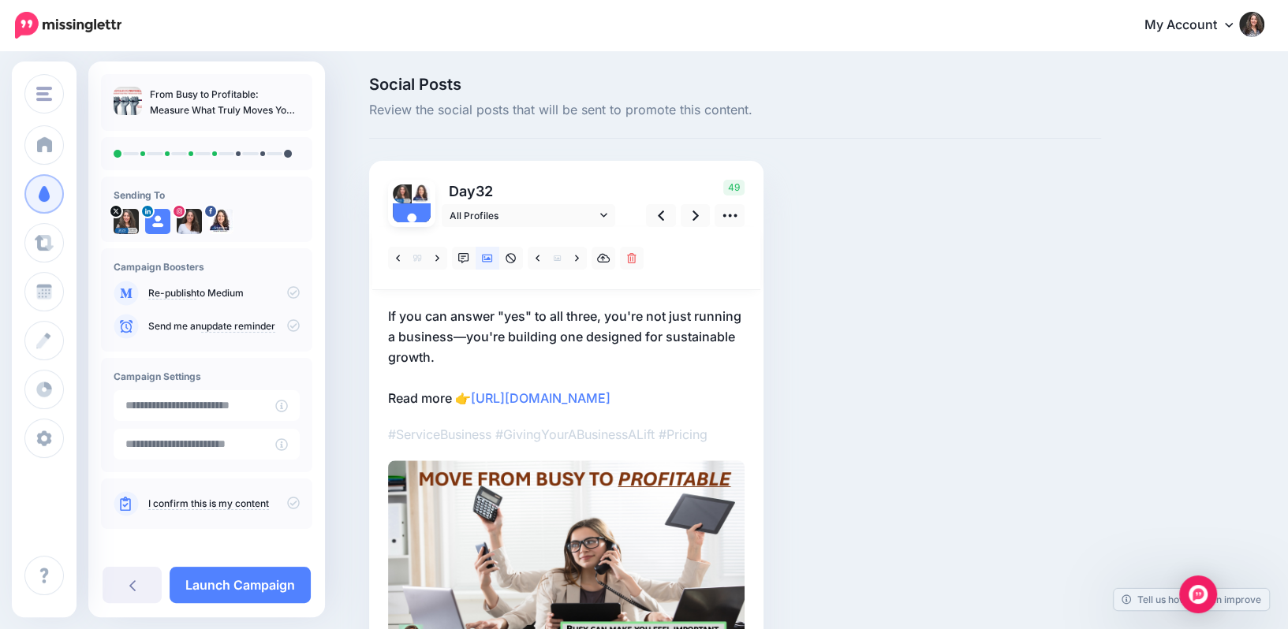
click at [709, 432] on p "#ServiceBusiness #GivingYourABusinessALift #Pricing" at bounding box center [566, 434] width 357 height 21
click at [707, 431] on p "#ServiceBusiness #GivingYourABusinessALift #Pricing" at bounding box center [566, 434] width 357 height 21
click at [698, 217] on link at bounding box center [696, 215] width 30 height 23
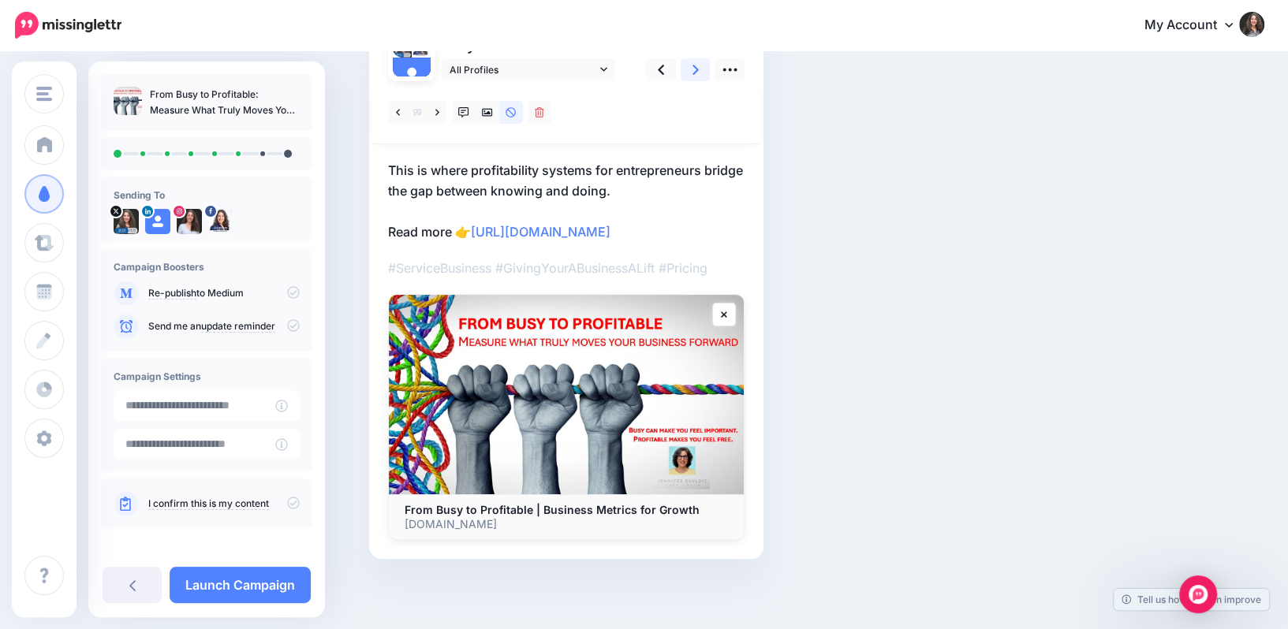
scroll to position [143, 0]
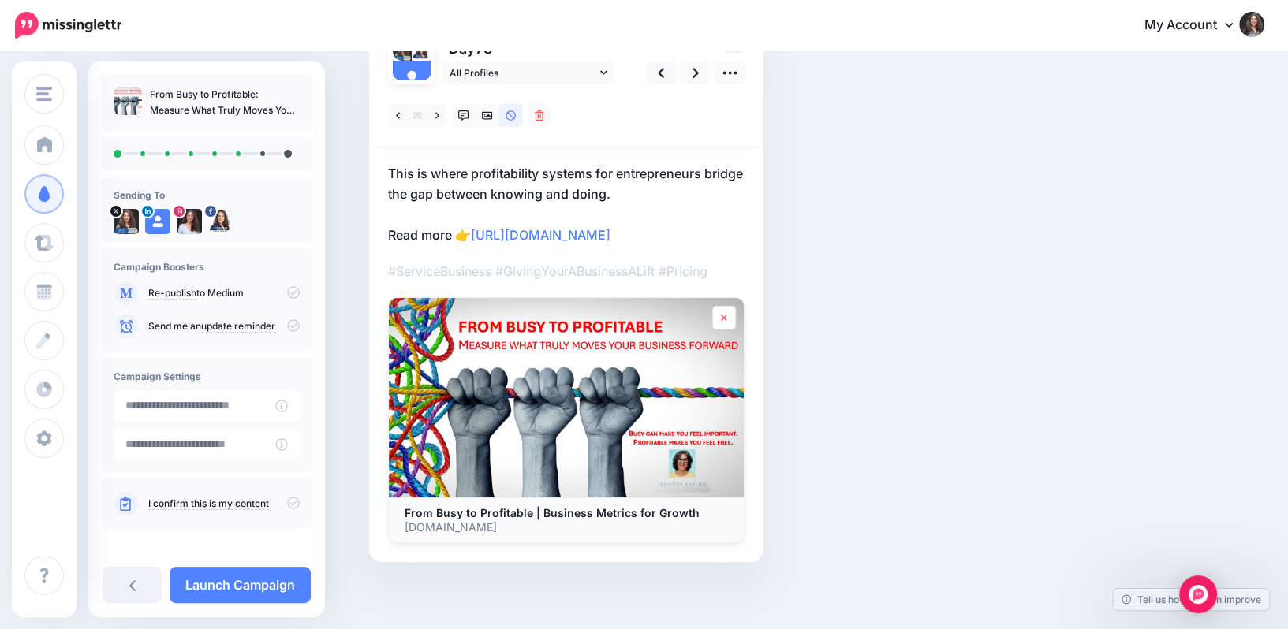
click at [721, 316] on icon at bounding box center [724, 317] width 6 height 9
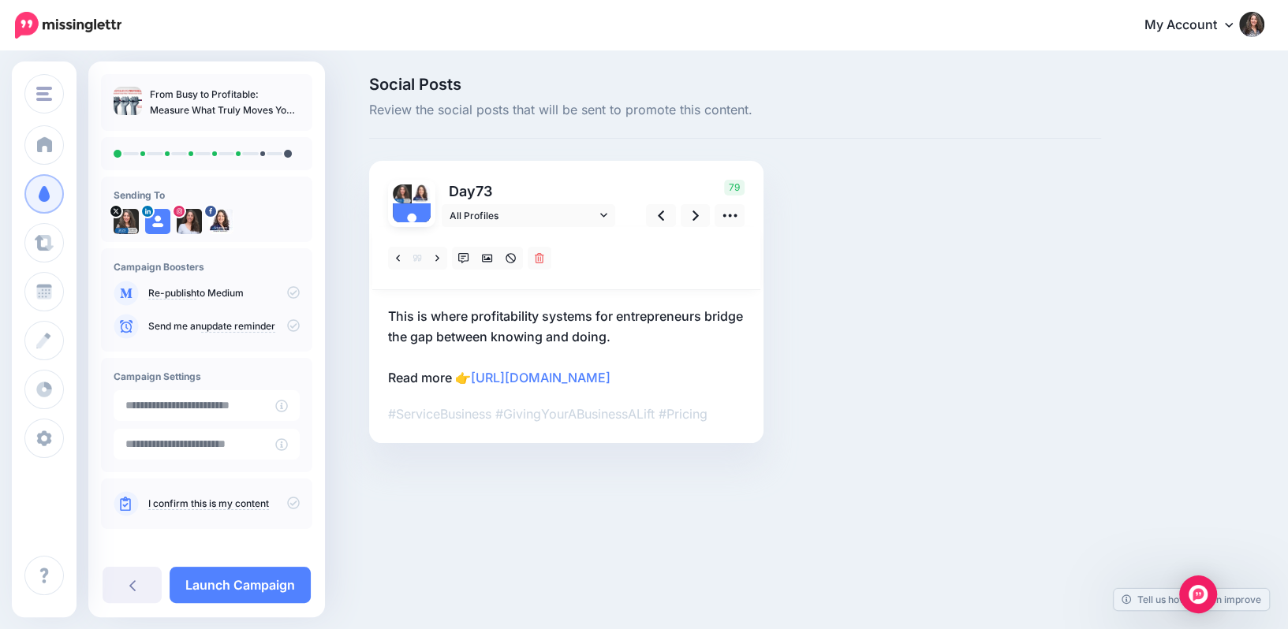
scroll to position [0, 0]
click at [487, 259] on icon at bounding box center [487, 259] width 11 height 8
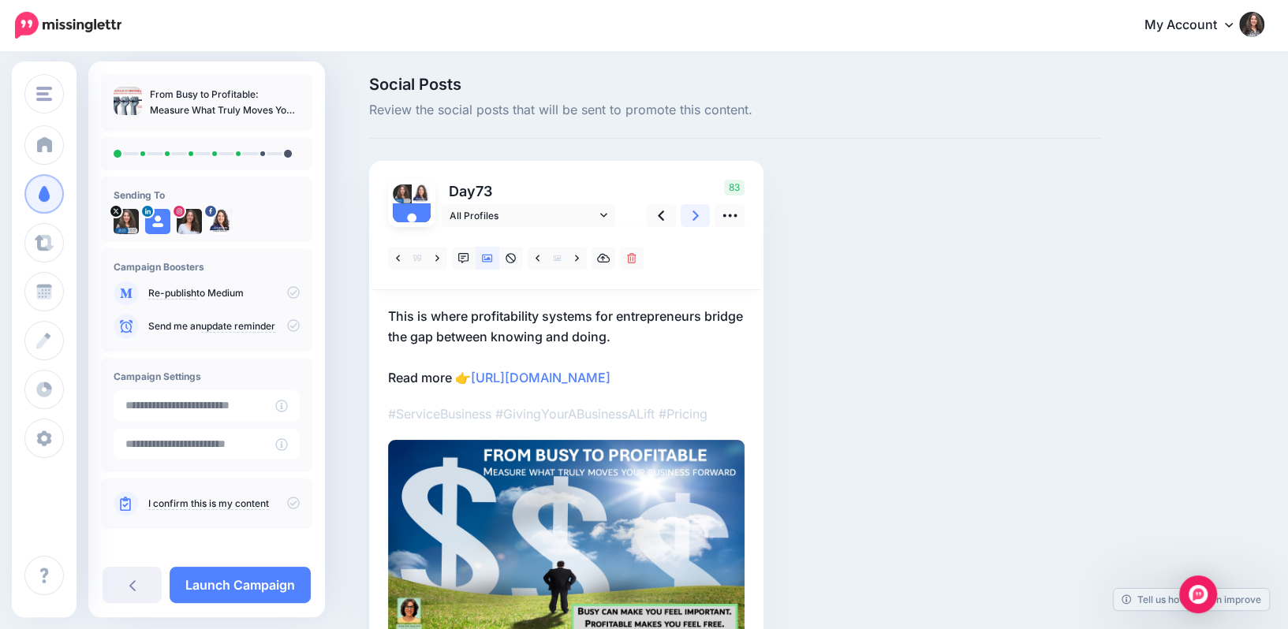
click at [693, 212] on icon at bounding box center [696, 216] width 6 height 10
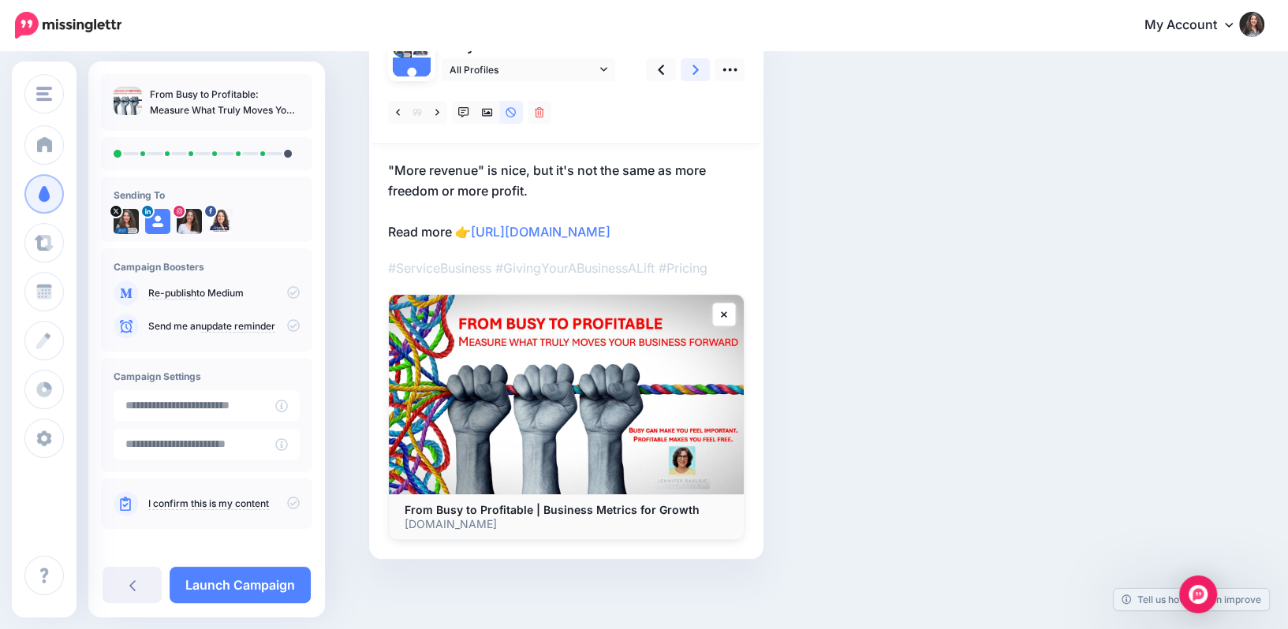
scroll to position [69, 0]
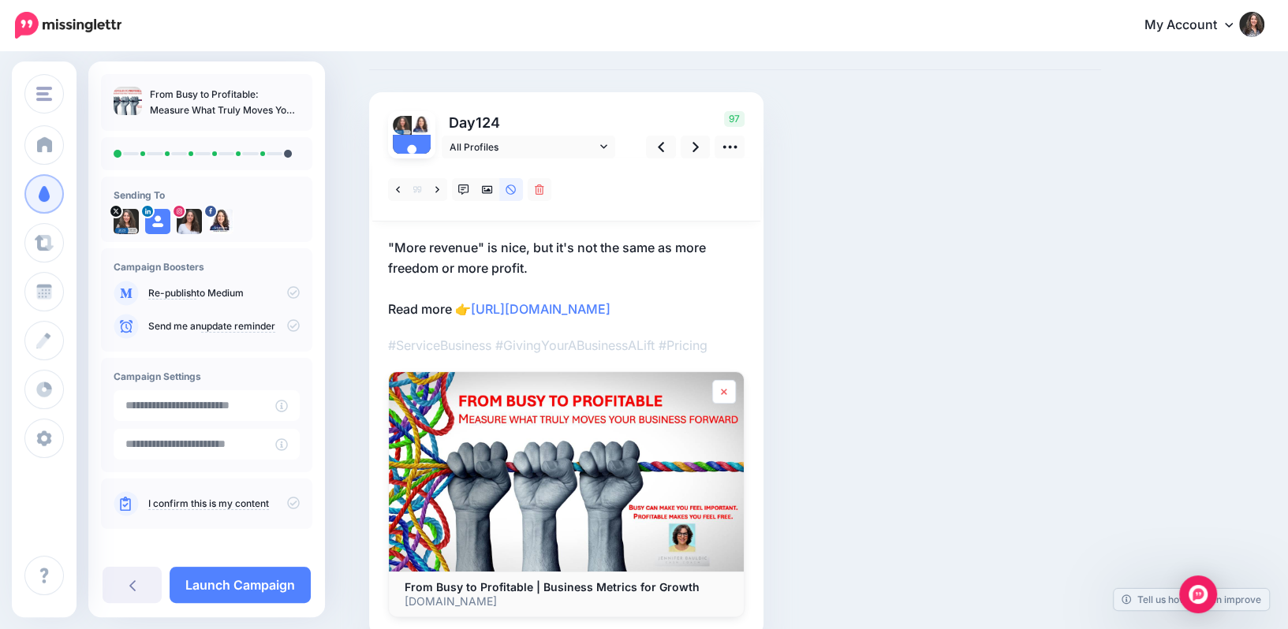
click at [724, 390] on icon at bounding box center [724, 392] width 6 height 6
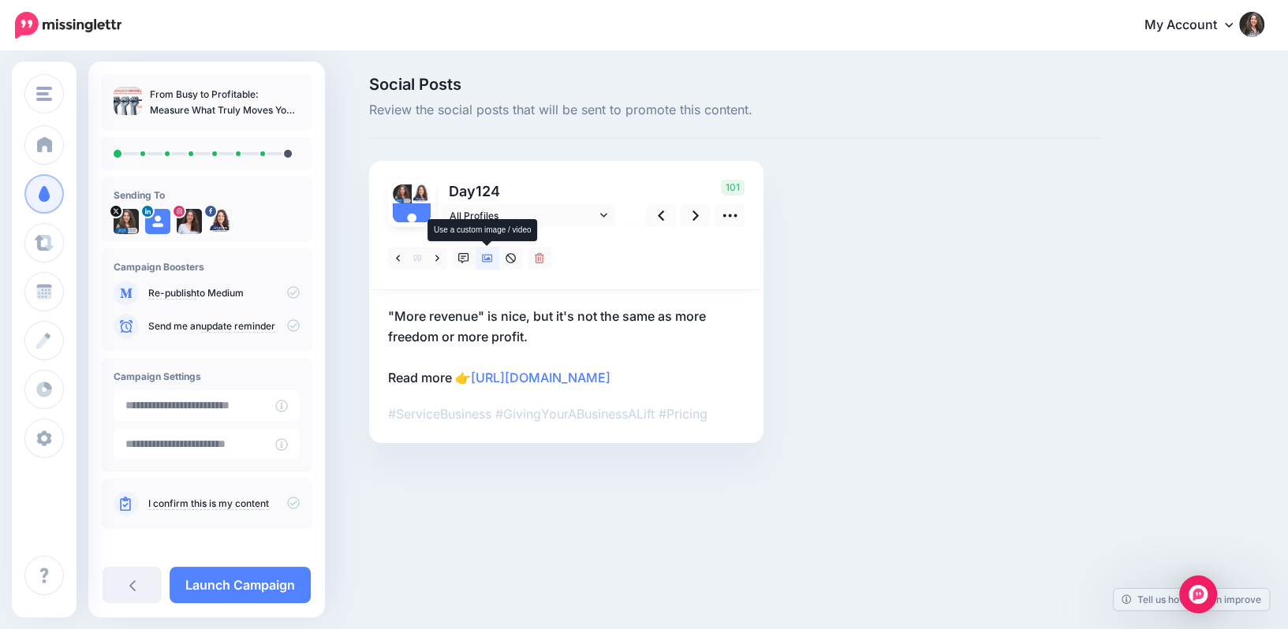
click at [488, 260] on icon at bounding box center [487, 259] width 11 height 8
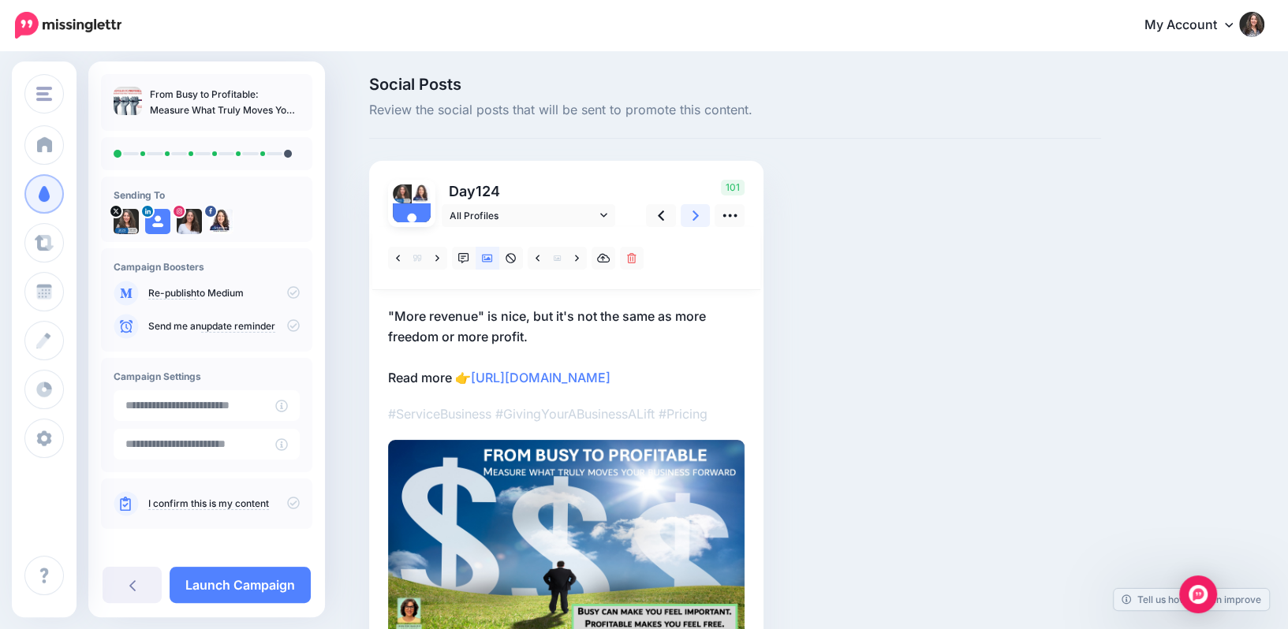
click at [696, 216] on icon at bounding box center [696, 216] width 6 height 10
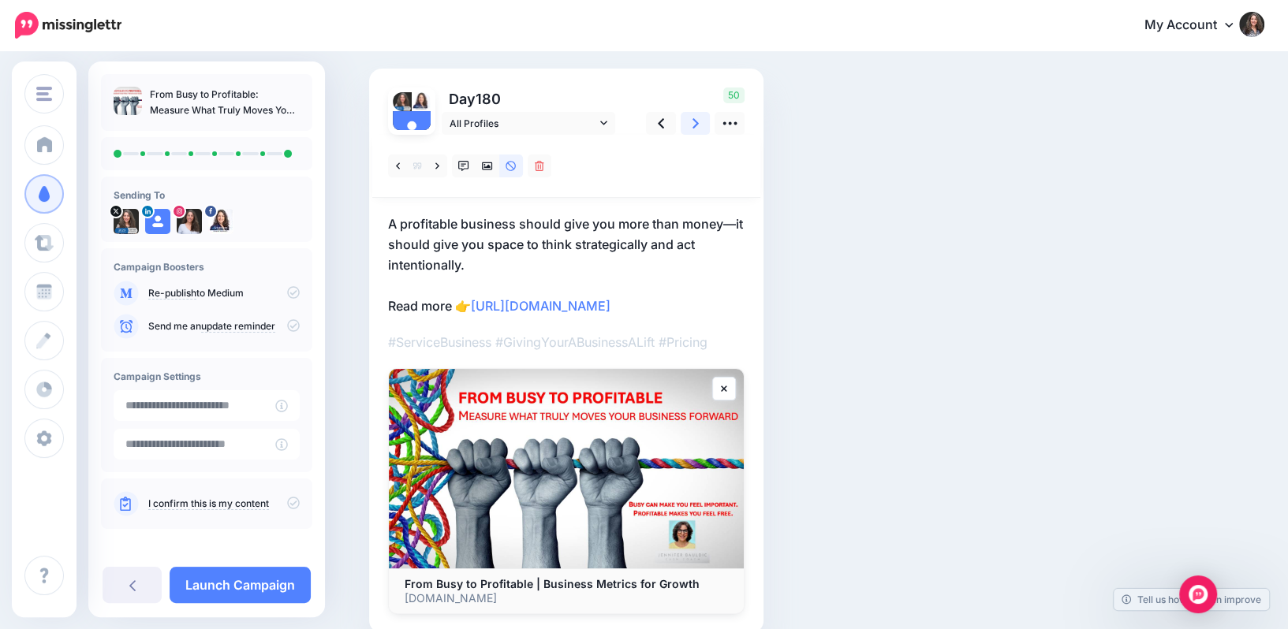
scroll to position [84, 0]
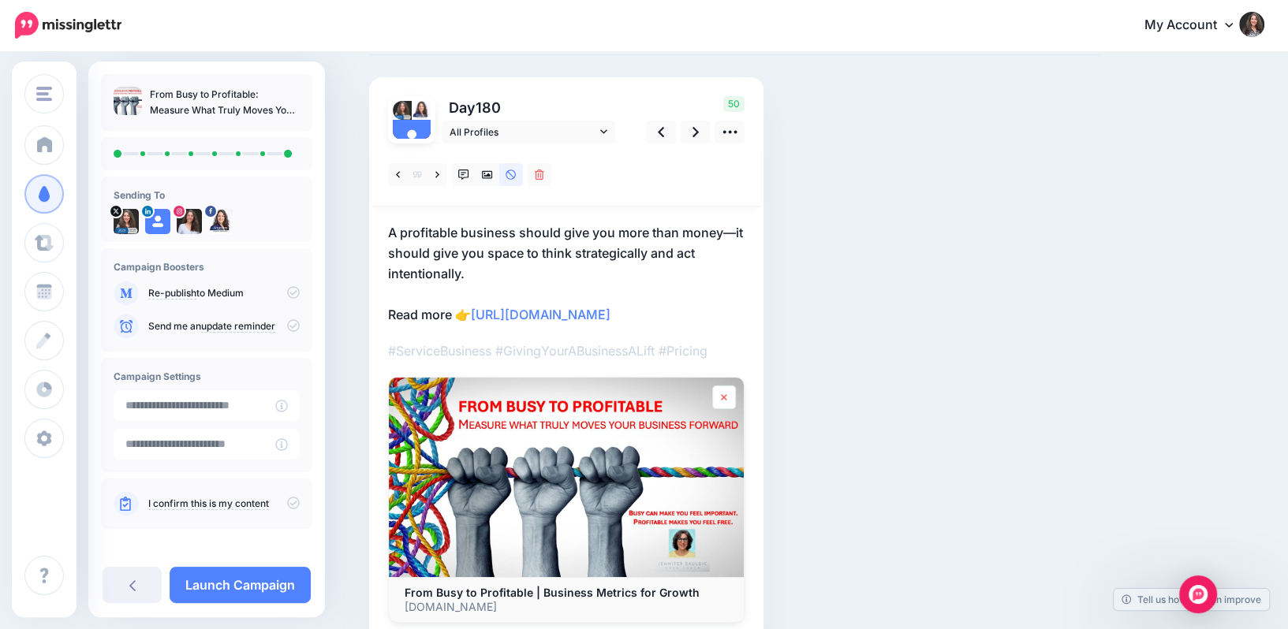
click at [723, 394] on icon at bounding box center [724, 397] width 6 height 9
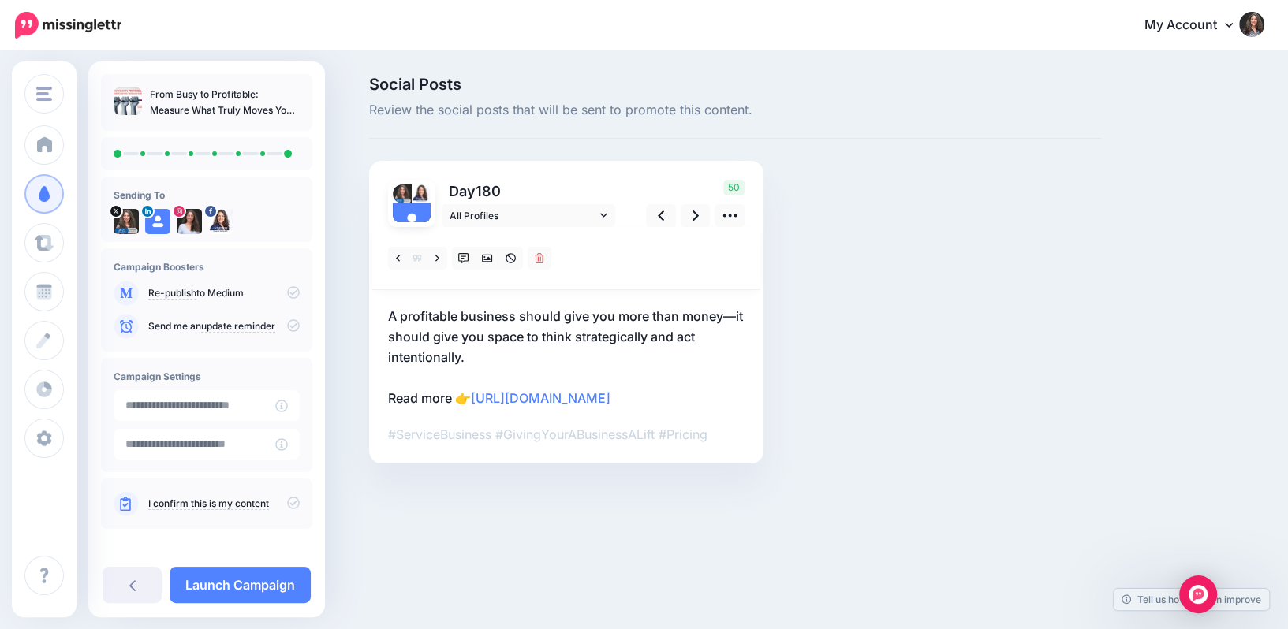
scroll to position [0, 0]
click at [491, 258] on icon at bounding box center [487, 259] width 11 height 8
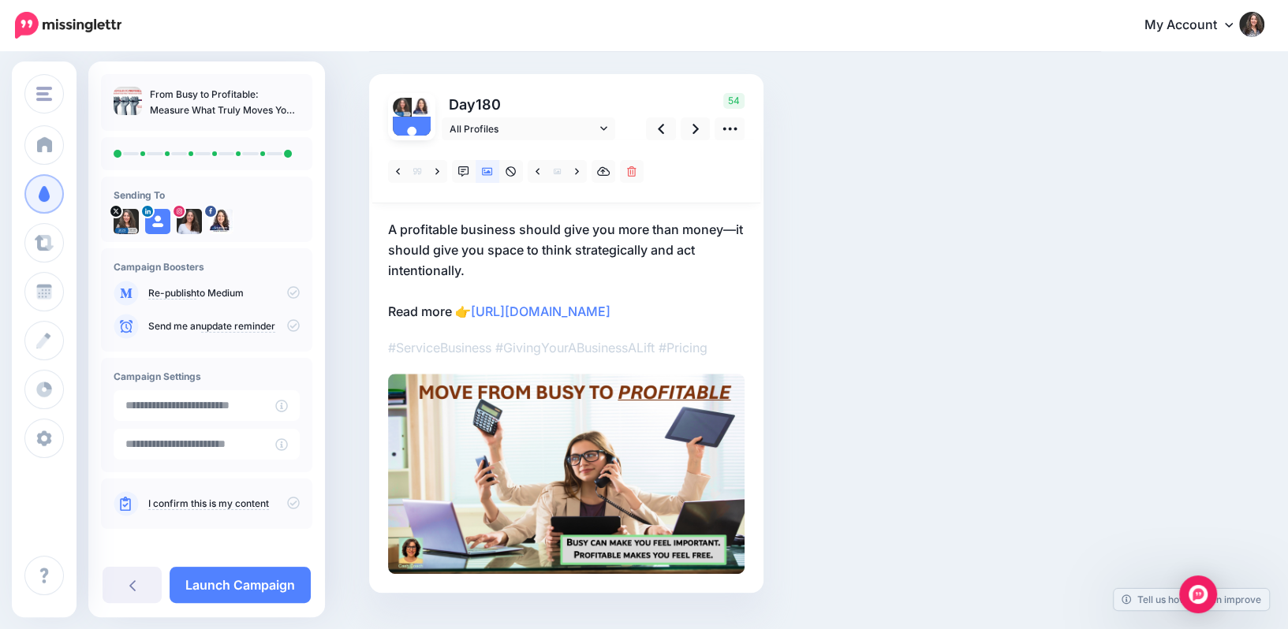
scroll to position [121, 0]
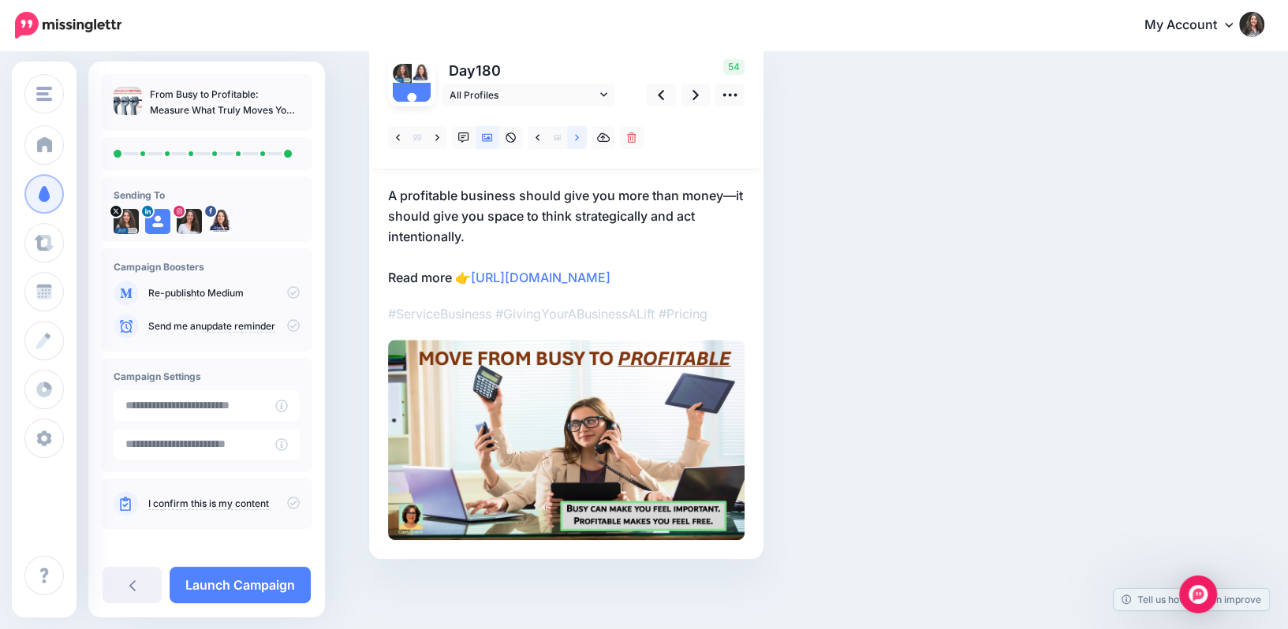
click at [575, 138] on icon at bounding box center [577, 138] width 4 height 11
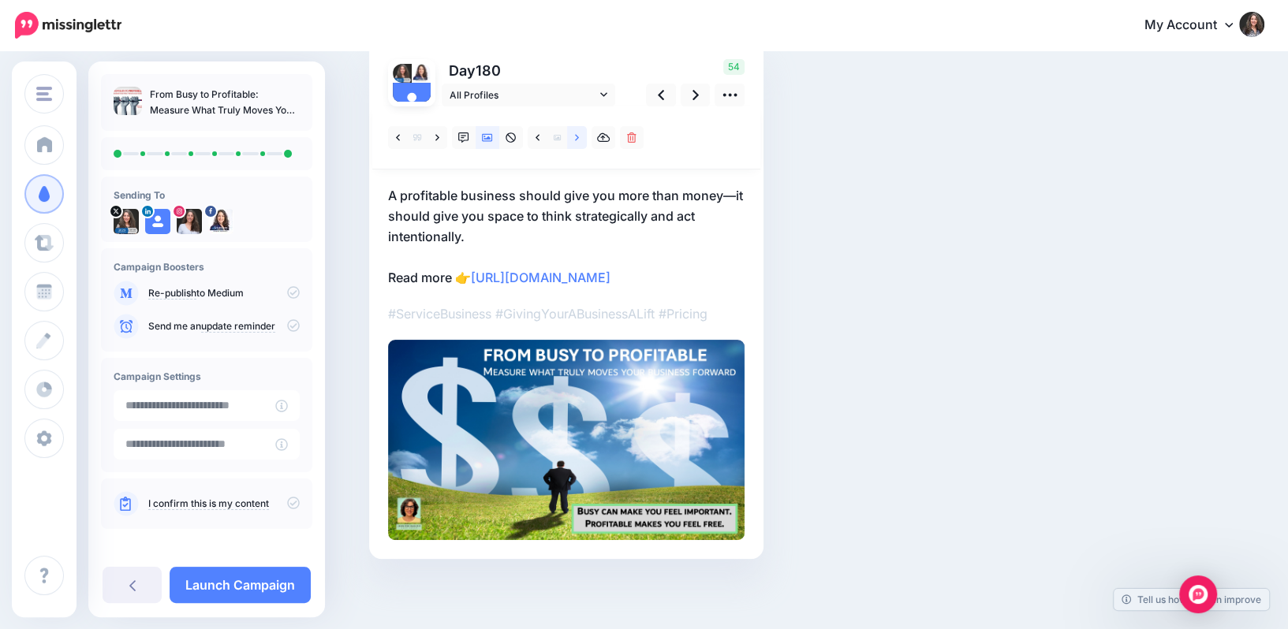
click at [575, 138] on icon at bounding box center [577, 138] width 4 height 11
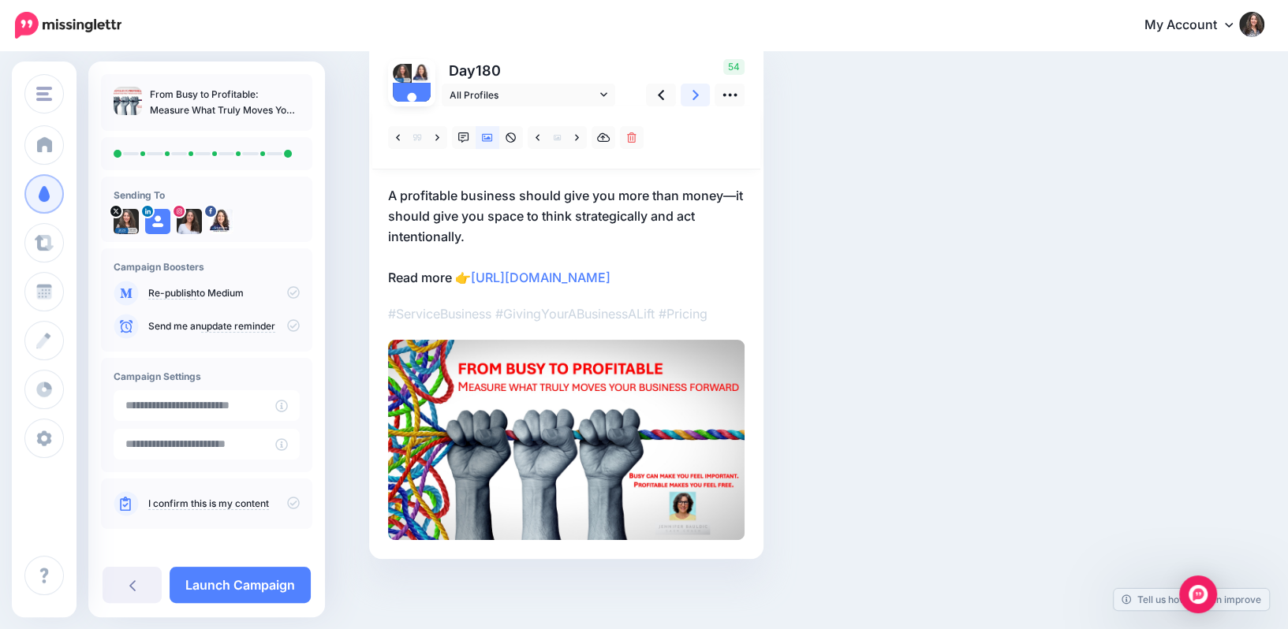
click at [693, 95] on icon at bounding box center [696, 95] width 6 height 17
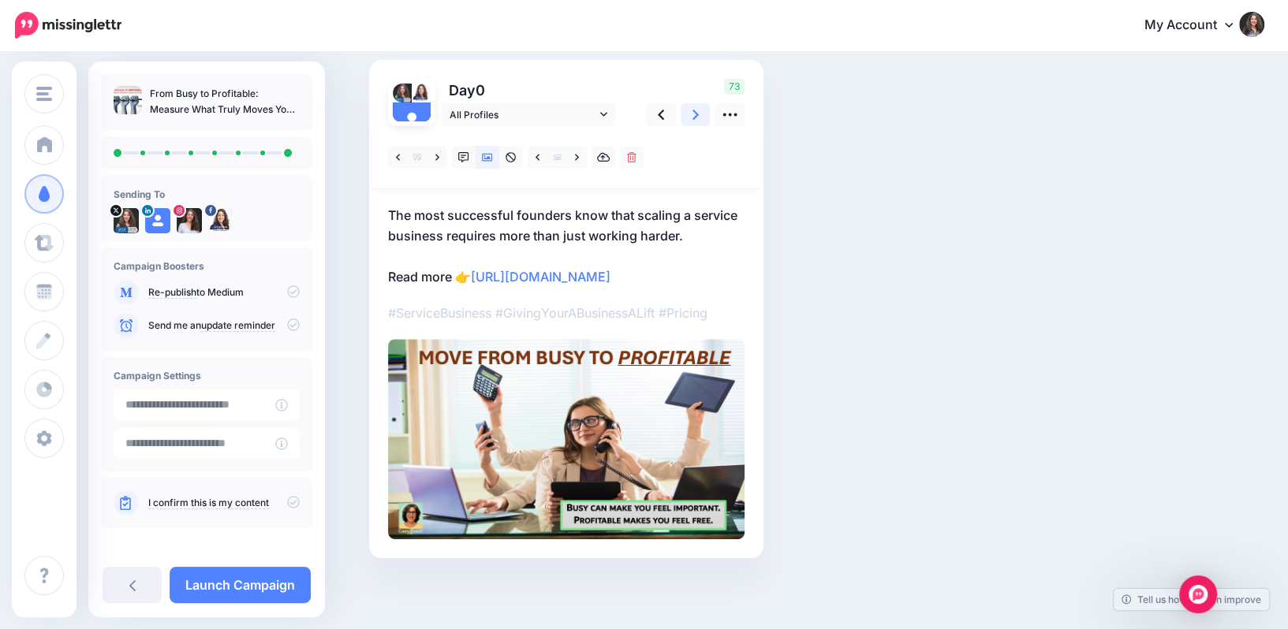
scroll to position [6, 0]
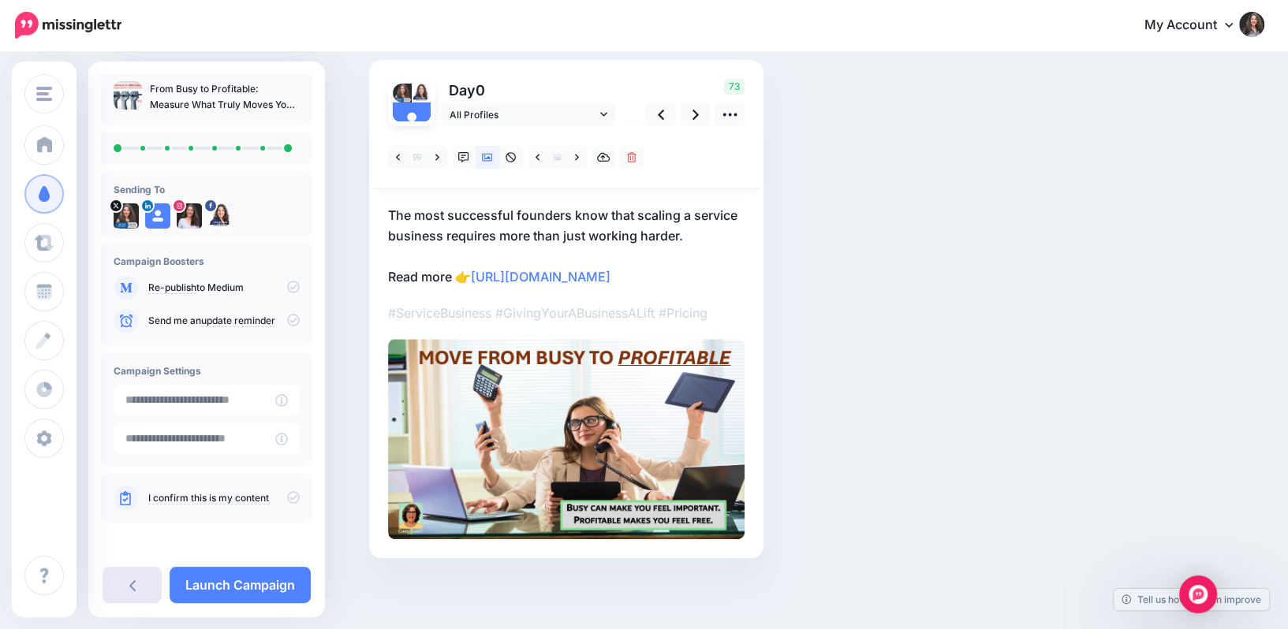
click at [134, 580] on icon at bounding box center [132, 585] width 6 height 13
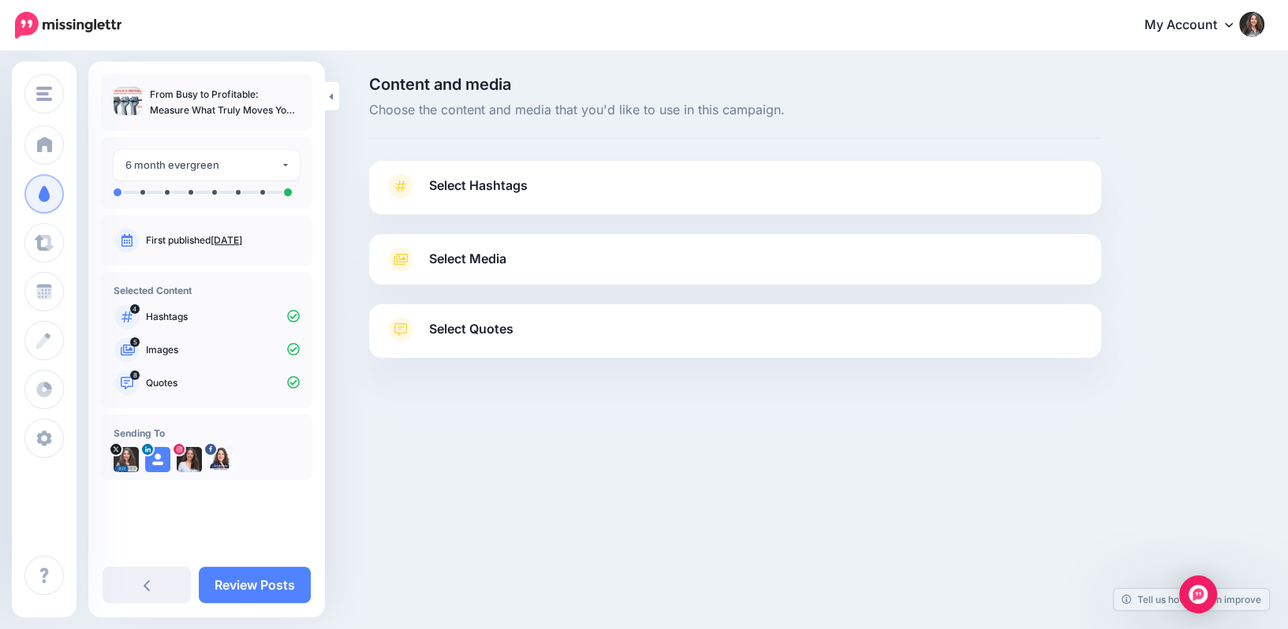
click at [458, 191] on span "Select Hashtags" at bounding box center [478, 185] width 99 height 21
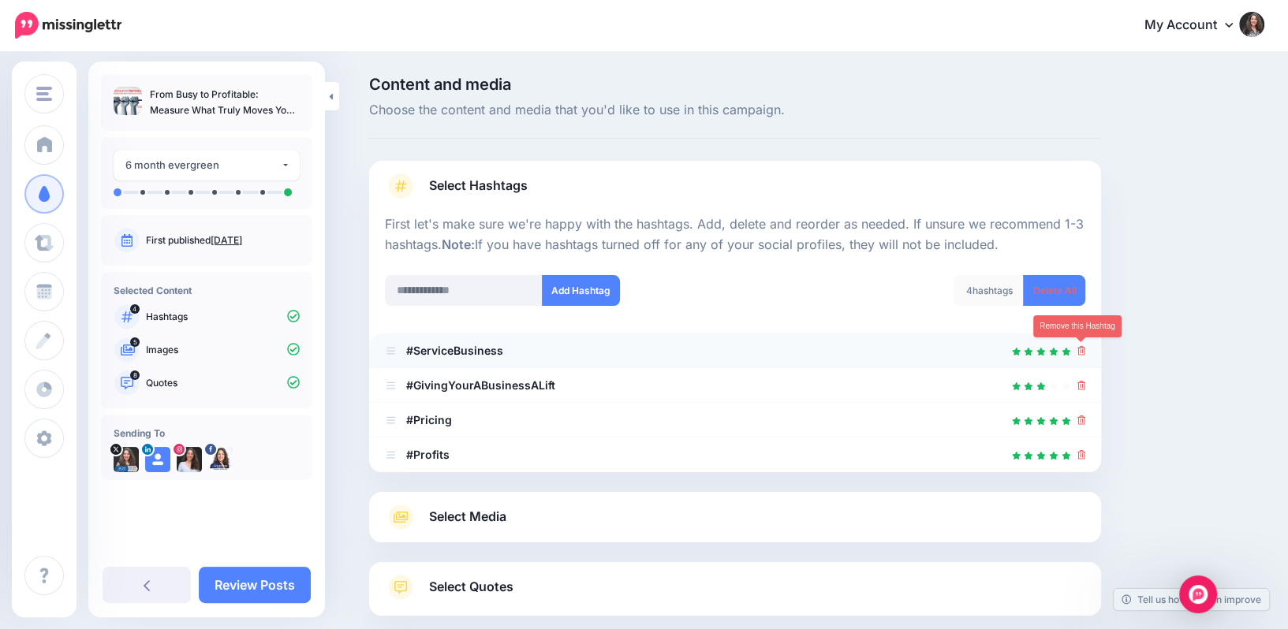
click at [1084, 347] on icon at bounding box center [1081, 350] width 9 height 9
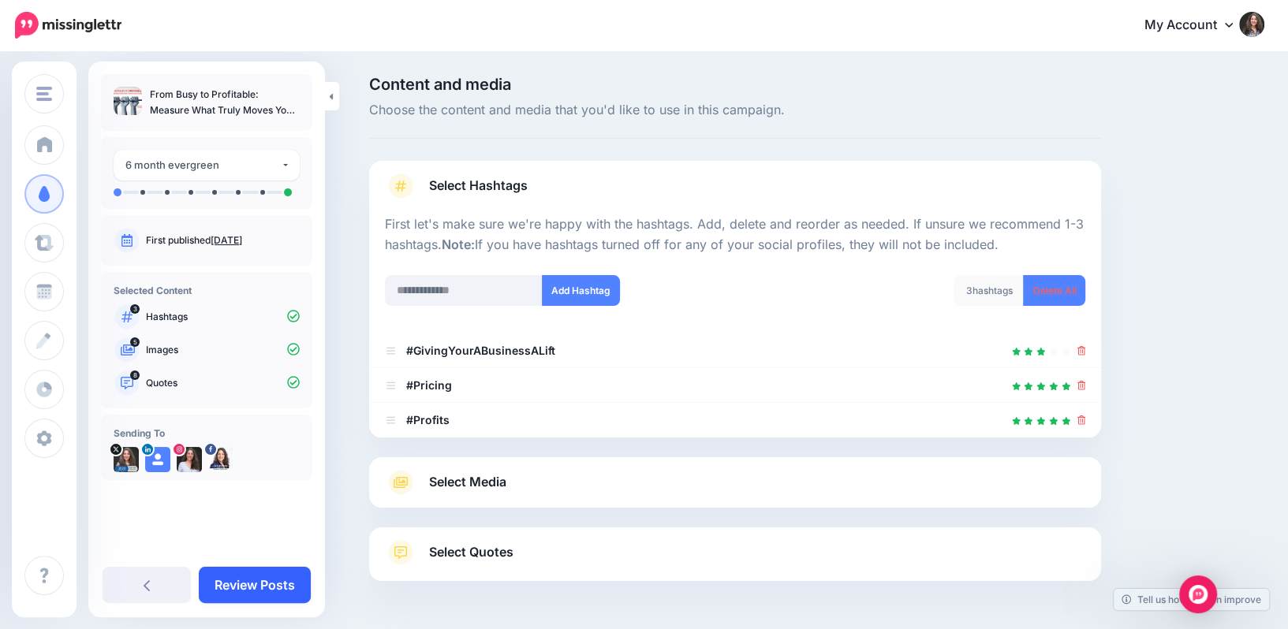
click at [293, 579] on link "Review Posts" at bounding box center [255, 585] width 112 height 36
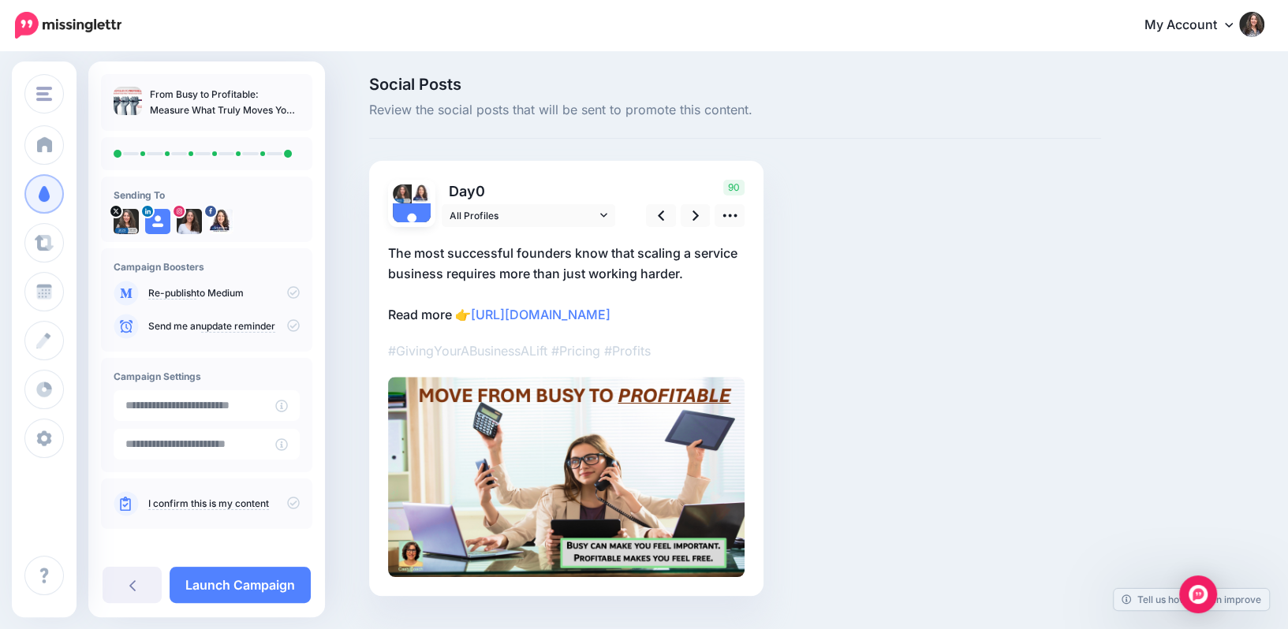
click at [457, 353] on p "#GivingYourABusinessALift #Pricing #Profits" at bounding box center [566, 351] width 357 height 21
click at [129, 589] on icon at bounding box center [132, 585] width 6 height 13
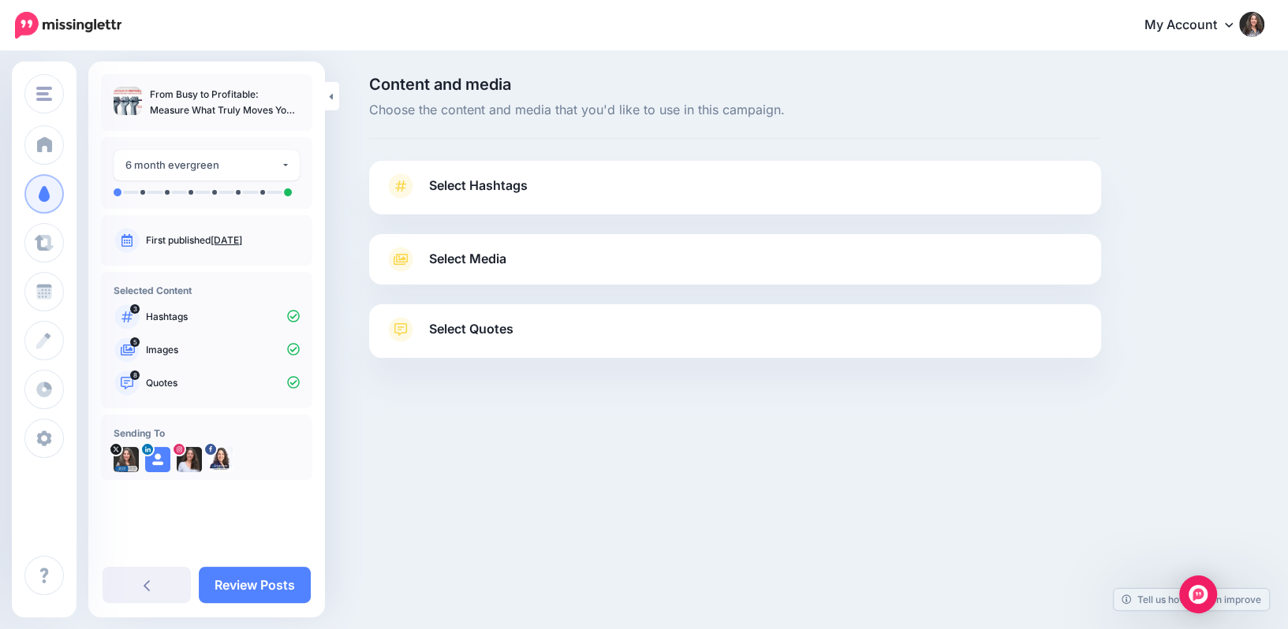
click at [494, 178] on span "Select Hashtags" at bounding box center [478, 185] width 99 height 21
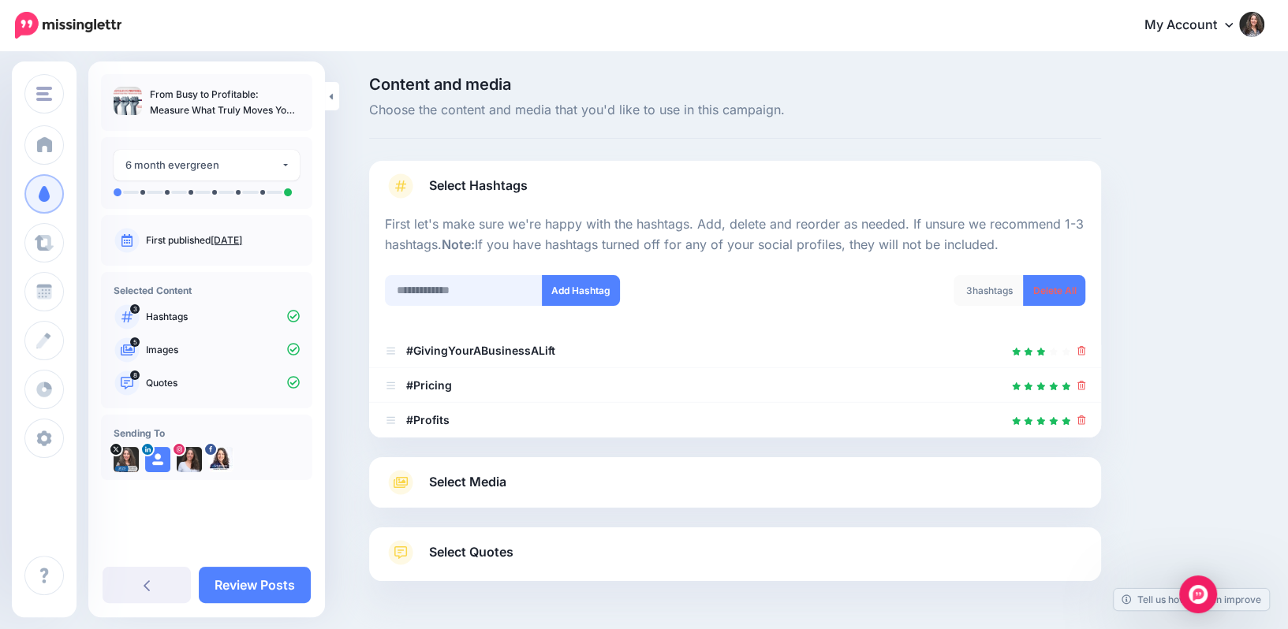
click at [476, 292] on input "text" at bounding box center [464, 290] width 158 height 31
type input "********"
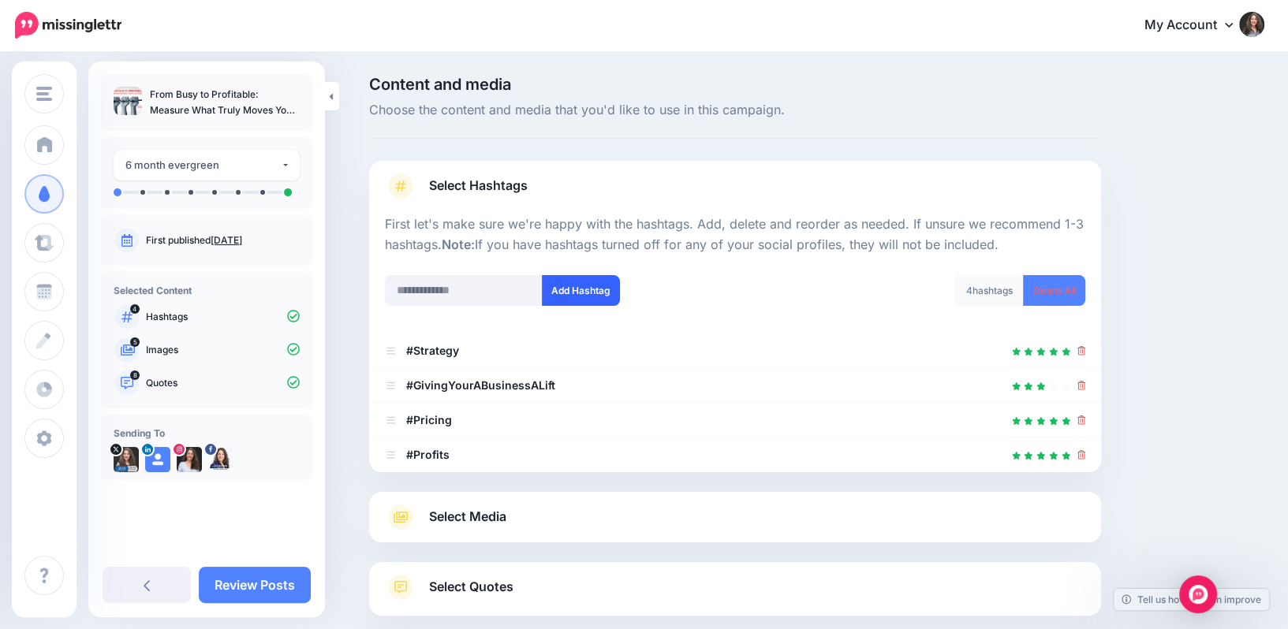
click at [587, 293] on button "Add Hashtag" at bounding box center [581, 290] width 78 height 31
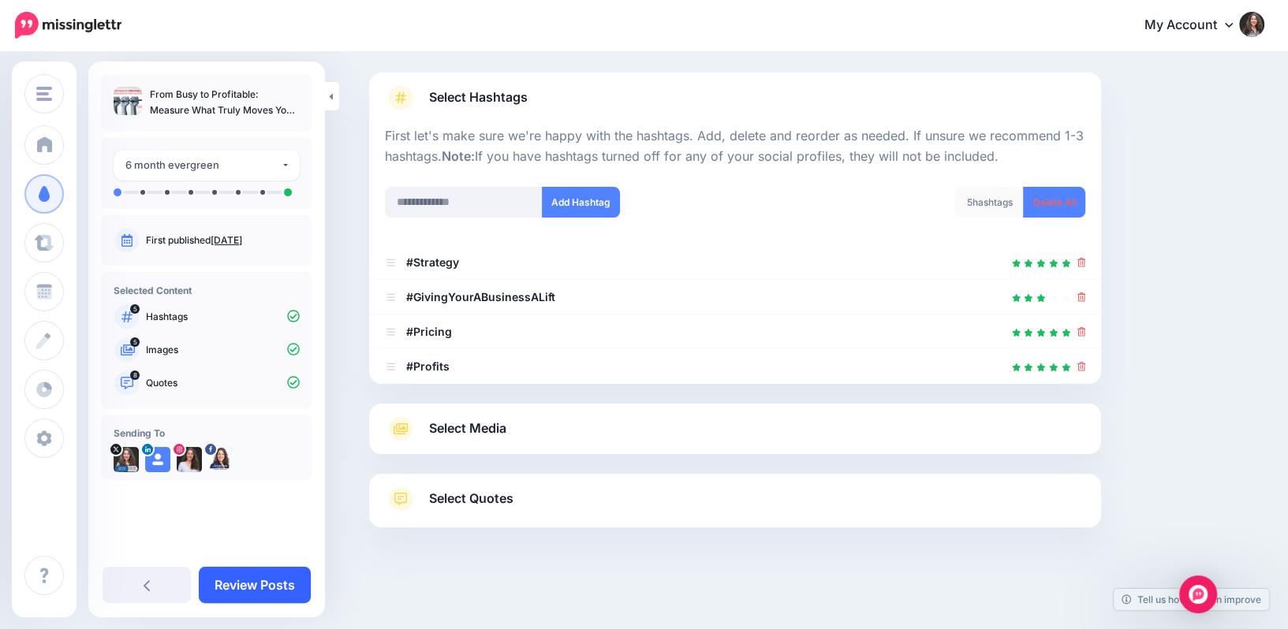
click at [268, 592] on link "Review Posts" at bounding box center [255, 585] width 112 height 36
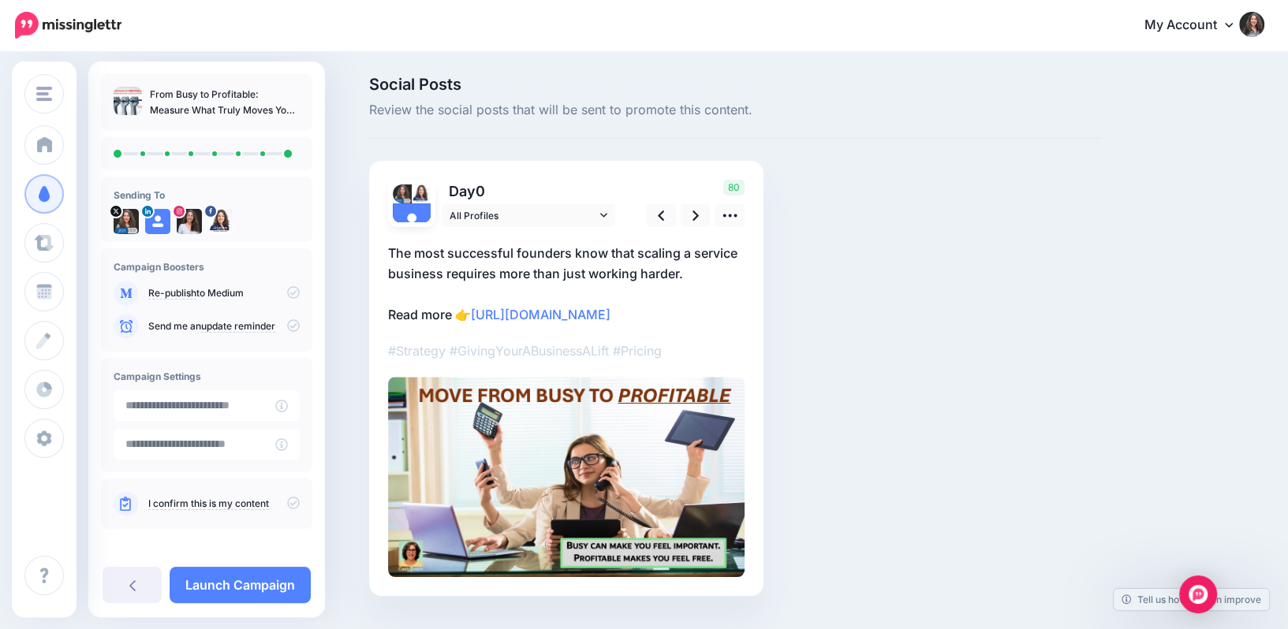
click at [657, 352] on p "#Strategy #GivingYourABusinessALift #Pricing" at bounding box center [566, 351] width 357 height 21
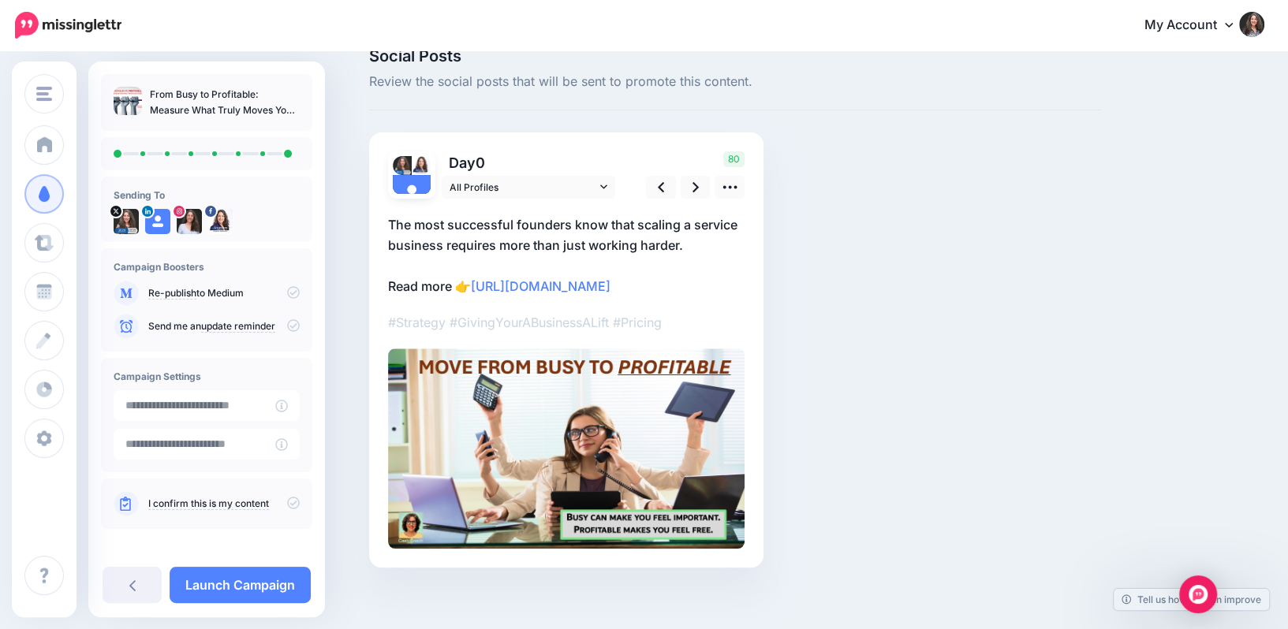
scroll to position [38, 0]
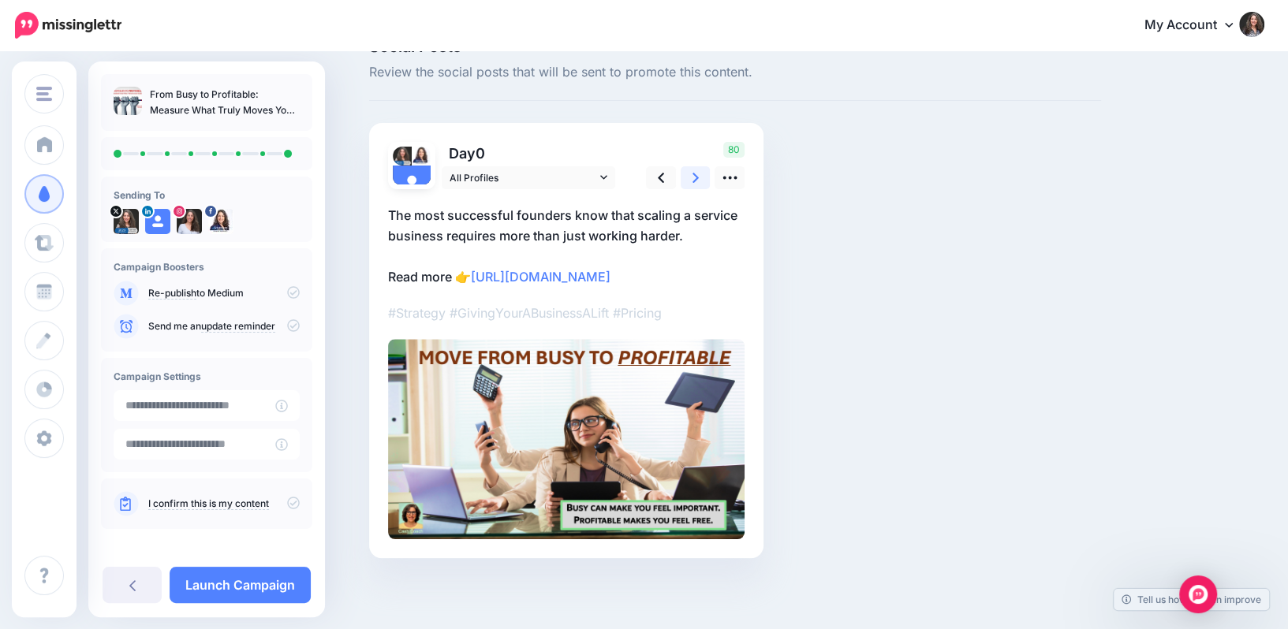
click at [696, 176] on icon at bounding box center [696, 178] width 6 height 10
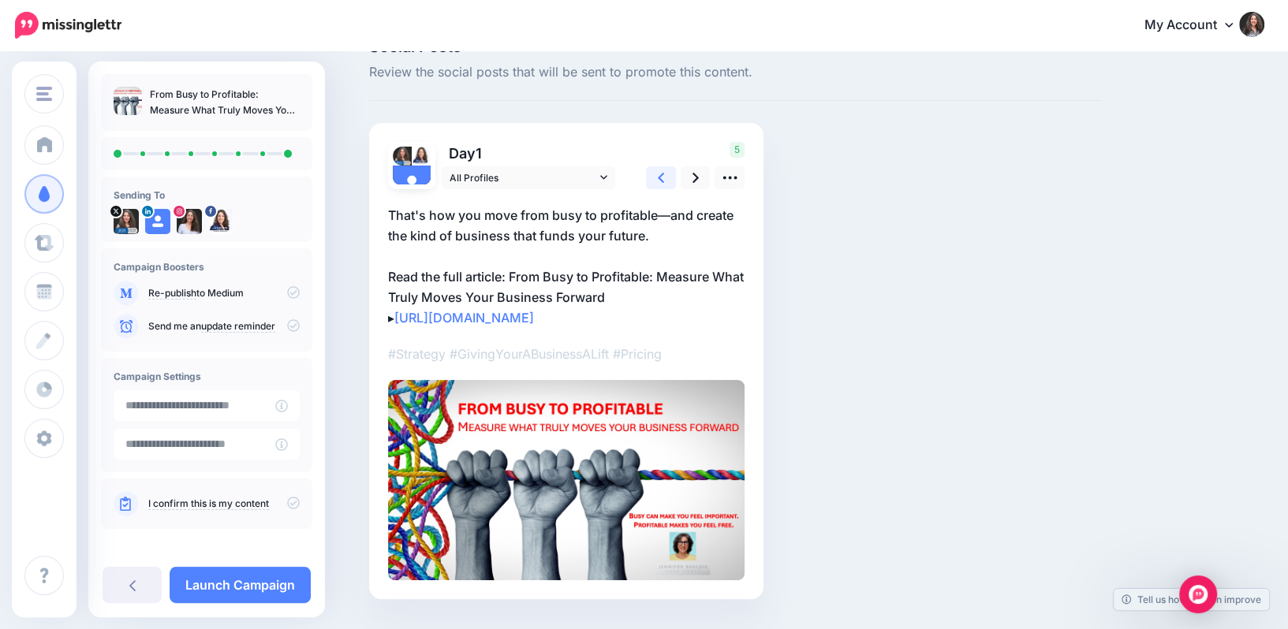
click at [663, 178] on icon at bounding box center [661, 178] width 6 height 17
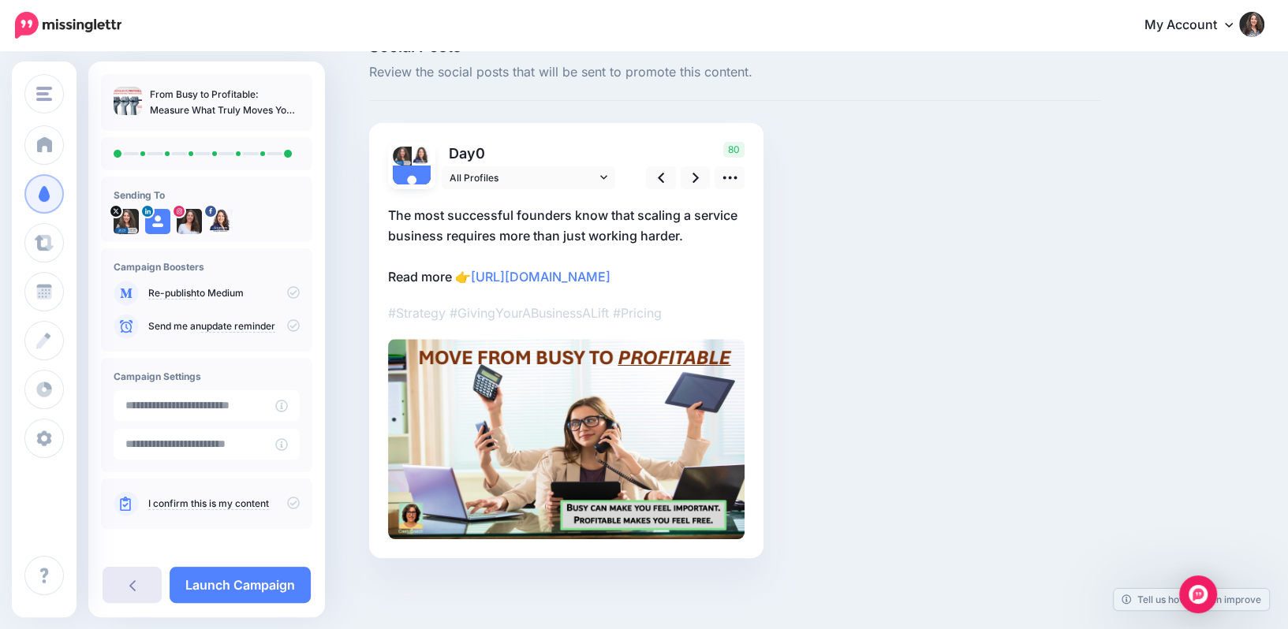
click at [126, 581] on link at bounding box center [132, 585] width 59 height 36
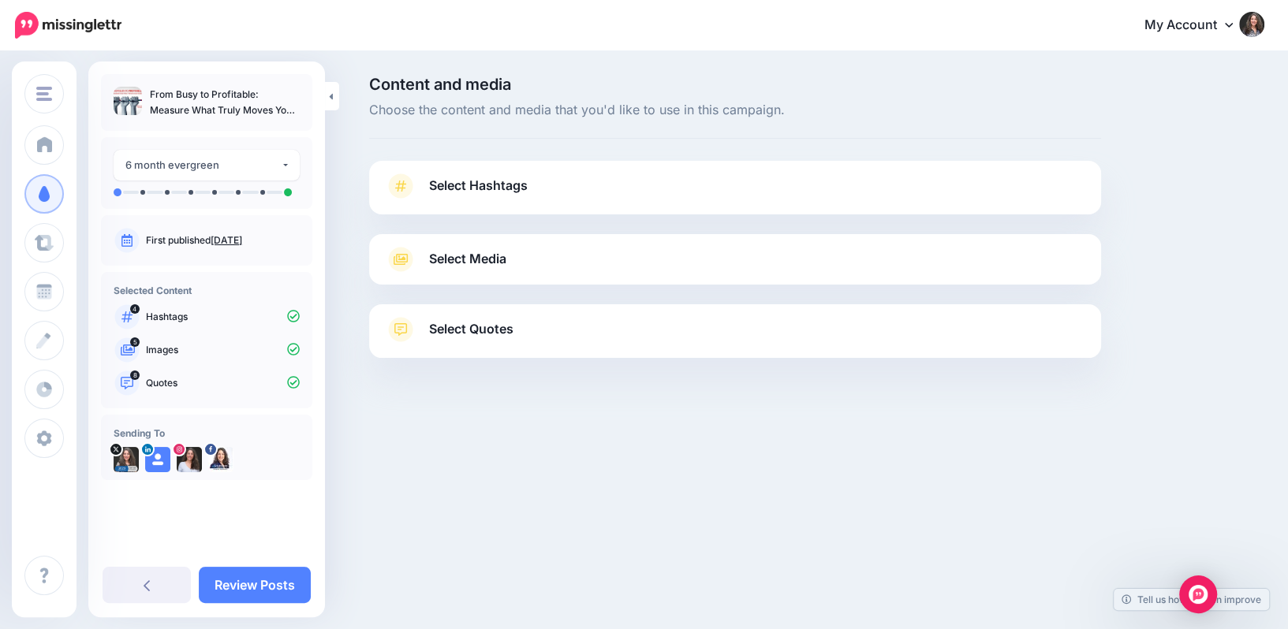
click at [515, 190] on span "Select Hashtags" at bounding box center [478, 185] width 99 height 21
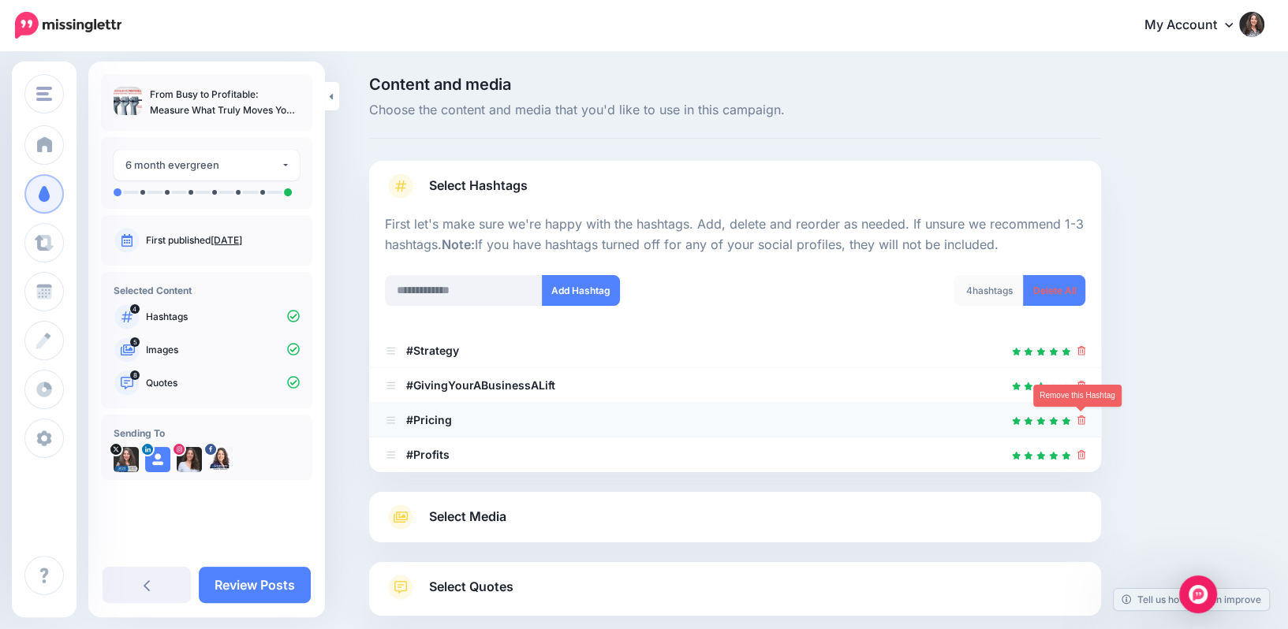
click at [1081, 416] on icon at bounding box center [1081, 420] width 9 height 9
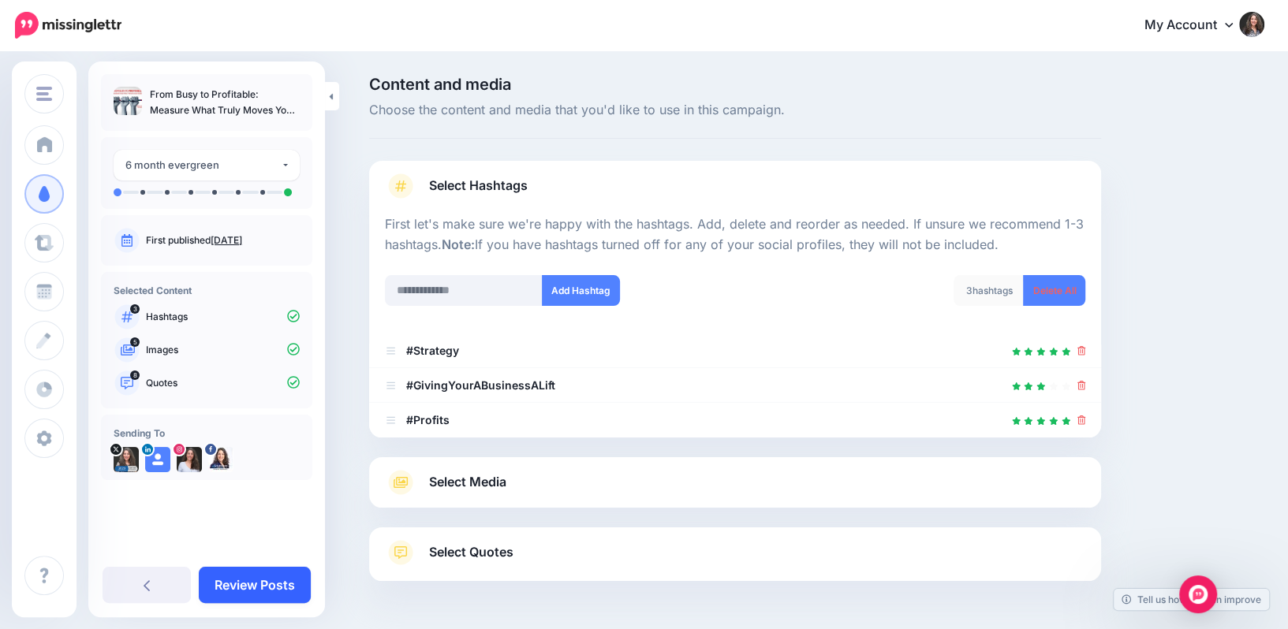
click at [259, 585] on link "Review Posts" at bounding box center [255, 585] width 112 height 36
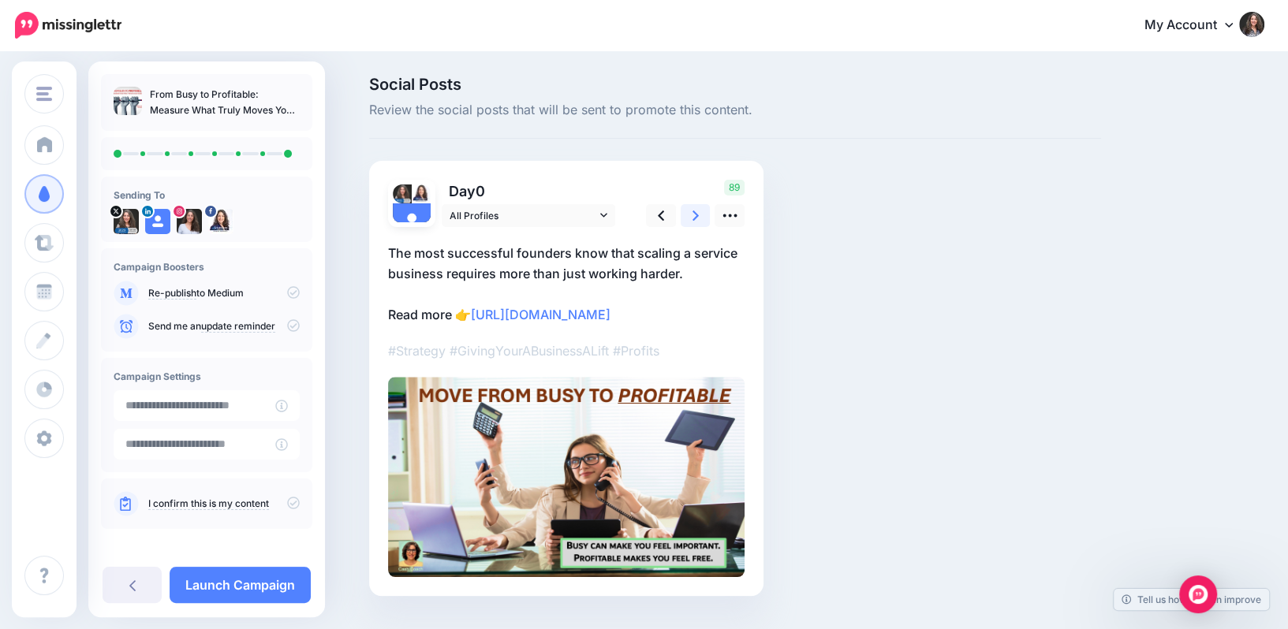
click at [694, 213] on icon at bounding box center [696, 216] width 6 height 10
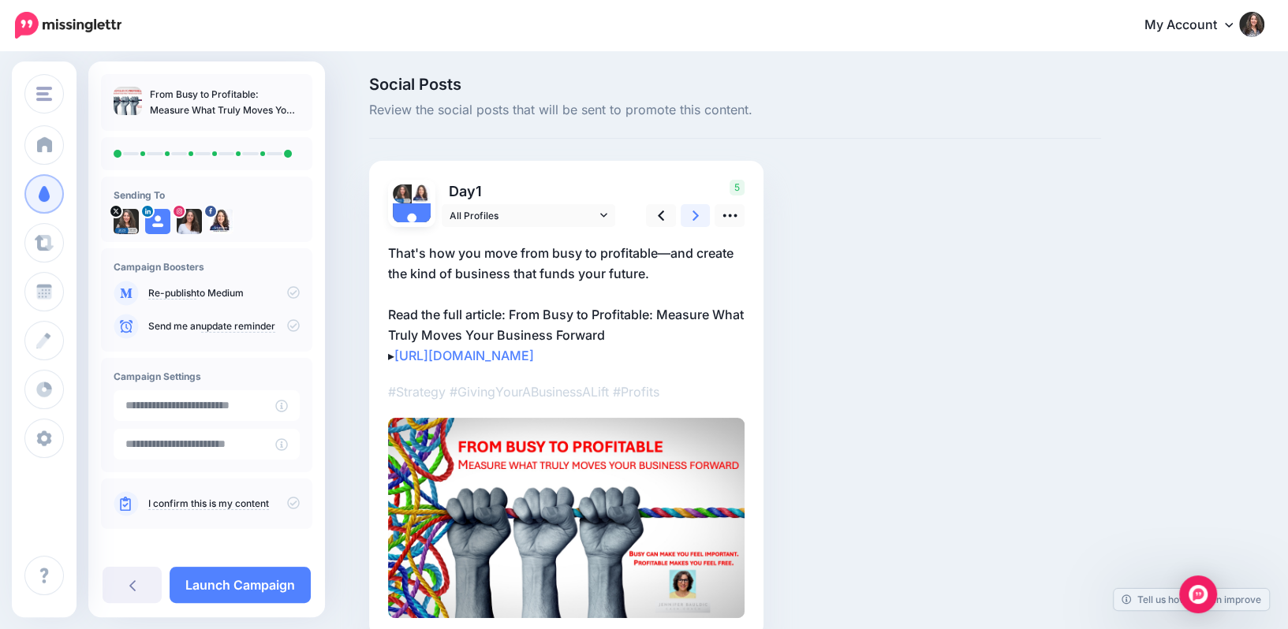
click at [694, 213] on icon at bounding box center [696, 216] width 6 height 10
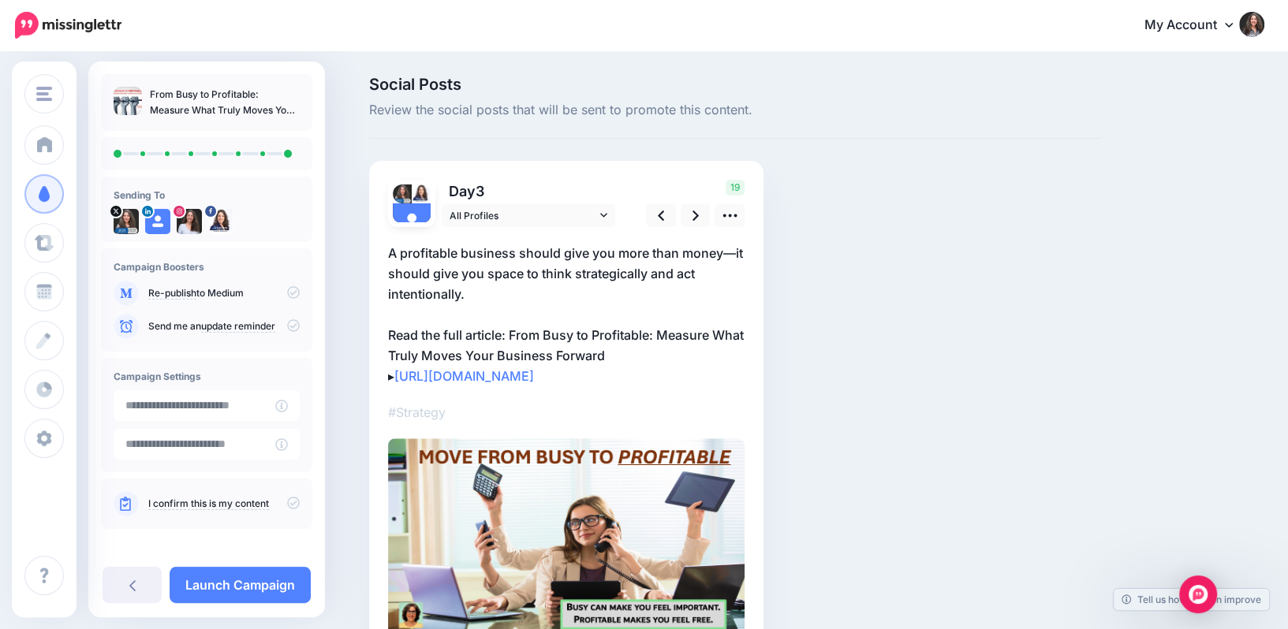
click at [653, 342] on p "A profitable business should give you more than money—it should give you space …" at bounding box center [566, 315] width 357 height 144
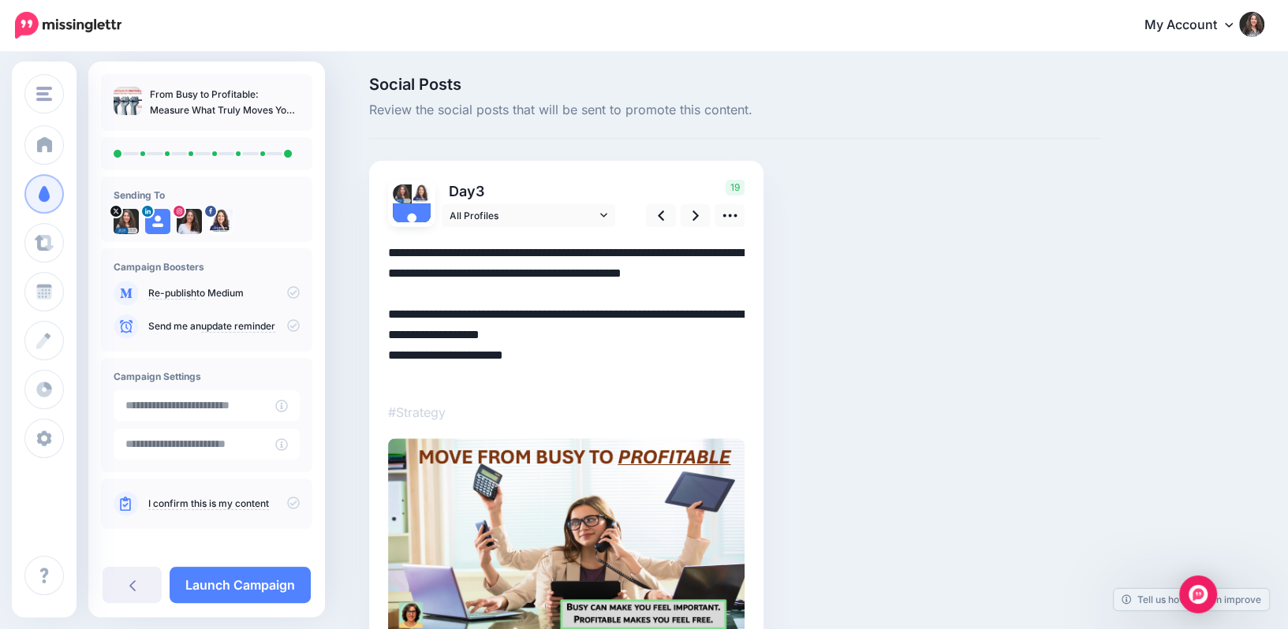
drag, startPoint x: 659, startPoint y: 334, endPoint x: 659, endPoint y: 349, distance: 15.8
click at [659, 351] on textarea "**********" at bounding box center [566, 315] width 357 height 144
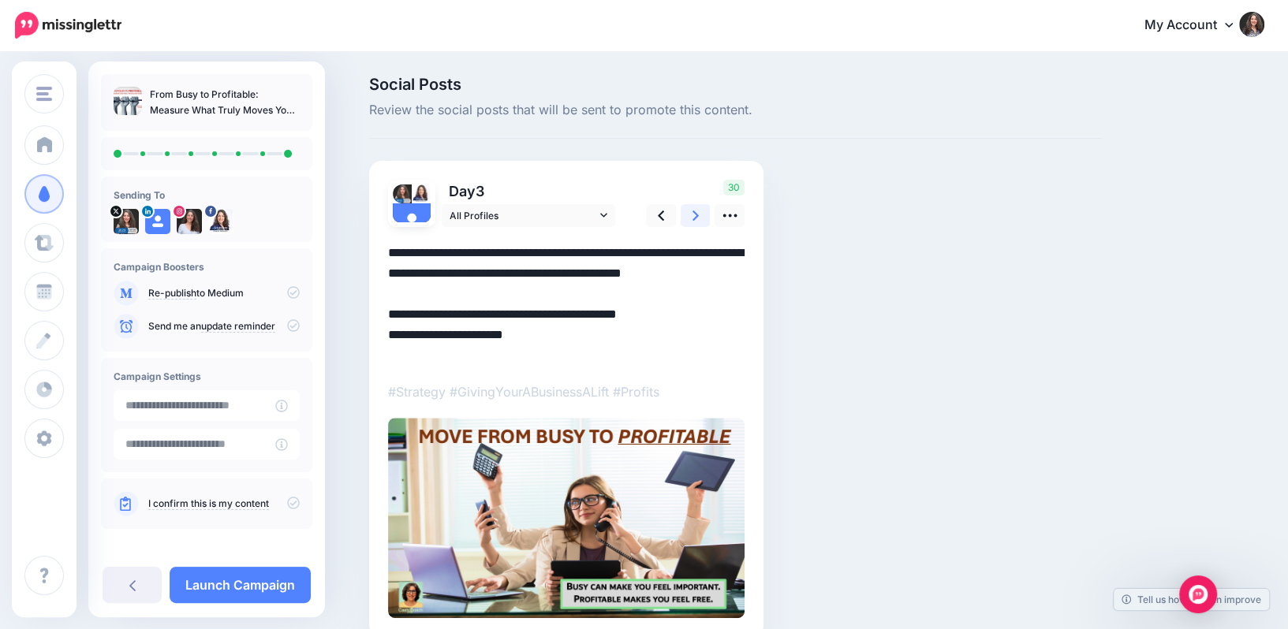
type textarea "**********"
click at [697, 213] on icon at bounding box center [696, 215] width 6 height 17
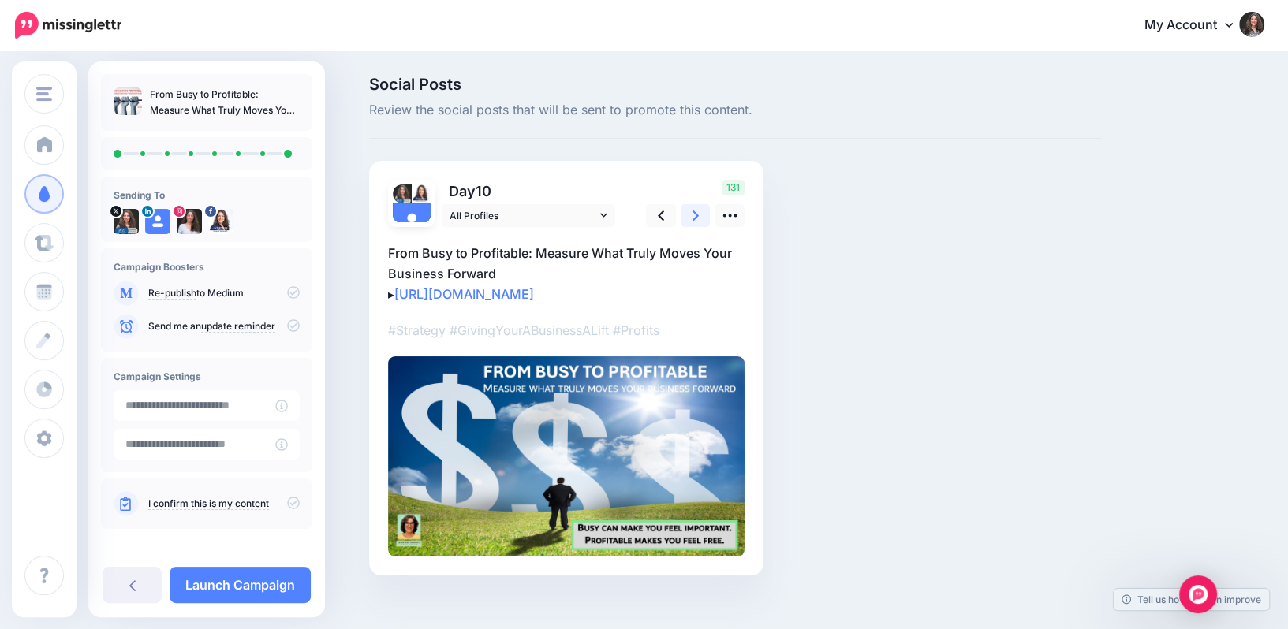
click at [697, 213] on icon at bounding box center [696, 215] width 6 height 17
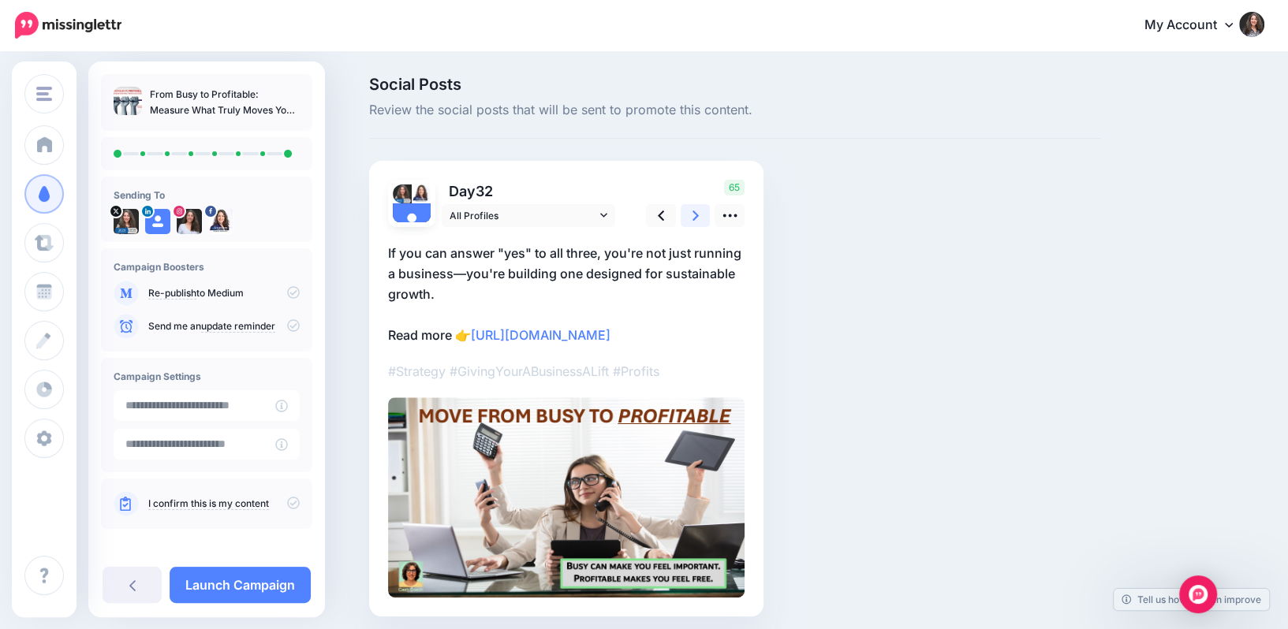
click at [695, 215] on icon at bounding box center [696, 215] width 6 height 17
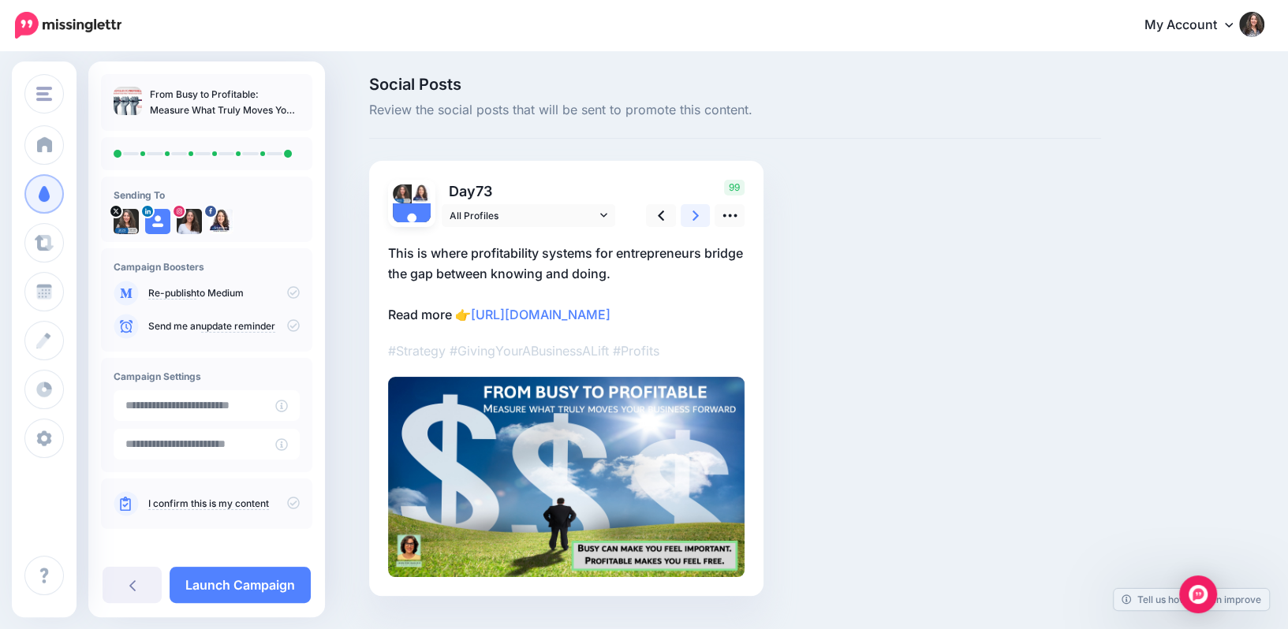
click at [695, 215] on icon at bounding box center [696, 215] width 6 height 17
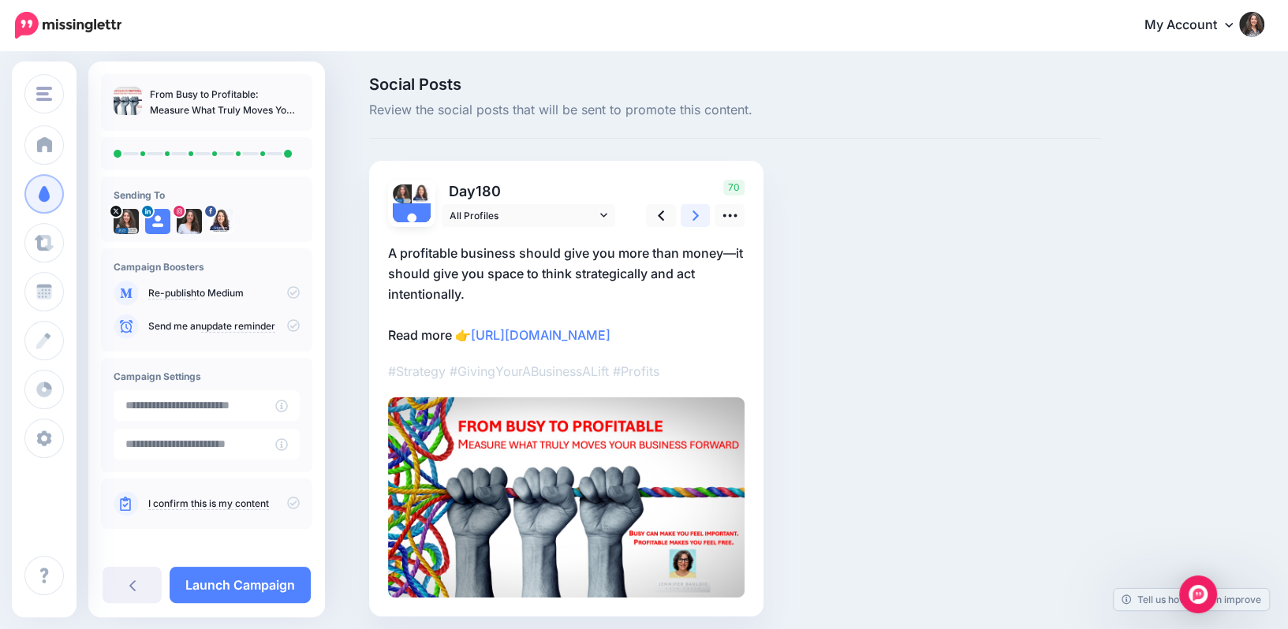
click at [694, 218] on icon at bounding box center [696, 216] width 6 height 10
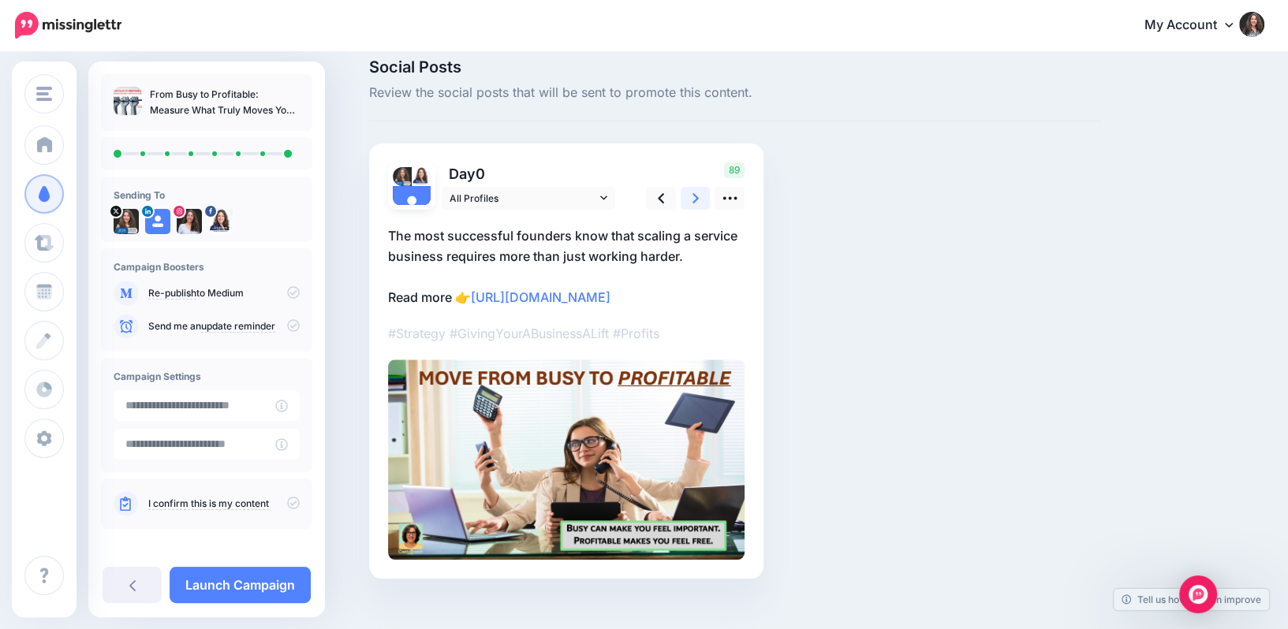
scroll to position [38, 0]
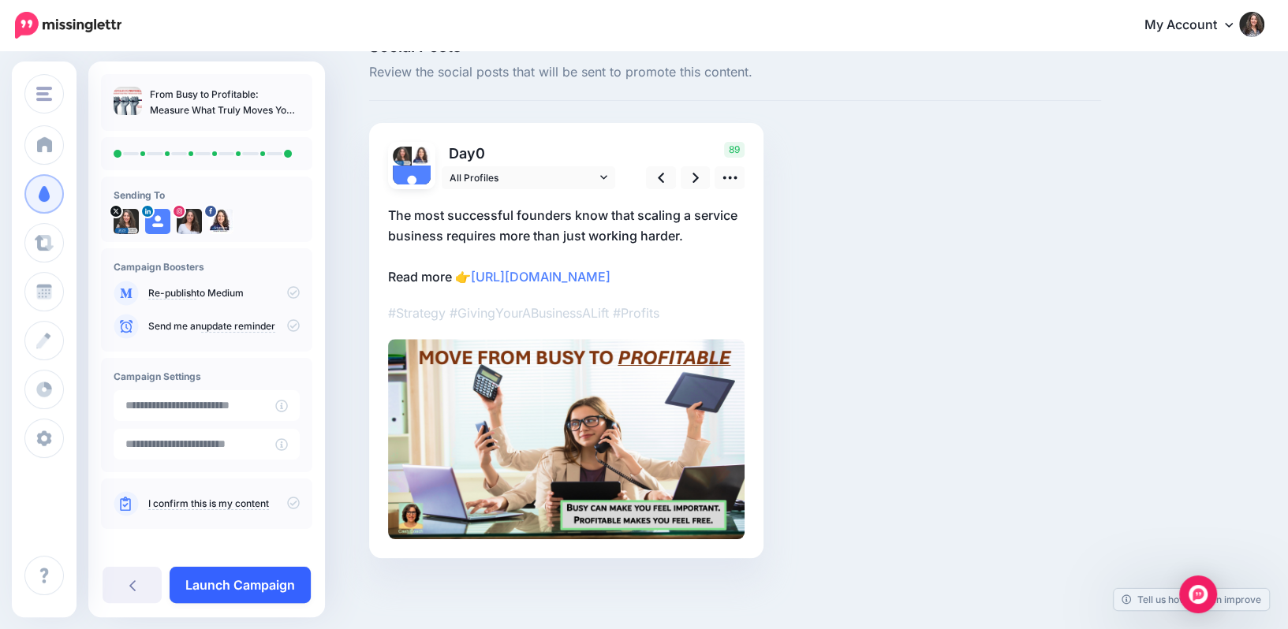
click at [241, 591] on link "Launch Campaign" at bounding box center [240, 585] width 141 height 36
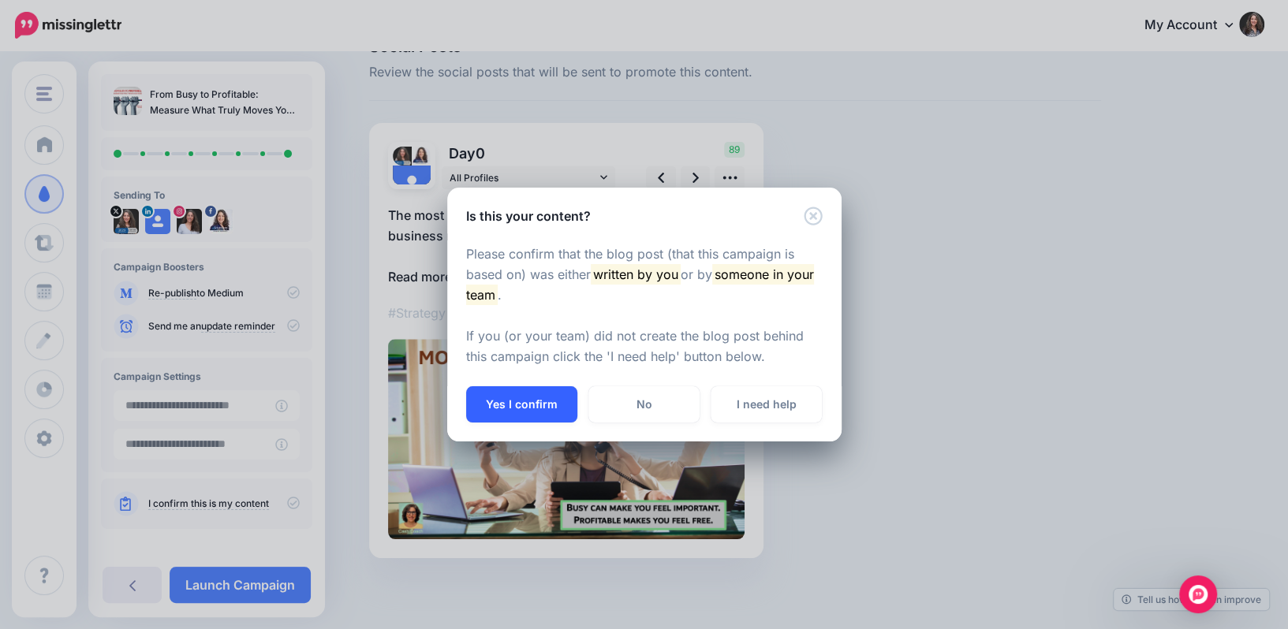
click at [509, 403] on button "Yes I confirm" at bounding box center [521, 404] width 111 height 36
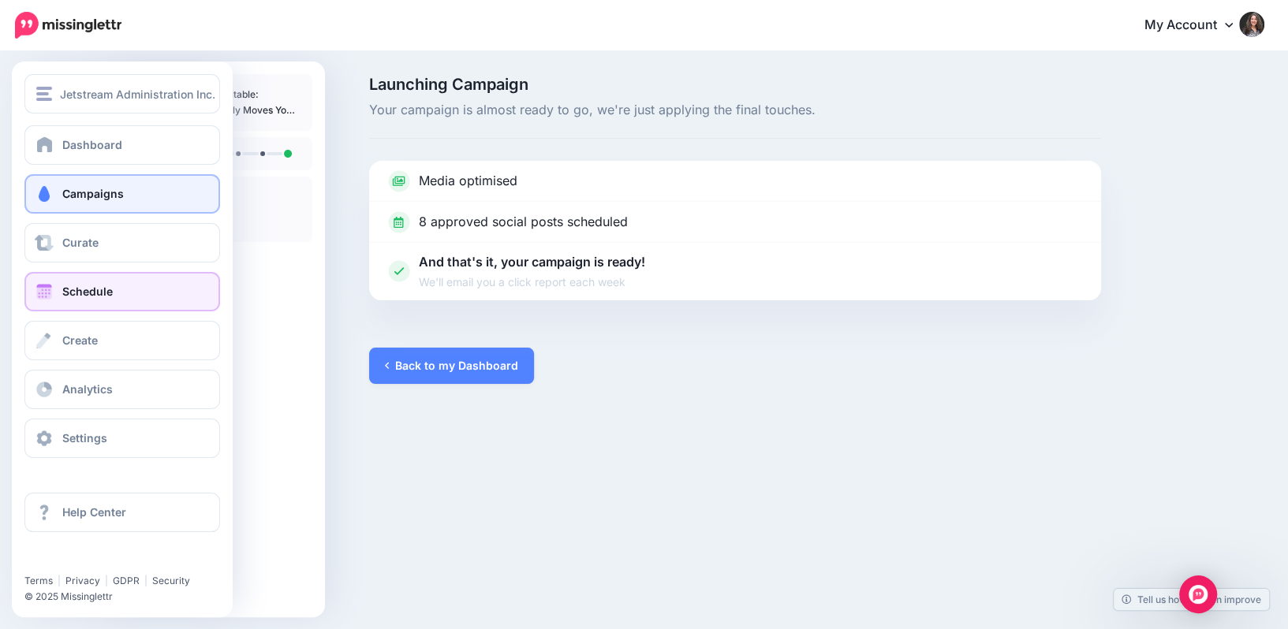
click at [47, 289] on span at bounding box center [44, 292] width 21 height 16
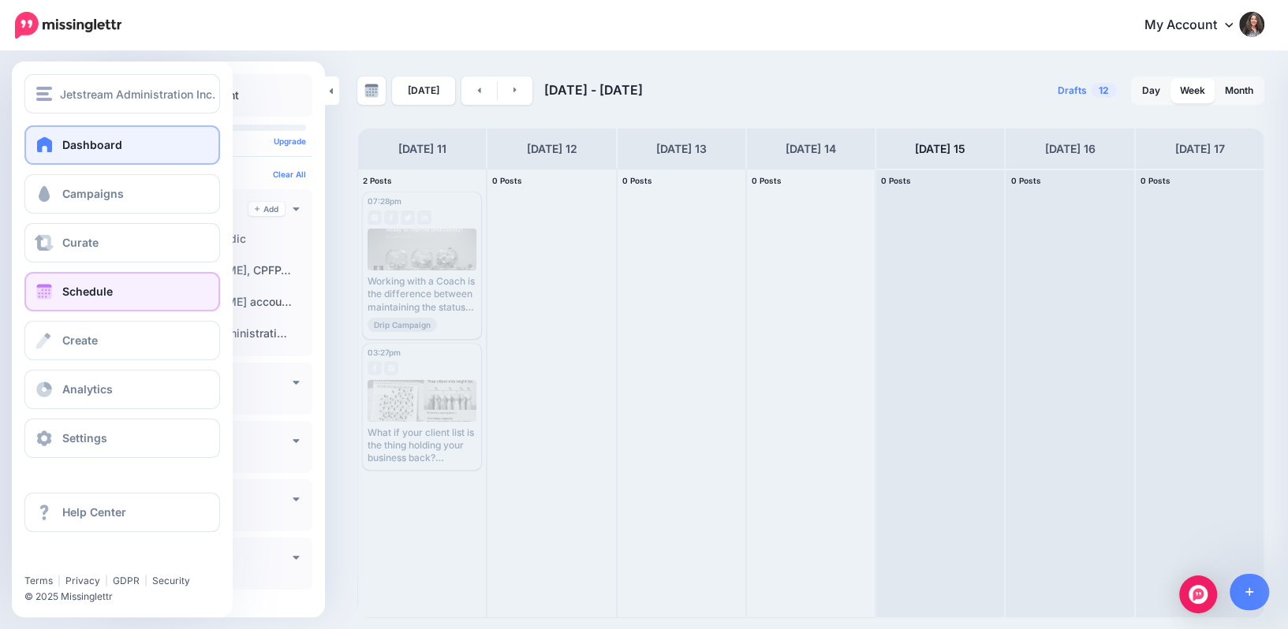
click at [104, 153] on link "Dashboard" at bounding box center [122, 144] width 196 height 39
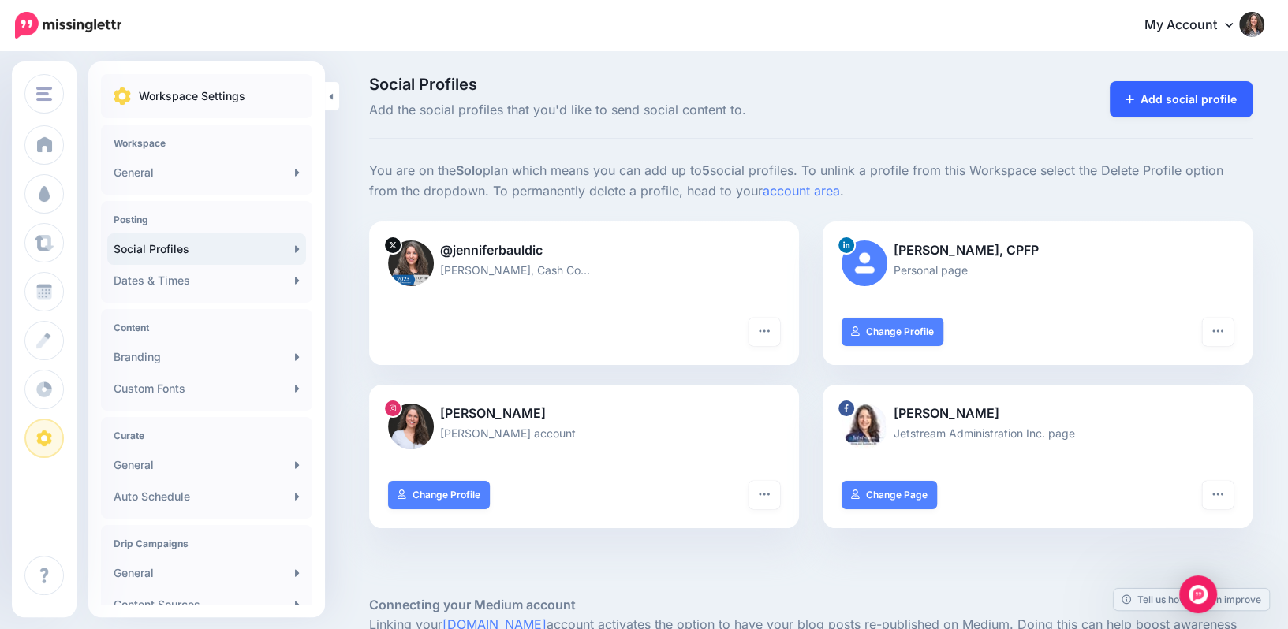
click at [1173, 96] on link "Add social profile" at bounding box center [1181, 99] width 143 height 36
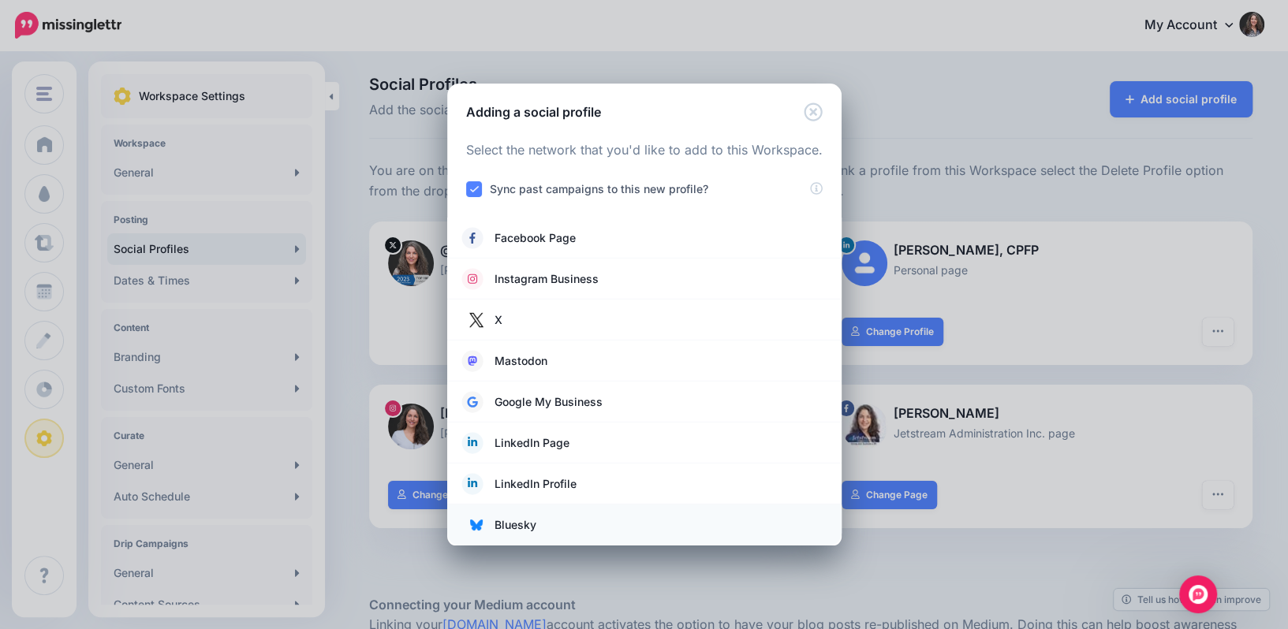
click at [498, 522] on span "Bluesky" at bounding box center [516, 525] width 42 height 19
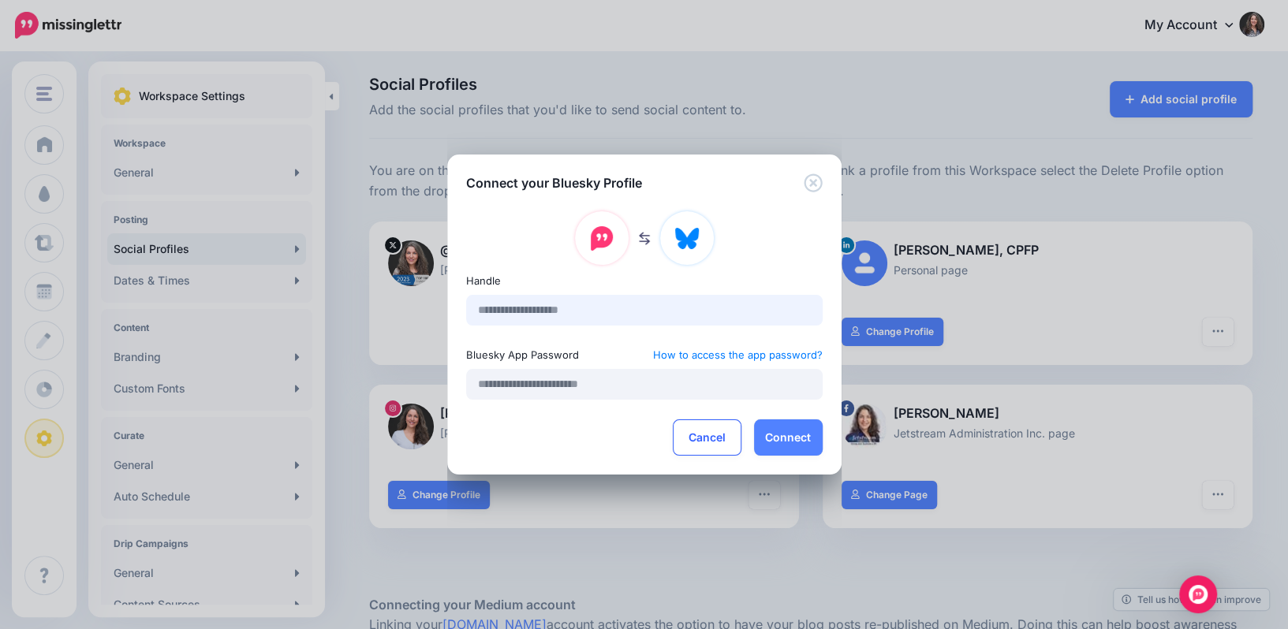
click at [551, 315] on input "text" at bounding box center [644, 310] width 357 height 31
type input "**********"
type input "********"
click at [794, 425] on button "Connect" at bounding box center [788, 438] width 69 height 36
